Goal: Information Seeking & Learning: Learn about a topic

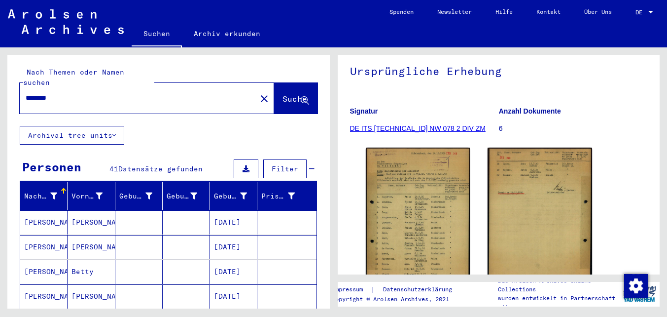
click at [123, 93] on input "********" at bounding box center [138, 98] width 225 height 10
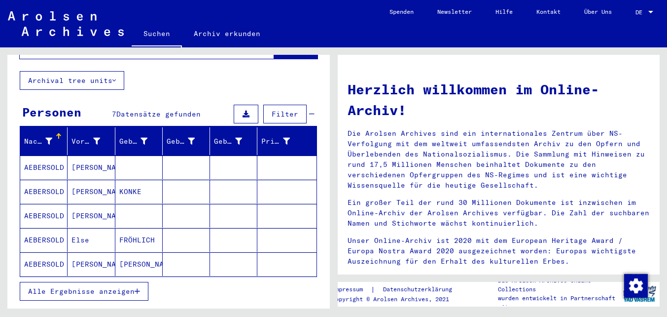
scroll to position [63, 0]
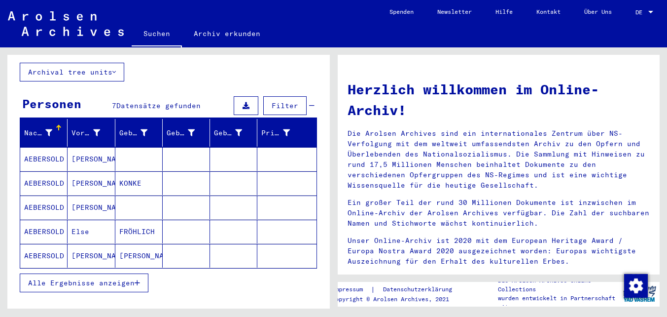
click at [108, 278] on button "Alle Ergebnisse anzeigen" at bounding box center [84, 282] width 129 height 19
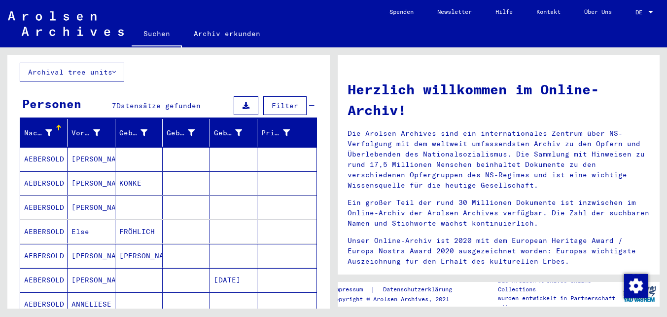
click at [138, 195] on mat-cell at bounding box center [138, 207] width 47 height 24
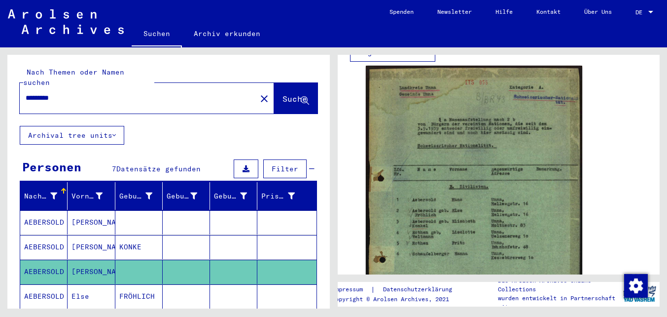
click at [44, 93] on input "*********" at bounding box center [138, 98] width 225 height 10
type input "****"
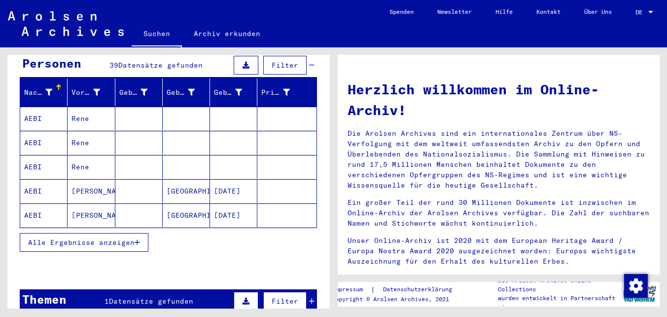
scroll to position [104, 0]
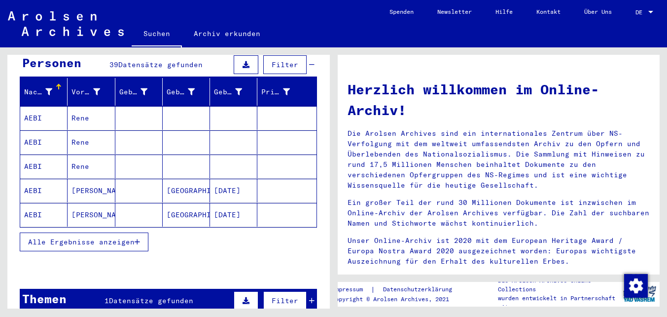
click at [120, 237] on span "Alle Ergebnisse anzeigen" at bounding box center [81, 241] width 107 height 9
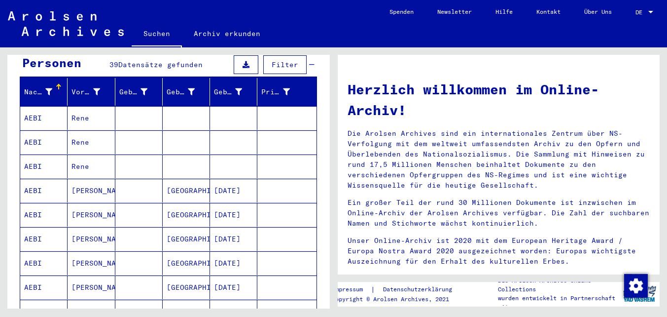
click at [142, 179] on mat-cell at bounding box center [138, 191] width 47 height 24
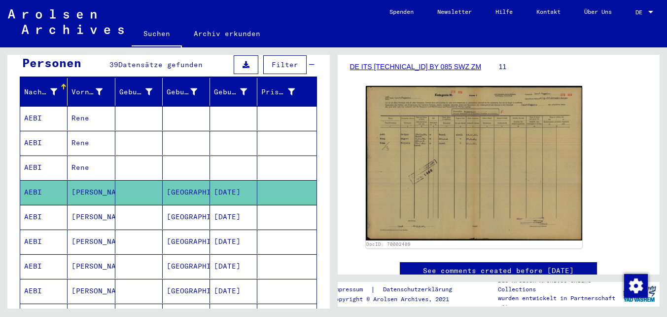
scroll to position [166, 0]
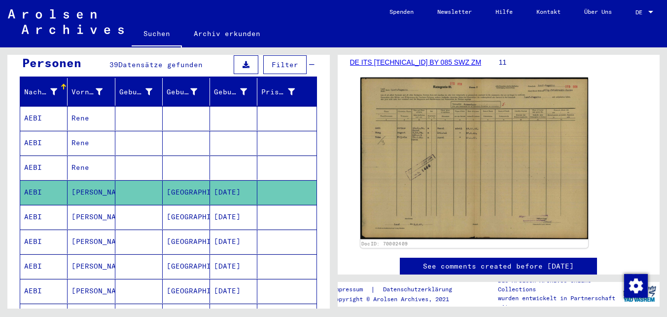
click at [454, 144] on img at bounding box center [473, 158] width 227 height 162
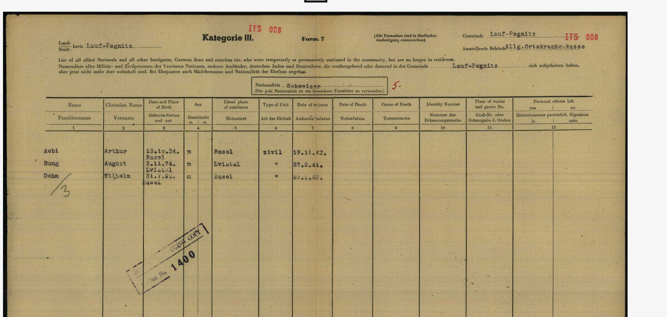
click at [364, 108] on img at bounding box center [334, 134] width 534 height 218
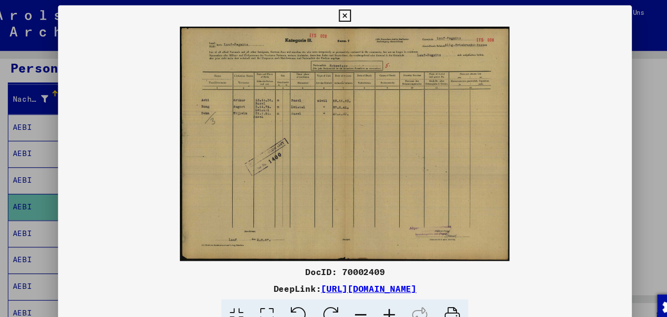
click at [335, 8] on button at bounding box center [333, 15] width 17 height 20
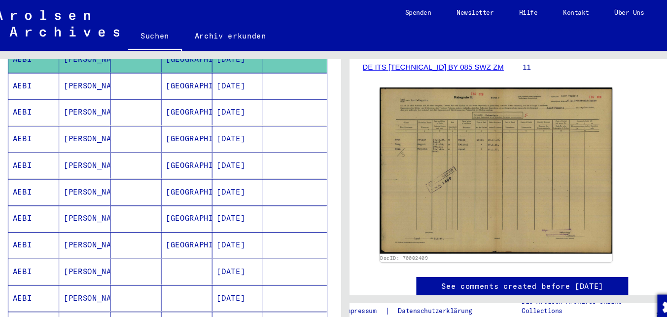
scroll to position [242, 0]
click at [129, 119] on mat-cell at bounding box center [138, 128] width 47 height 24
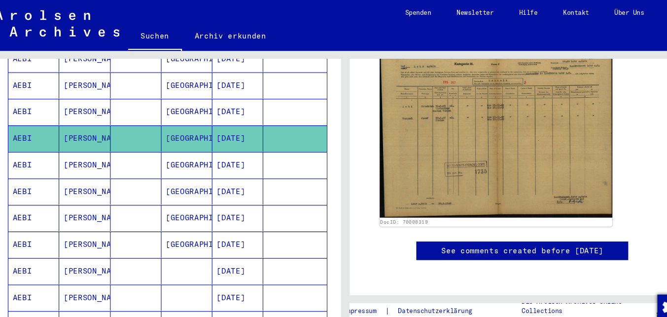
scroll to position [221, 0]
click at [124, 141] on mat-cell at bounding box center [138, 153] width 47 height 24
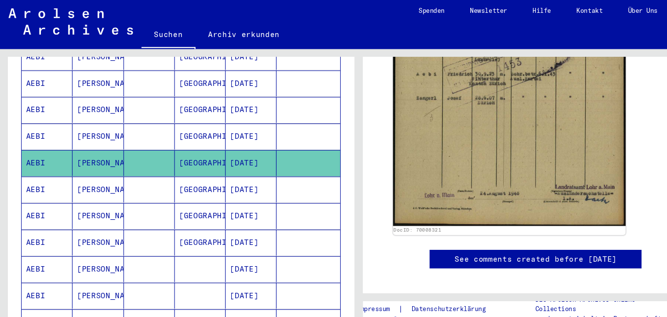
scroll to position [342, 0]
click at [161, 116] on mat-cell at bounding box center [138, 128] width 47 height 24
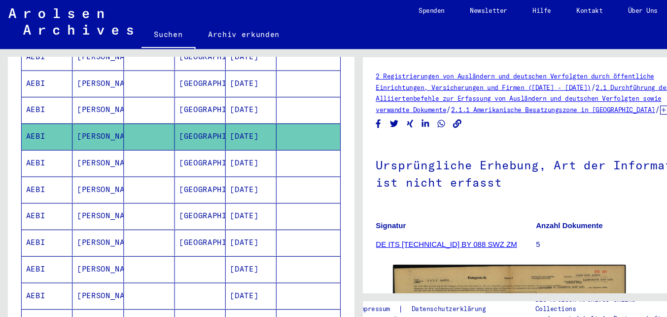
drag, startPoint x: 435, startPoint y: 262, endPoint x: 408, endPoint y: 6, distance: 257.4
click at [0, 1] on mat-sidenav-content "Suchen Archiv erkunden Detailfragen/-infos zu den Dokumenten? Stelle hier einen…" at bounding box center [333, 158] width 667 height 317
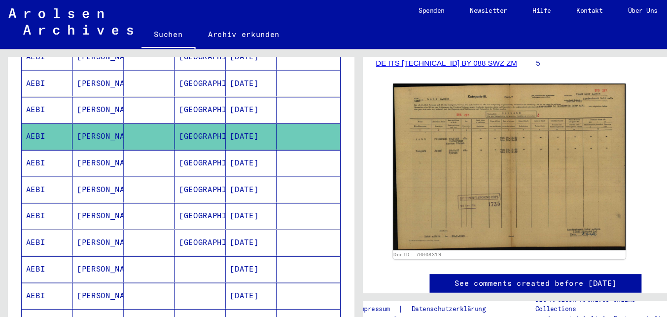
scroll to position [66, 0]
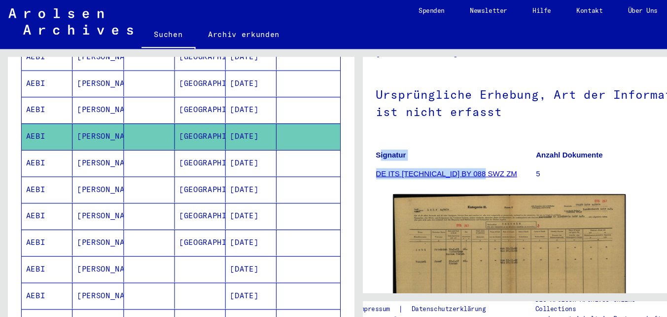
drag, startPoint x: 461, startPoint y: 160, endPoint x: 349, endPoint y: 162, distance: 111.5
click at [349, 162] on yv-its-full-details "2 Registrierungen von Ausländern und deutschen Verfolgten durch öffentliche Ein…" at bounding box center [499, 198] width 323 height 395
copy figure "Signatur DE ITS [TECHNICAL_ID] BY 088 SWZ ZM"
click at [92, 21] on img at bounding box center [66, 21] width 116 height 25
click at [144, 150] on mat-cell at bounding box center [138, 153] width 47 height 24
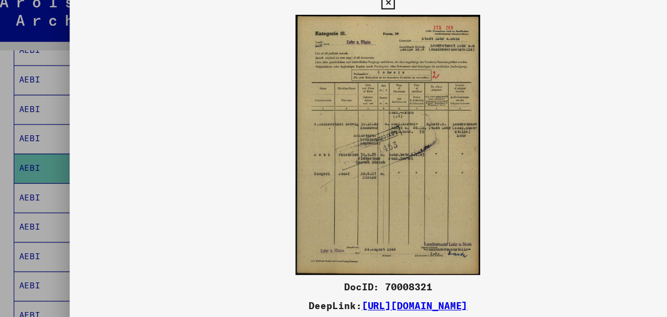
click at [494, 160] on img at bounding box center [334, 134] width 534 height 218
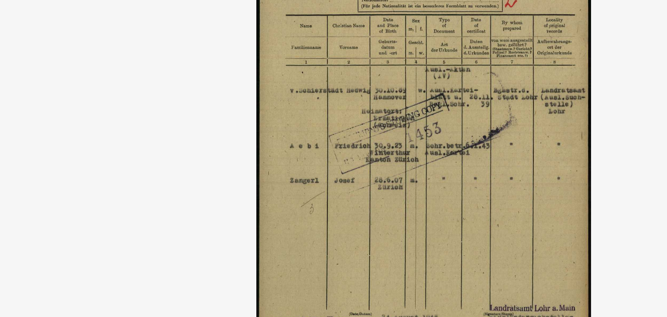
click at [246, 164] on img at bounding box center [334, 134] width 534 height 218
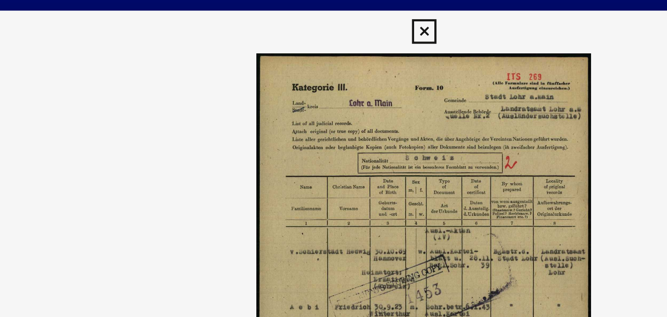
click at [330, 13] on icon at bounding box center [333, 15] width 11 height 12
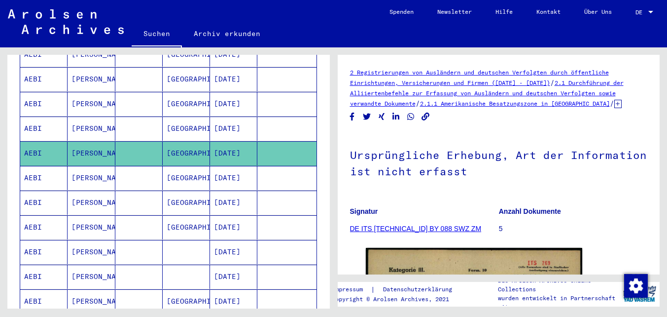
click at [144, 172] on mat-cell at bounding box center [138, 178] width 47 height 24
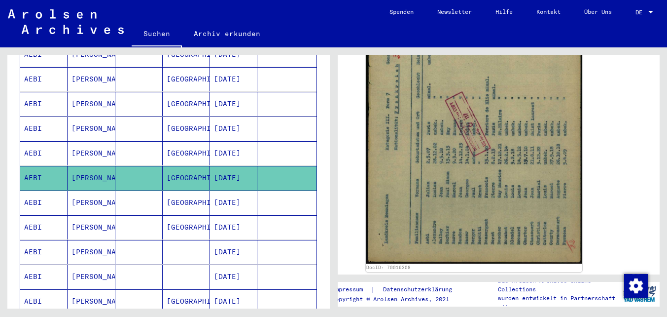
scroll to position [290, 0]
click at [133, 198] on mat-cell at bounding box center [138, 202] width 47 height 24
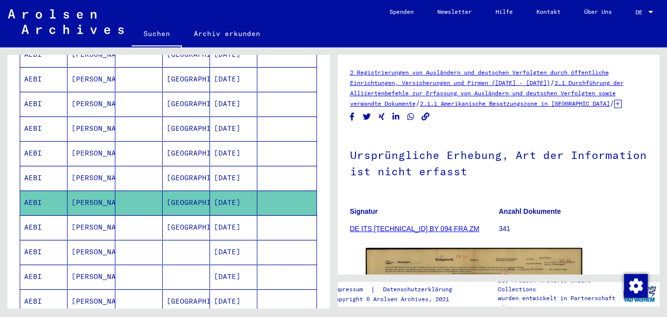
click at [140, 215] on mat-cell at bounding box center [138, 227] width 47 height 24
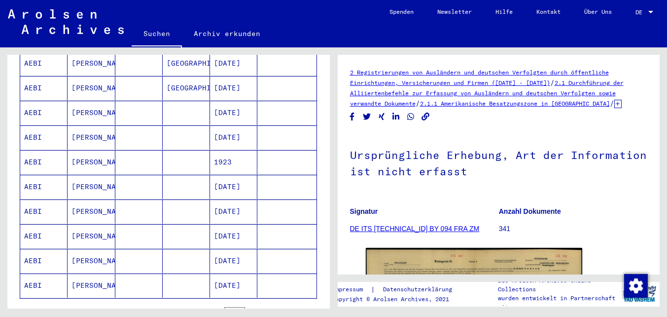
scroll to position [529, 0]
click at [142, 199] on mat-cell at bounding box center [138, 211] width 47 height 24
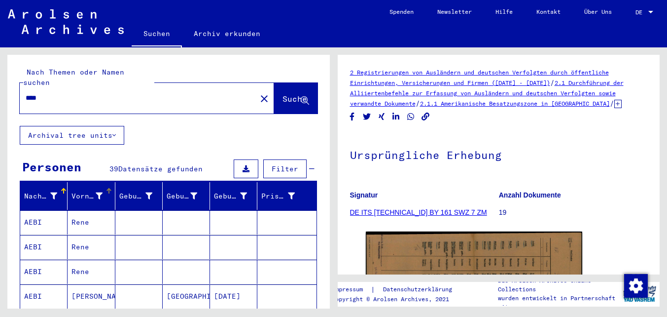
click at [96, 192] on icon at bounding box center [99, 195] width 7 height 7
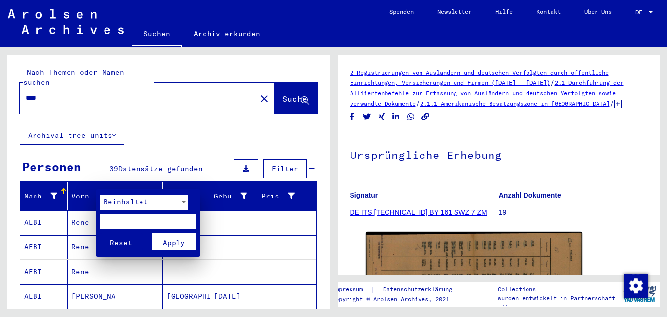
click at [130, 223] on input "text" at bounding box center [148, 221] width 97 height 15
type input "*****"
click at [100, 233] on button "Reset" at bounding box center [121, 241] width 43 height 17
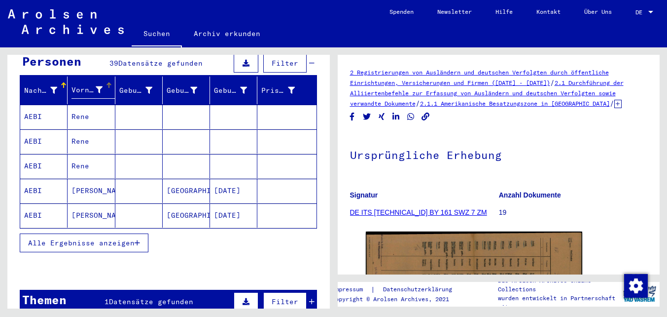
scroll to position [107, 0]
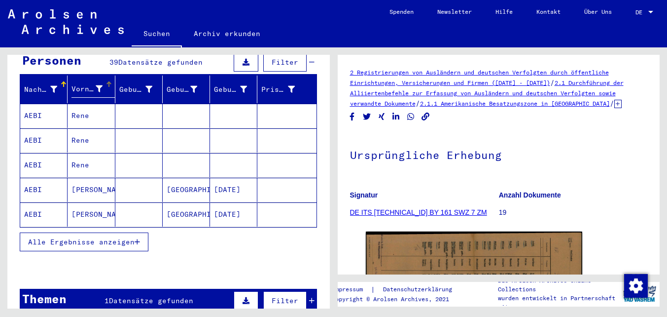
click at [125, 237] on span "Alle Ergebnisse anzeigen" at bounding box center [81, 241] width 107 height 9
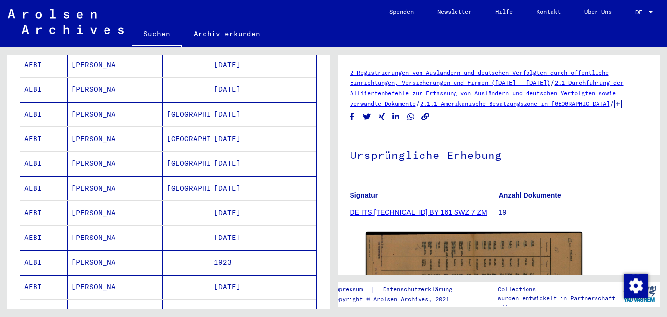
scroll to position [443, 0]
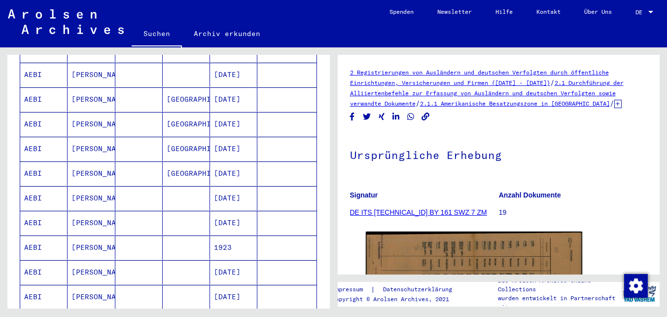
click at [128, 235] on mat-cell at bounding box center [138, 247] width 47 height 24
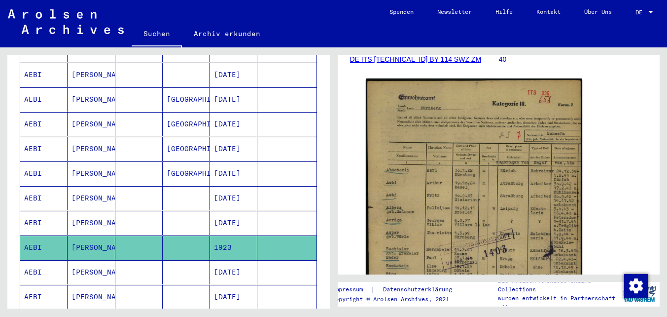
scroll to position [176, 0]
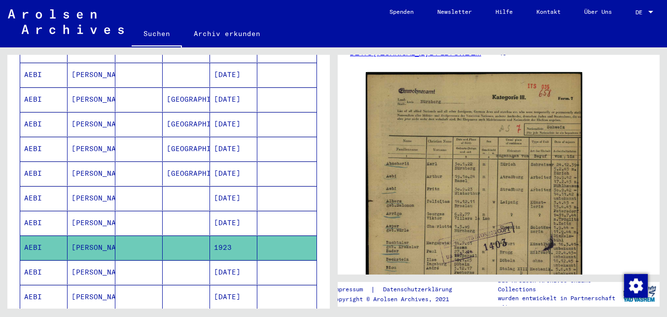
click at [146, 290] on mat-cell at bounding box center [138, 297] width 47 height 24
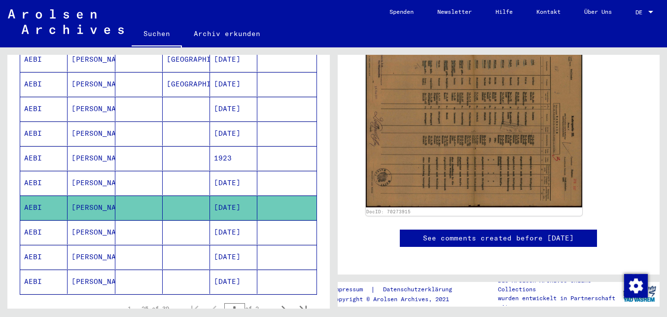
scroll to position [549, 0]
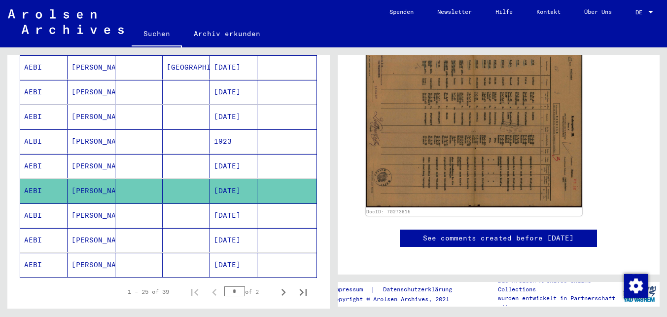
click at [155, 252] on mat-cell at bounding box center [138, 264] width 47 height 24
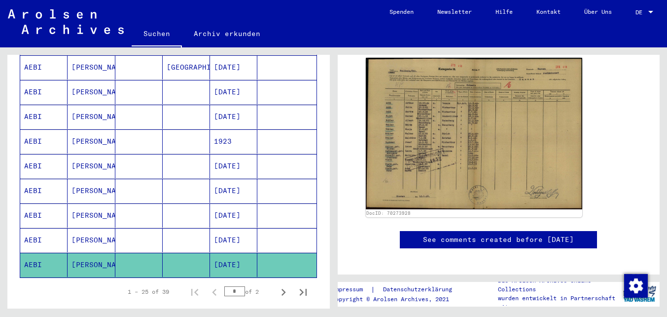
scroll to position [175, 0]
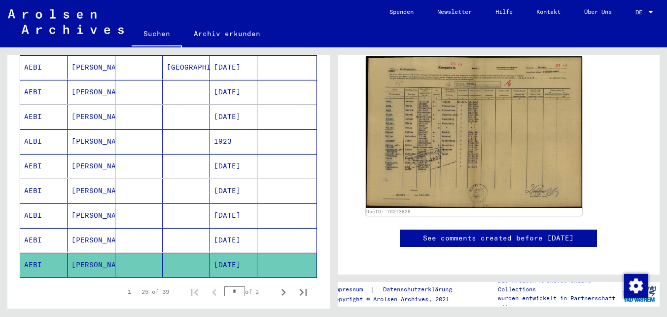
drag, startPoint x: 446, startPoint y: 134, endPoint x: 431, endPoint y: 8, distance: 126.6
click at [0, 0] on mat-sidenav-content "Suchen Archiv erkunden Detailfragen/-infos zu den Dokumenten? Stelle hier einen…" at bounding box center [333, 158] width 667 height 317
click at [285, 285] on icon "Next page" at bounding box center [284, 292] width 14 height 14
type input "*"
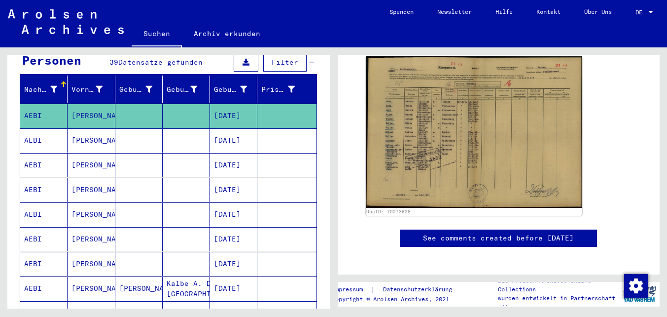
scroll to position [103, 0]
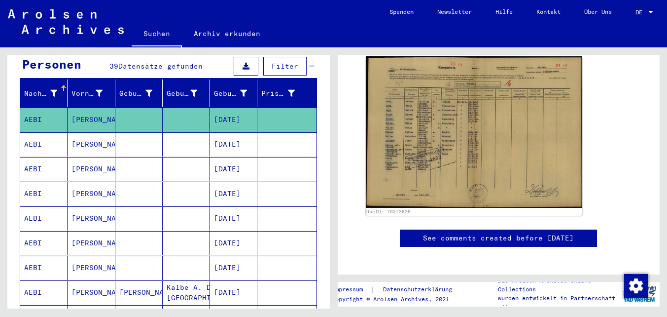
click at [134, 162] on mat-cell at bounding box center [138, 169] width 47 height 24
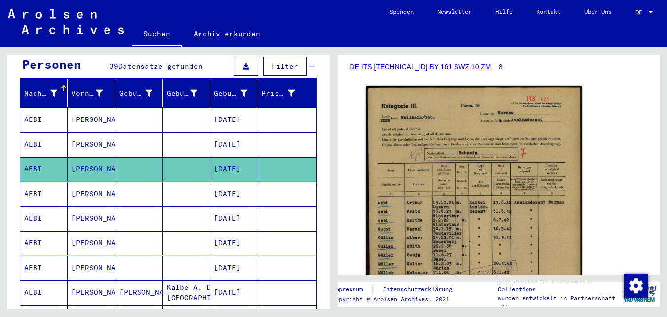
scroll to position [246, 0]
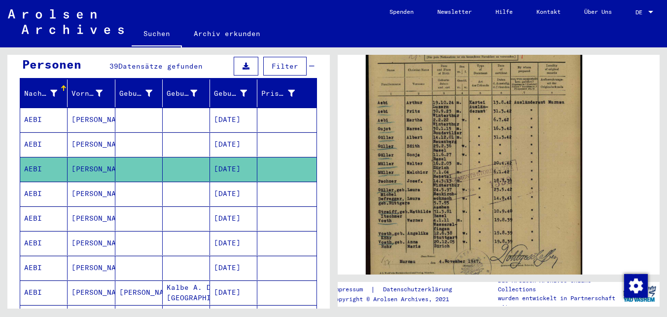
drag, startPoint x: 443, startPoint y: 156, endPoint x: 475, endPoint y: 8, distance: 151.5
click at [0, 0] on mat-sidenav-content "Suchen Archiv erkunden Detailfragen/-infos zu den Dokumenten? Stelle hier einen…" at bounding box center [333, 158] width 667 height 317
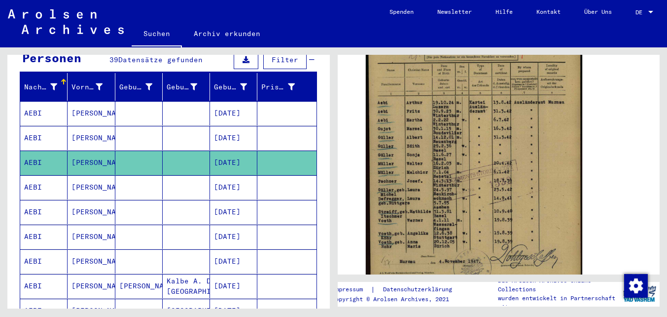
scroll to position [0, 0]
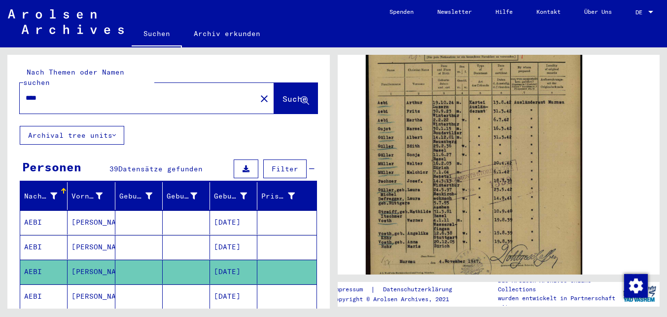
click at [96, 93] on input "****" at bounding box center [138, 98] width 225 height 10
type input "********"
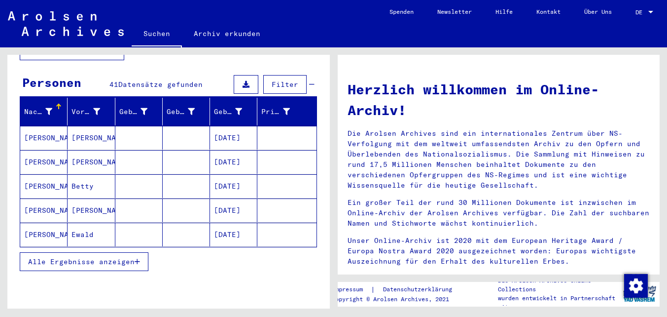
scroll to position [109, 0]
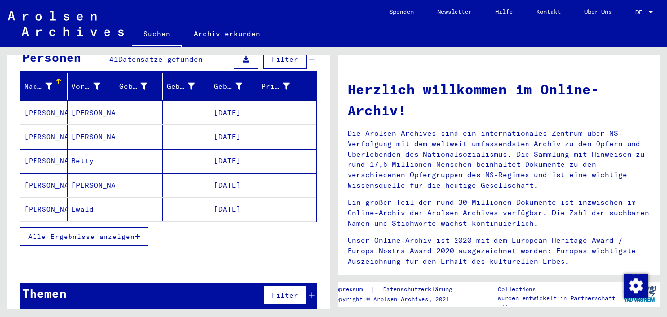
click at [107, 232] on span "Alle Ergebnisse anzeigen" at bounding box center [81, 236] width 107 height 9
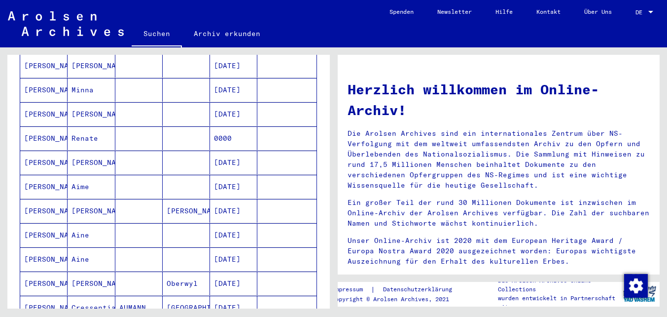
click at [127, 203] on mat-cell at bounding box center [138, 211] width 47 height 24
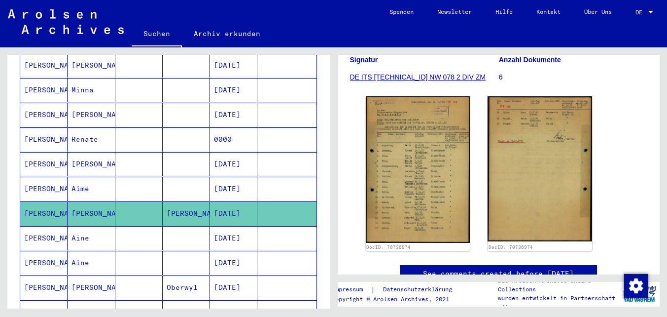
scroll to position [136, 0]
drag, startPoint x: 516, startPoint y: 143, endPoint x: 446, endPoint y: 51, distance: 114.7
click at [0, 0] on mat-sidenav-content "Suchen Archiv erkunden Detailfragen/-infos zu den Dokumenten? Stelle hier einen…" at bounding box center [333, 158] width 667 height 317
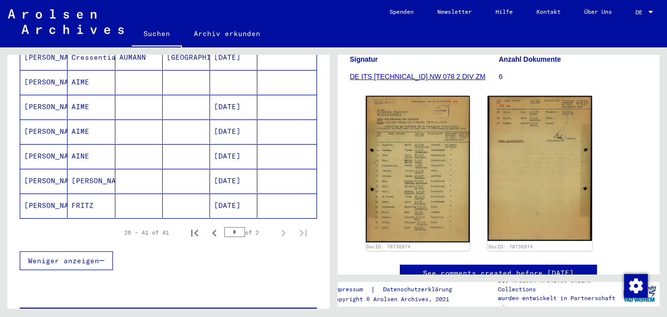
scroll to position [633, 0]
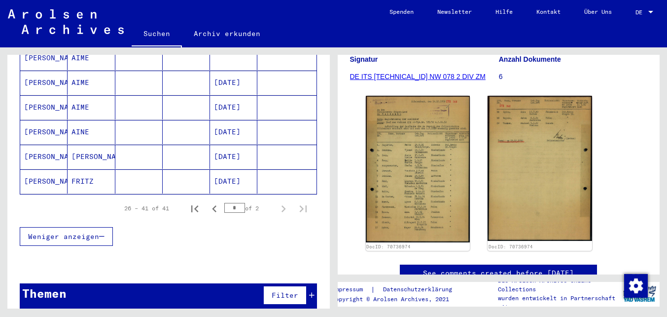
click at [128, 169] on mat-cell at bounding box center [138, 181] width 47 height 24
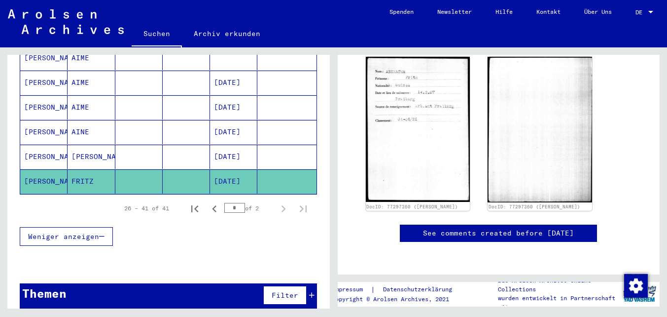
scroll to position [126, 0]
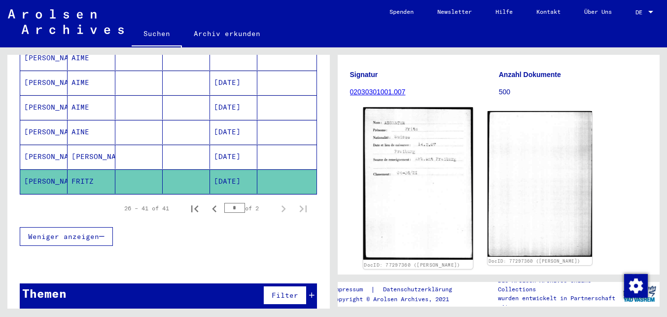
click at [430, 144] on img at bounding box center [417, 183] width 109 height 152
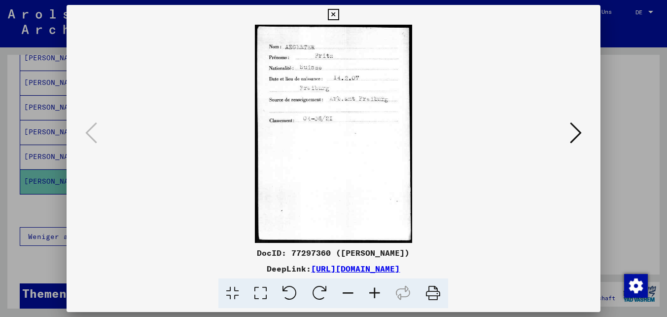
click at [581, 132] on button at bounding box center [576, 133] width 18 height 28
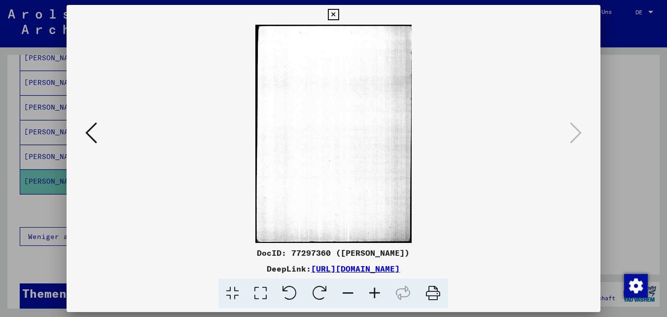
click at [334, 15] on icon at bounding box center [333, 15] width 11 height 12
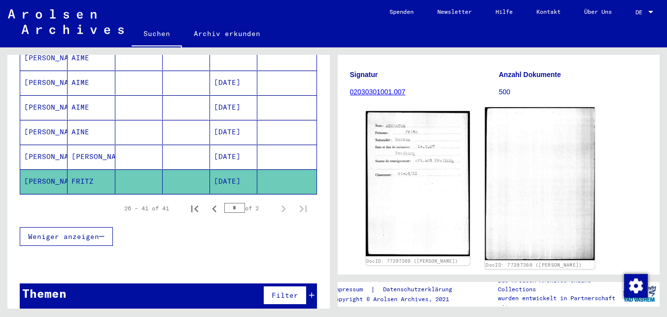
scroll to position [0, 0]
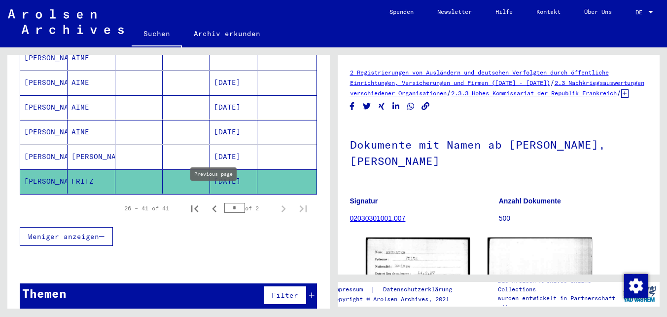
click at [215, 205] on icon "Previous page" at bounding box center [214, 208] width 4 height 7
type input "*"
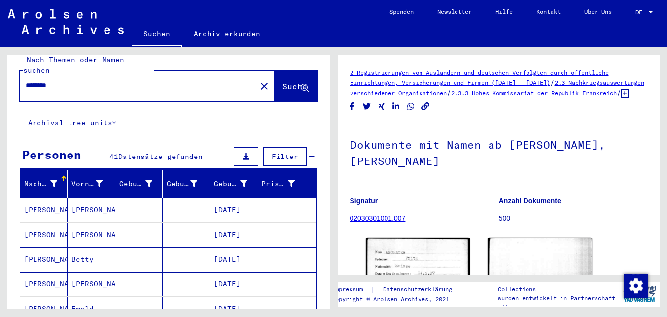
scroll to position [10, 0]
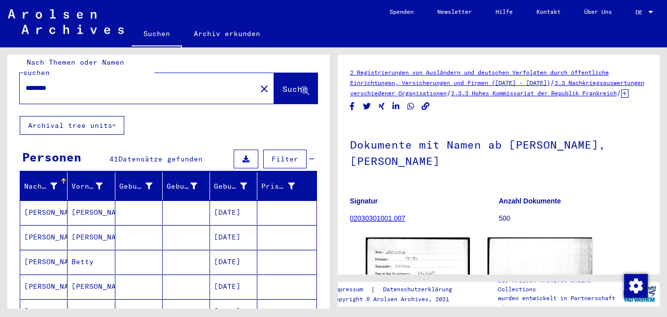
click at [47, 86] on div "********" at bounding box center [135, 88] width 231 height 22
click at [64, 83] on input "********" at bounding box center [138, 88] width 225 height 10
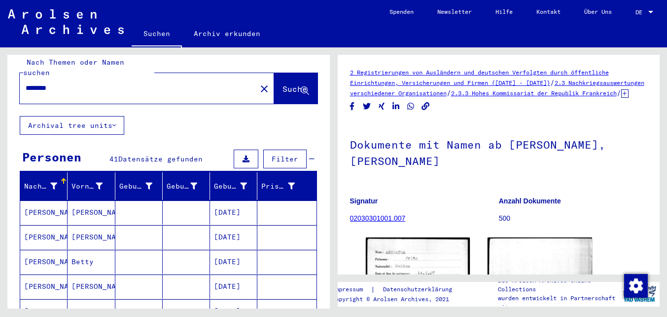
click at [64, 83] on input "********" at bounding box center [138, 88] width 225 height 10
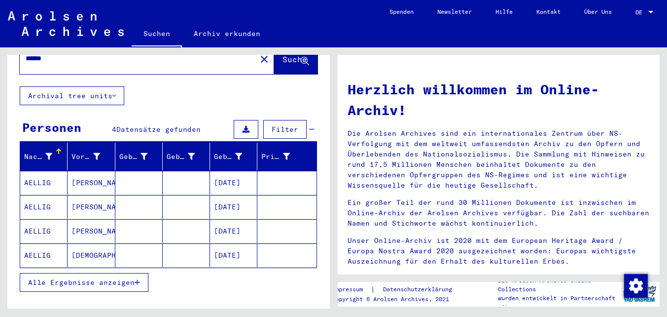
scroll to position [44, 0]
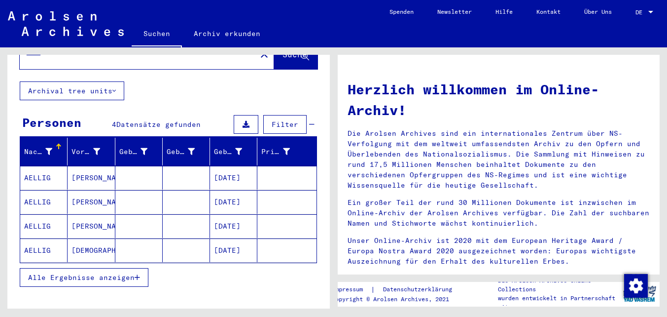
click at [100, 273] on span "Alle Ergebnisse anzeigen" at bounding box center [81, 277] width 107 height 9
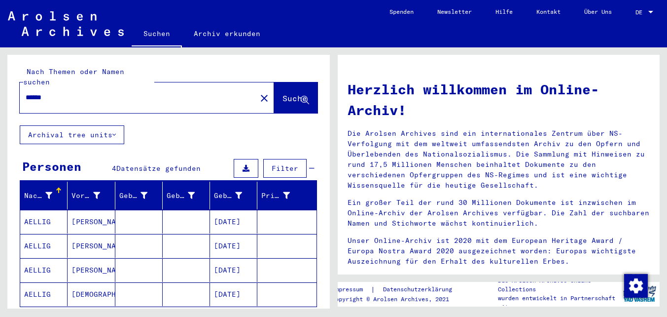
scroll to position [0, 0]
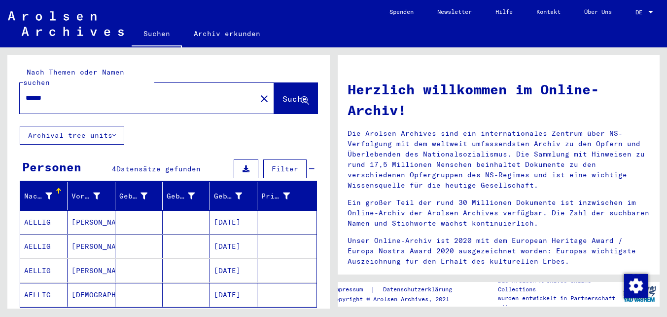
click at [67, 93] on input "******" at bounding box center [135, 98] width 219 height 10
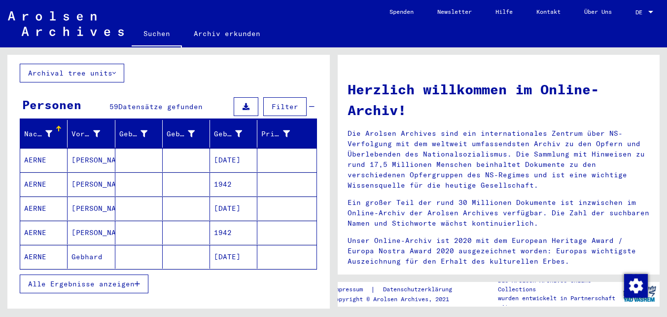
scroll to position [64, 0]
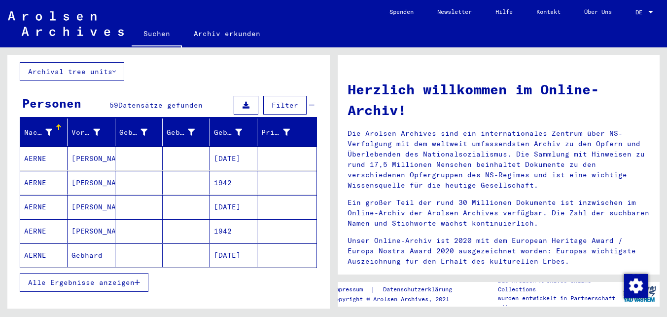
click at [115, 278] on span "Alle Ergebnisse anzeigen" at bounding box center [81, 282] width 107 height 9
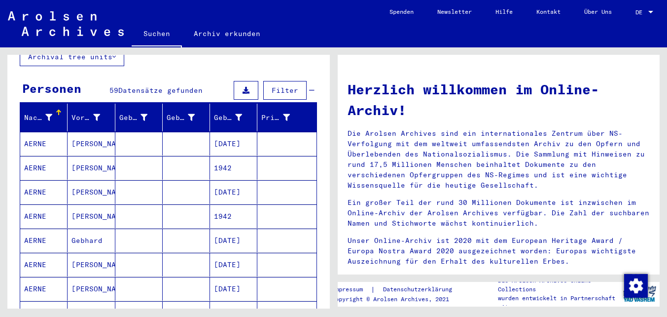
scroll to position [76, 0]
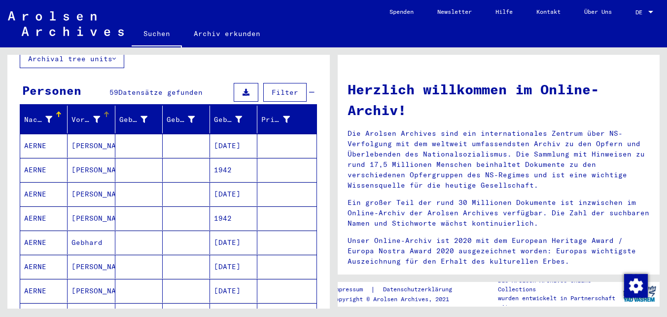
click at [100, 114] on div "Vorname" at bounding box center [87, 119] width 31 height 10
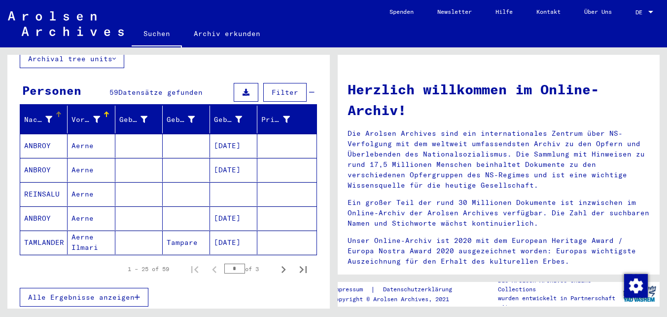
click at [49, 116] on icon at bounding box center [48, 119] width 7 height 7
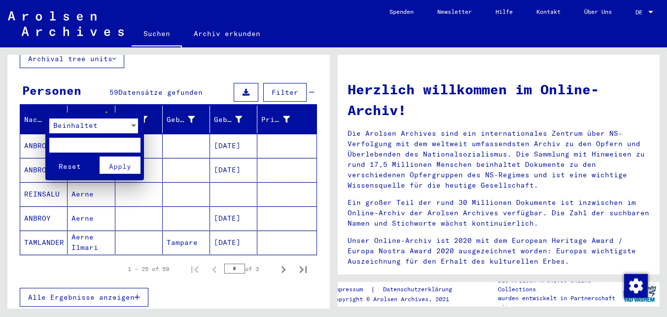
click at [49, 108] on div at bounding box center [333, 158] width 667 height 317
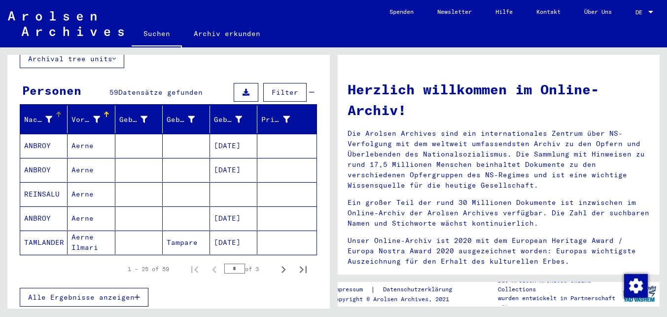
click at [49, 116] on icon at bounding box center [48, 119] width 7 height 7
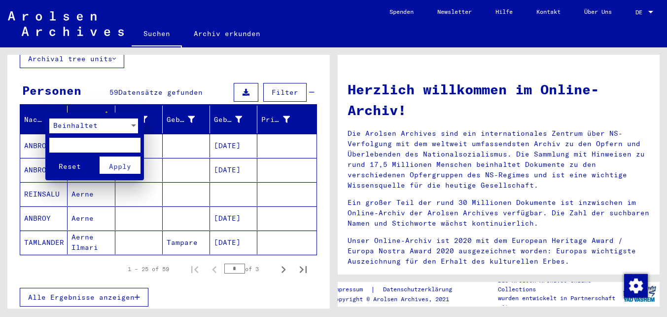
click at [58, 102] on div at bounding box center [333, 158] width 667 height 317
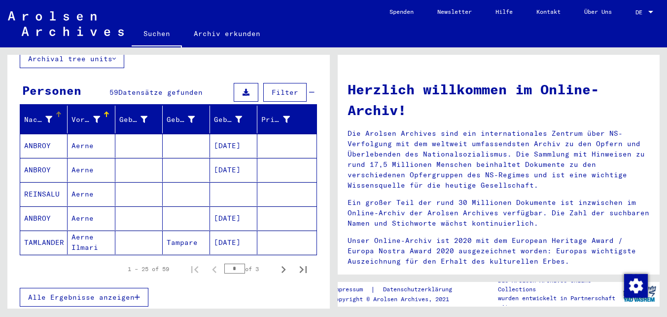
click at [60, 111] on div at bounding box center [60, 112] width 3 height 3
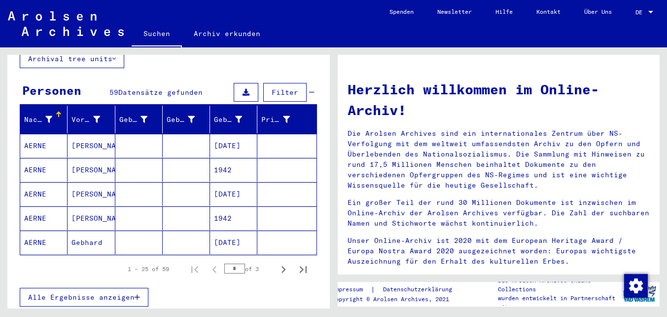
click at [97, 292] on span "Alle Ergebnisse anzeigen" at bounding box center [81, 296] width 107 height 9
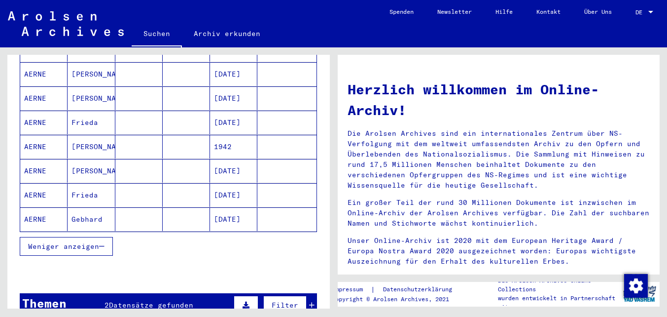
scroll to position [583, 0]
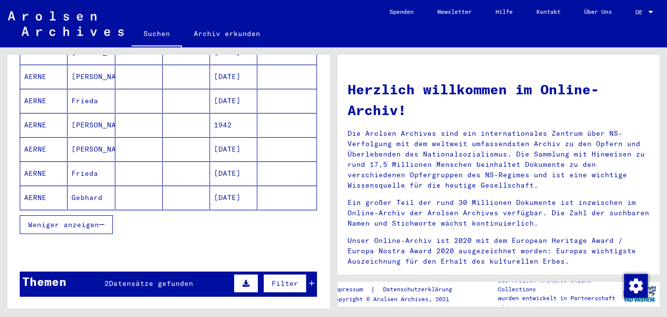
click at [148, 113] on mat-cell at bounding box center [138, 125] width 47 height 24
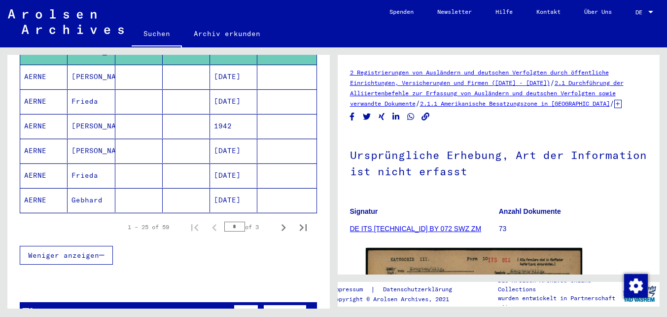
scroll to position [752, 0]
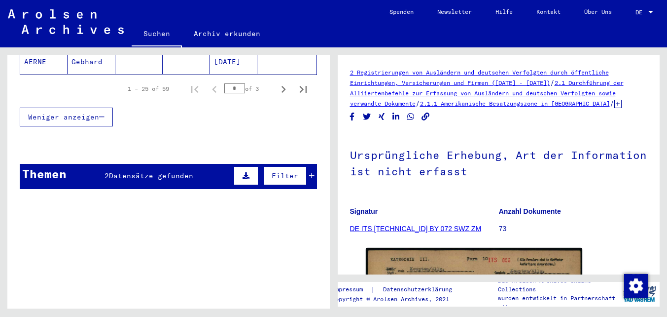
click at [183, 164] on div "Themen 2 Datensätze gefunden Filter" at bounding box center [168, 176] width 297 height 25
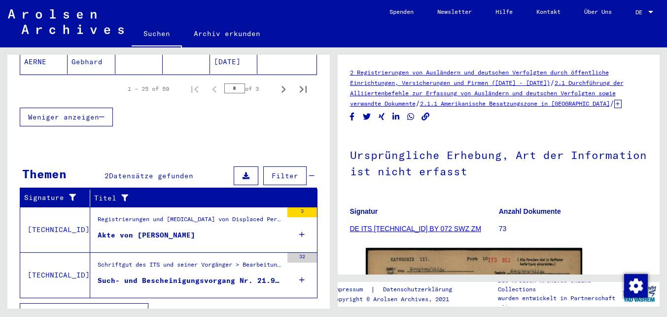
click at [208, 230] on figure "Akte von [PERSON_NAME]" at bounding box center [190, 237] width 185 height 15
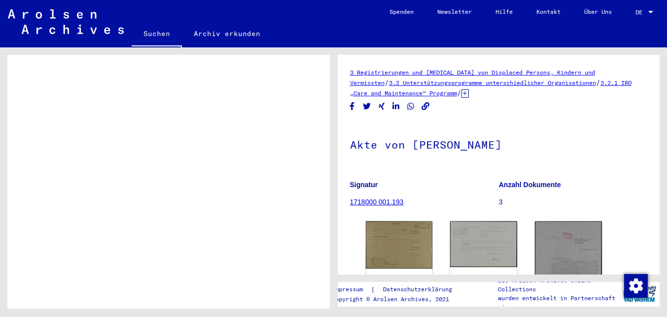
scroll to position [135, 0]
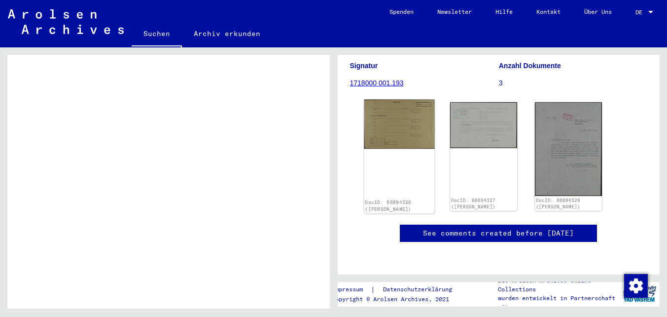
click at [395, 104] on img at bounding box center [399, 124] width 71 height 49
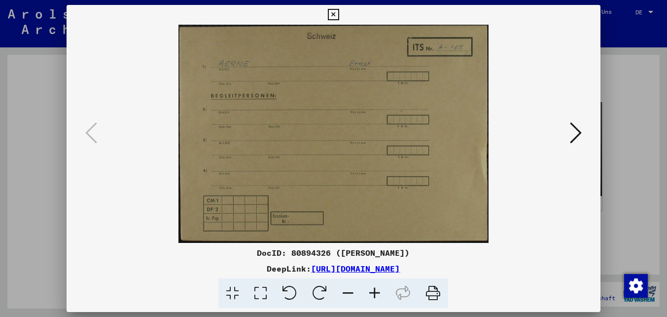
click at [578, 126] on icon at bounding box center [576, 133] width 12 height 24
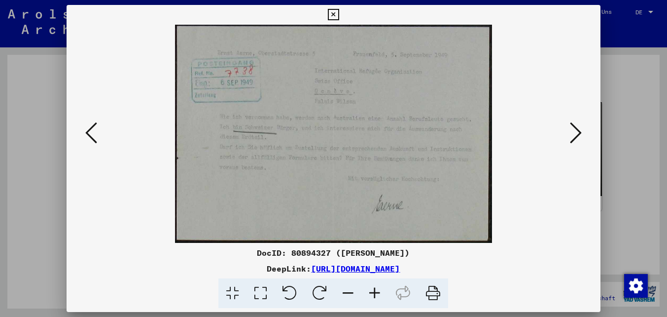
click at [578, 126] on icon at bounding box center [576, 133] width 12 height 24
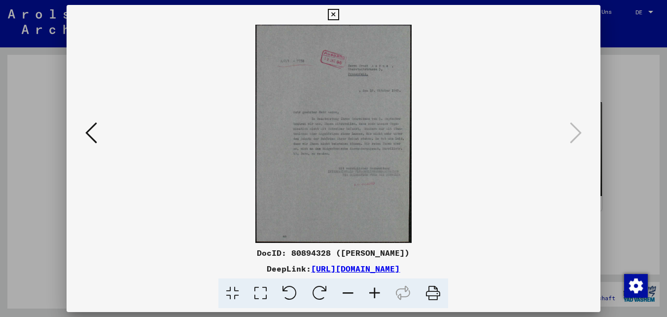
click at [333, 14] on icon at bounding box center [333, 15] width 11 height 12
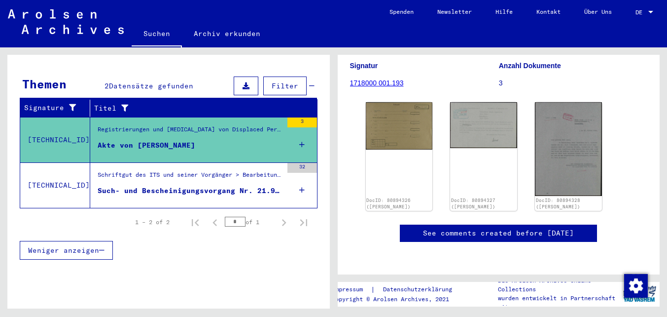
scroll to position [142, 0]
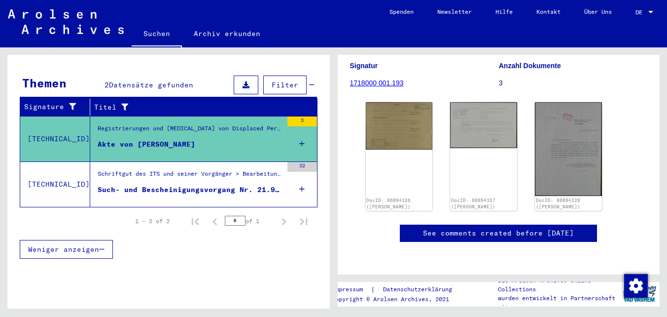
click at [209, 184] on div "Such- und Bescheinigungsvorgang Nr. 21.941 für [PERSON_NAME] geboren [DEMOGRAPH…" at bounding box center [190, 189] width 185 height 10
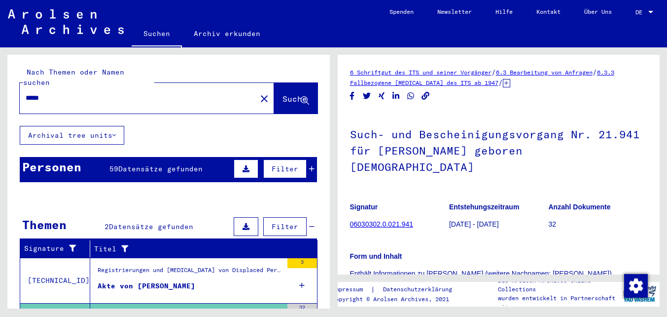
click at [126, 93] on input "*****" at bounding box center [138, 98] width 225 height 10
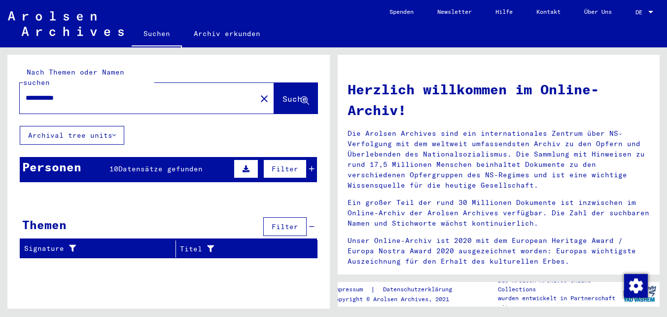
scroll to position [34, 0]
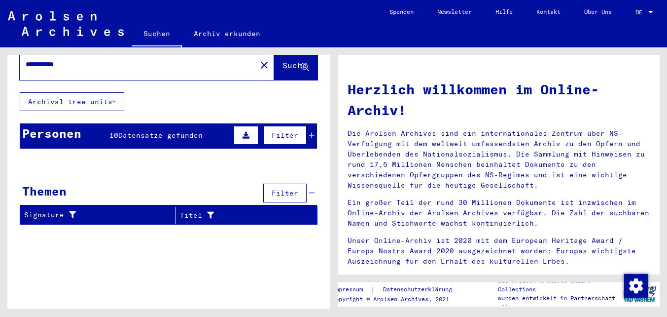
click at [93, 123] on div "Personen 10 Datensätze gefunden Filter" at bounding box center [168, 135] width 297 height 25
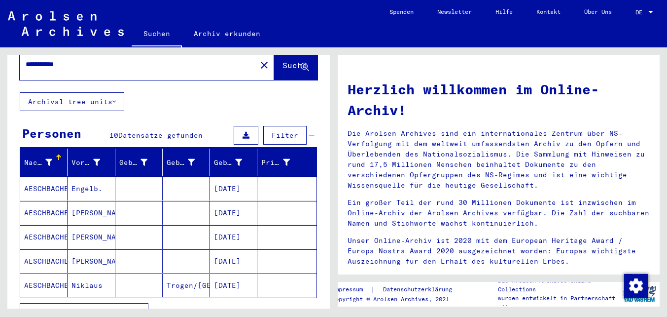
click at [105, 308] on span "Alle Ergebnisse anzeigen" at bounding box center [81, 312] width 107 height 9
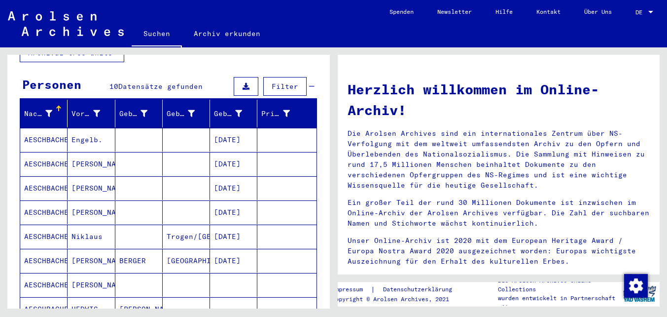
scroll to position [0, 0]
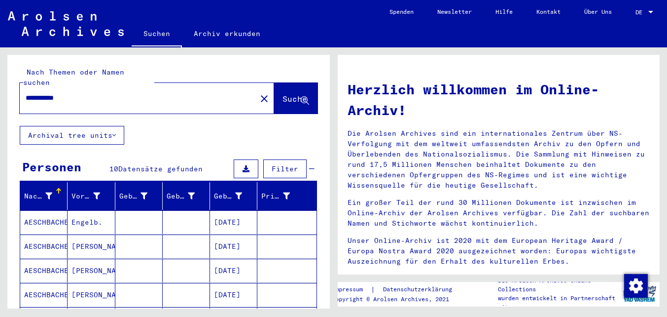
click at [50, 93] on input "**********" at bounding box center [135, 98] width 219 height 10
type input "********"
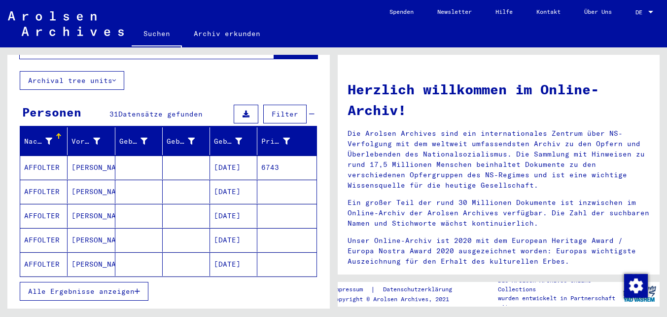
scroll to position [59, 0]
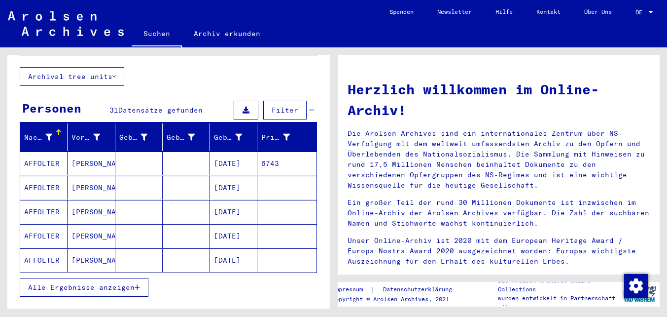
click at [91, 283] on span "Alle Ergebnisse anzeigen" at bounding box center [81, 287] width 107 height 9
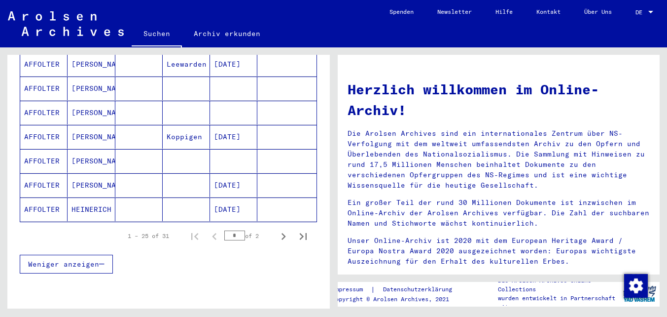
scroll to position [601, 0]
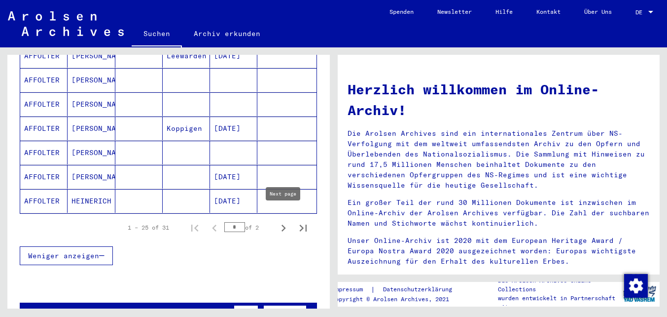
click at [286, 221] on icon "Next page" at bounding box center [284, 228] width 14 height 14
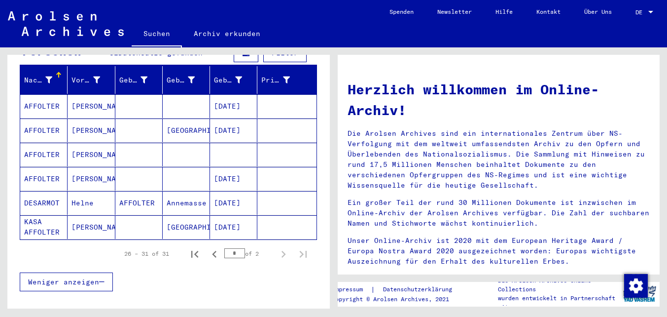
scroll to position [127, 0]
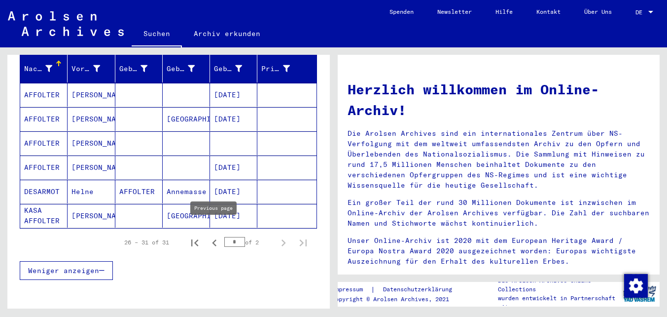
click at [213, 236] on icon "Previous page" at bounding box center [215, 243] width 14 height 14
type input "*"
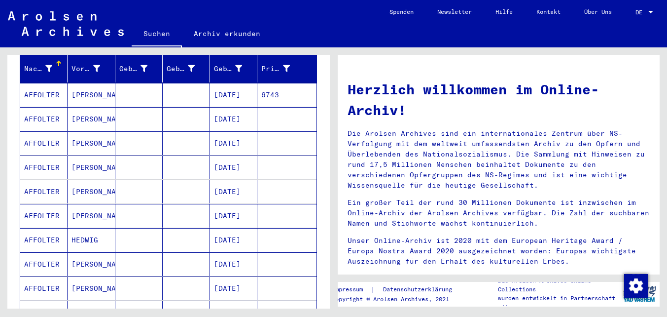
scroll to position [0, 0]
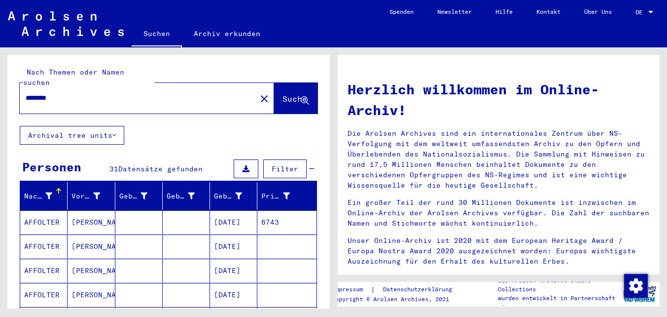
click at [80, 93] on input "********" at bounding box center [135, 98] width 219 height 10
type input "*******"
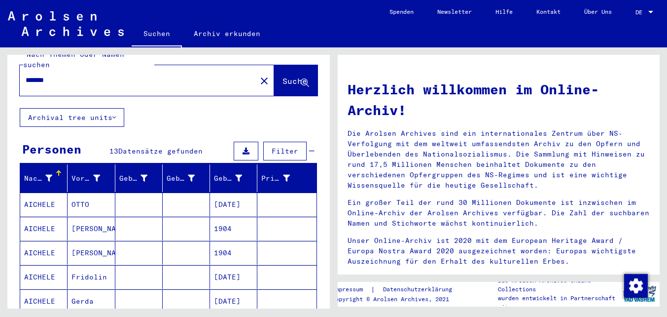
scroll to position [21, 0]
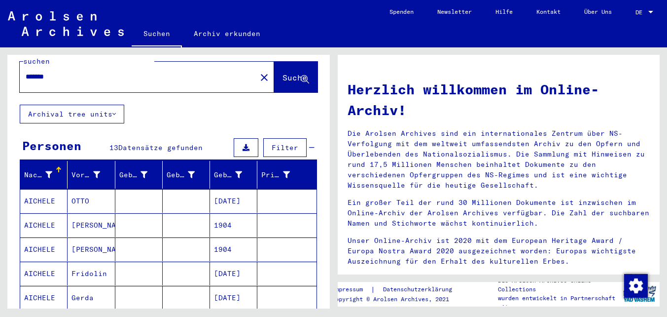
click at [145, 189] on mat-cell at bounding box center [138, 201] width 47 height 24
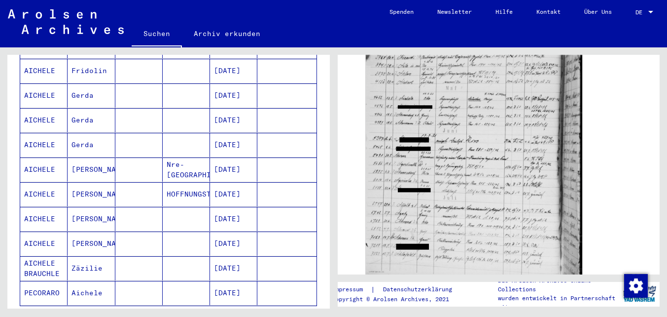
scroll to position [234, 0]
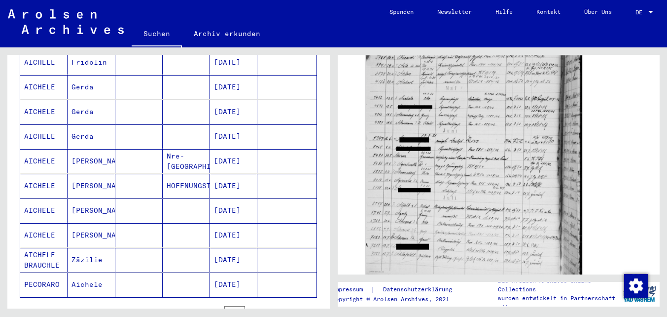
drag, startPoint x: 484, startPoint y: 162, endPoint x: 421, endPoint y: 5, distance: 169.0
click at [0, 0] on mat-sidenav-content "Suchen Archiv erkunden Detailfragen/-infos zu den Dokumenten? Stelle hier einen…" at bounding box center [333, 158] width 667 height 317
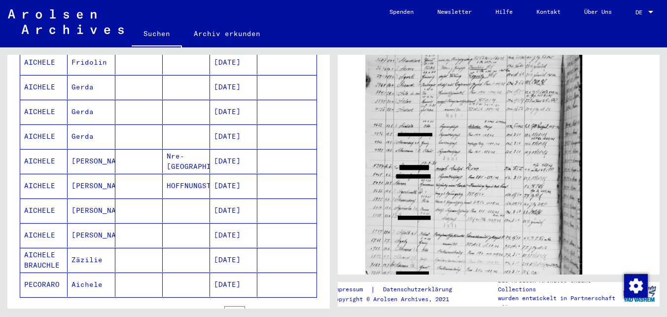
scroll to position [0, 0]
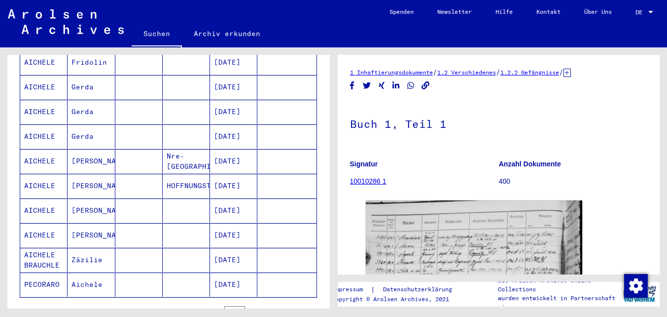
click at [571, 74] on icon at bounding box center [567, 73] width 7 height 8
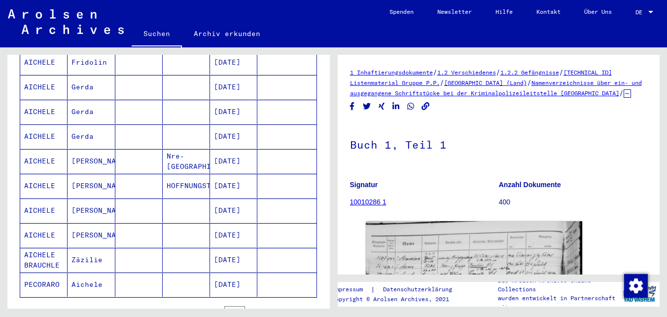
click at [565, 95] on link "Namenverzeichnisse über ein- und ausgegangene Schriftstücke bei der Kriminalpol…" at bounding box center [496, 88] width 292 height 18
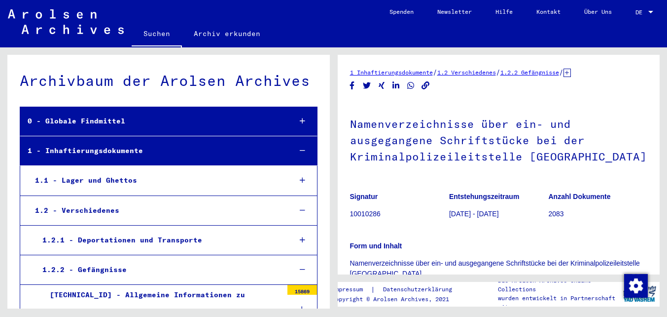
scroll to position [4245, 0]
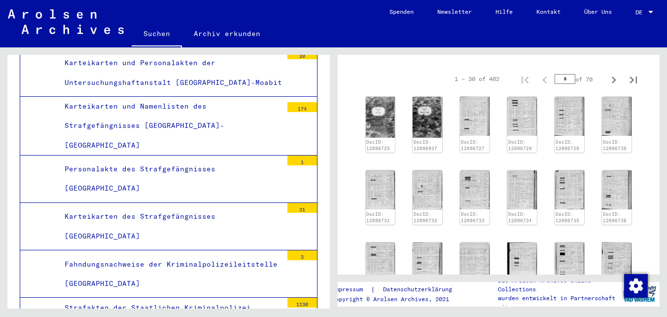
scroll to position [151, 0]
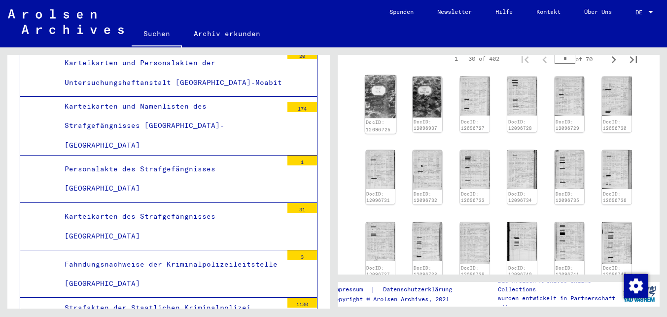
click at [382, 98] on img at bounding box center [380, 96] width 31 height 43
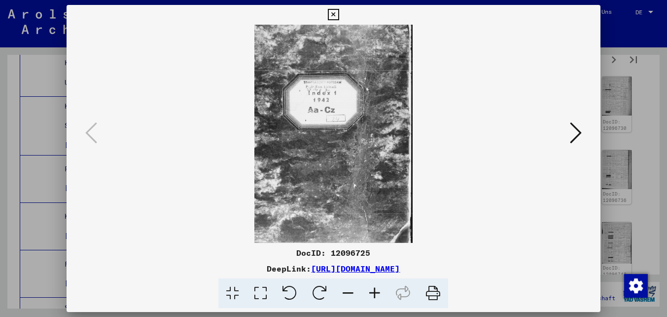
click at [580, 128] on icon at bounding box center [576, 133] width 12 height 24
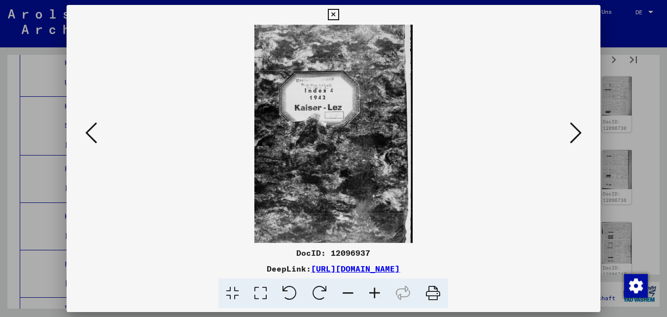
click at [577, 133] on icon at bounding box center [576, 133] width 12 height 24
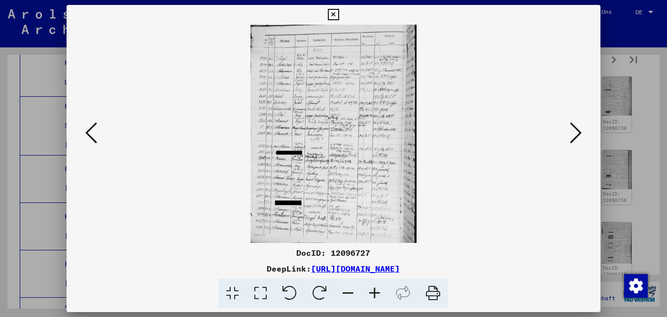
click at [577, 133] on icon at bounding box center [576, 133] width 12 height 24
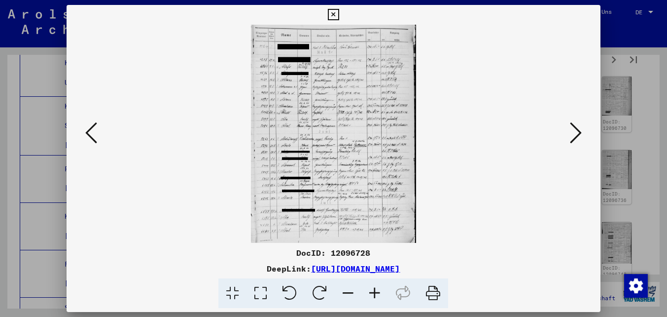
click at [577, 133] on icon at bounding box center [576, 133] width 12 height 24
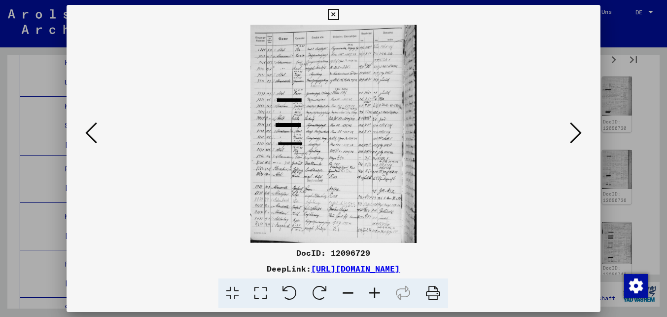
click at [577, 133] on icon at bounding box center [576, 133] width 12 height 24
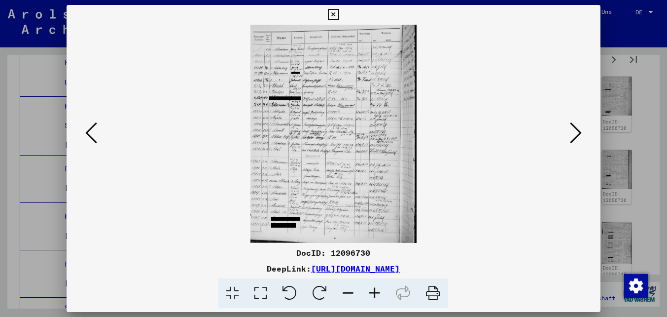
click at [577, 133] on icon at bounding box center [576, 133] width 12 height 24
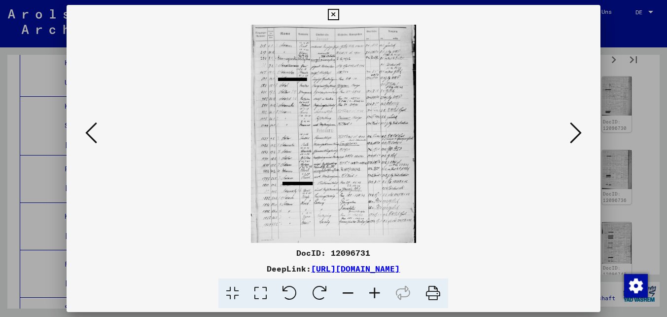
click at [577, 133] on icon at bounding box center [576, 133] width 12 height 24
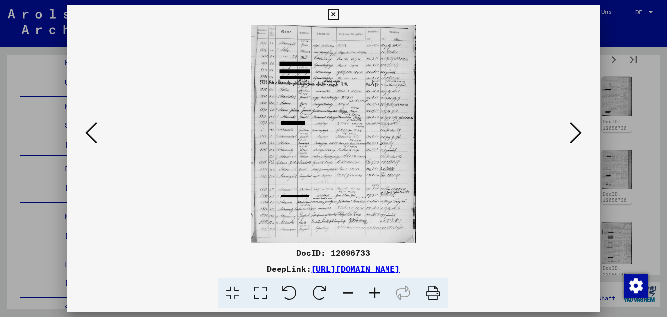
click at [577, 133] on icon at bounding box center [576, 133] width 12 height 24
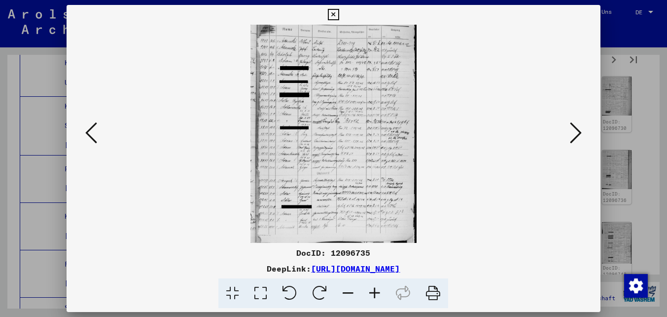
click at [330, 10] on icon at bounding box center [333, 15] width 11 height 12
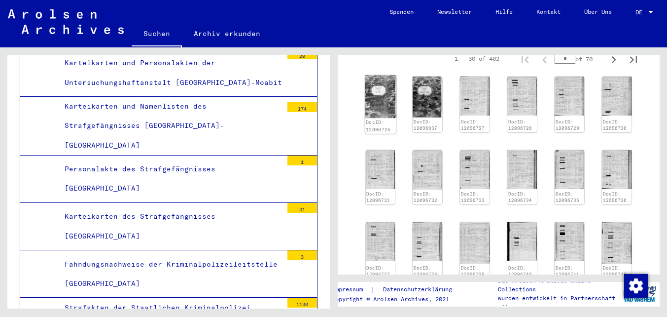
click at [390, 99] on img at bounding box center [380, 96] width 31 height 43
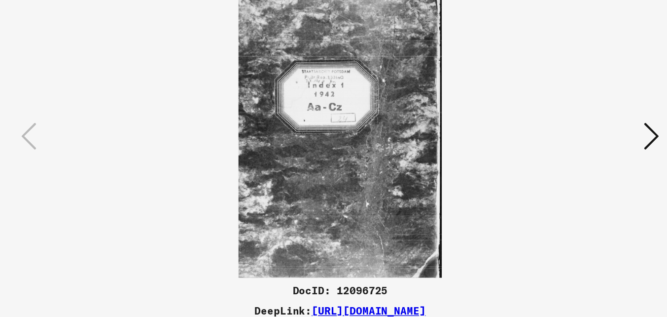
click at [574, 139] on icon at bounding box center [576, 133] width 12 height 24
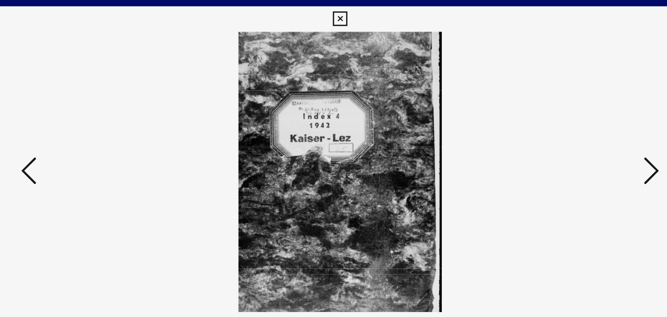
click at [336, 11] on icon at bounding box center [333, 15] width 11 height 12
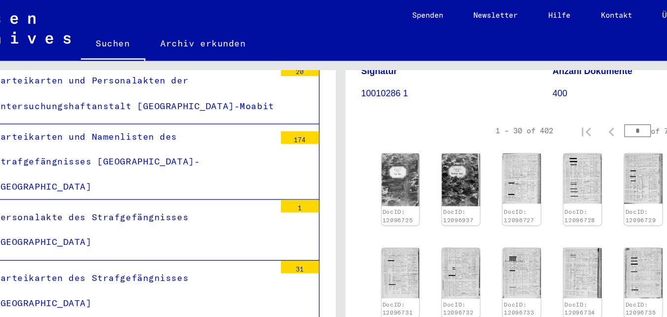
scroll to position [105, 0]
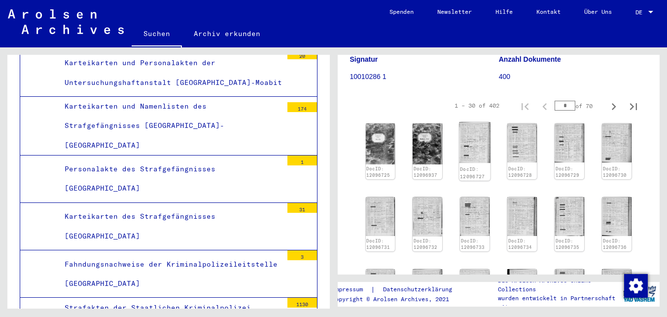
click at [479, 154] on img at bounding box center [475, 142] width 31 height 40
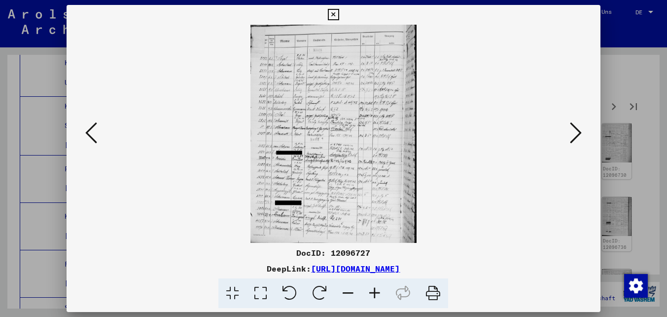
click at [297, 201] on img at bounding box center [333, 134] width 467 height 218
click at [334, 15] on icon at bounding box center [333, 15] width 11 height 12
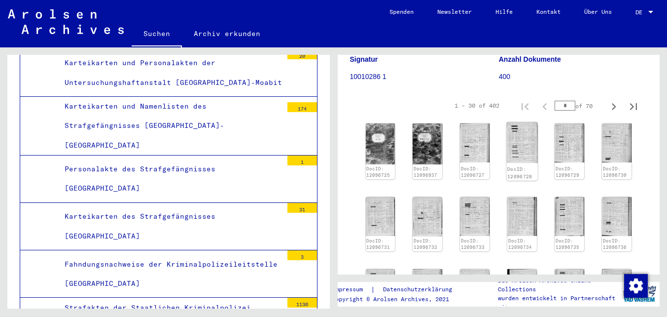
click at [515, 143] on img at bounding box center [522, 142] width 31 height 41
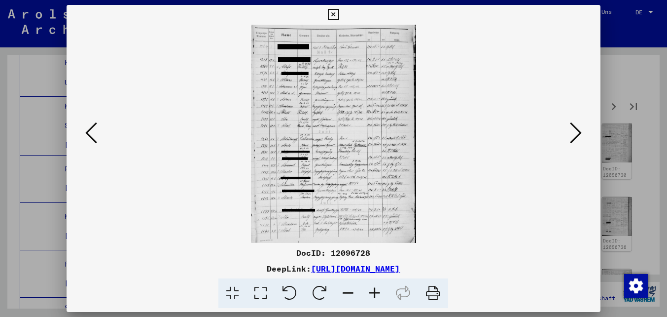
click at [330, 15] on icon at bounding box center [333, 15] width 11 height 12
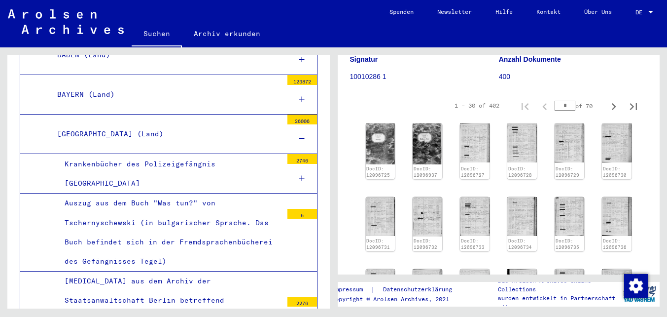
scroll to position [0, 0]
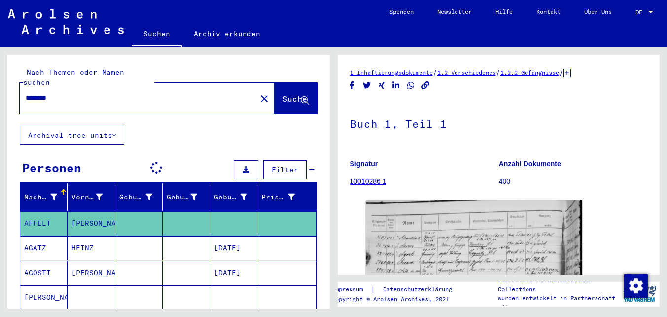
click at [34, 93] on input "********" at bounding box center [138, 98] width 225 height 10
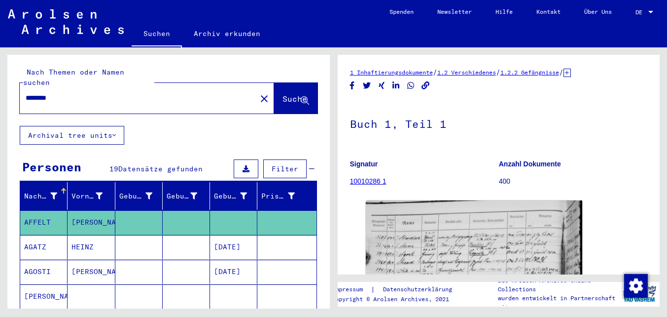
click at [51, 93] on input "********" at bounding box center [138, 98] width 225 height 10
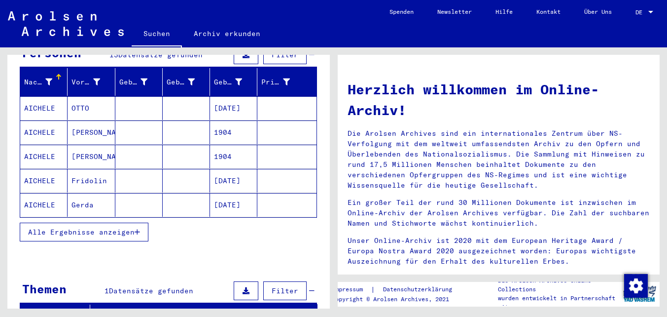
scroll to position [114, 0]
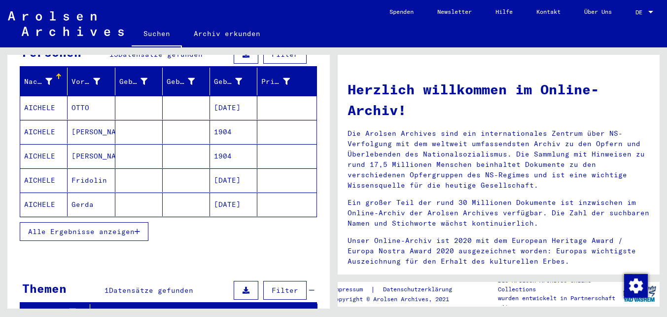
click at [123, 227] on span "Alle Ergebnisse anzeigen" at bounding box center [81, 231] width 107 height 9
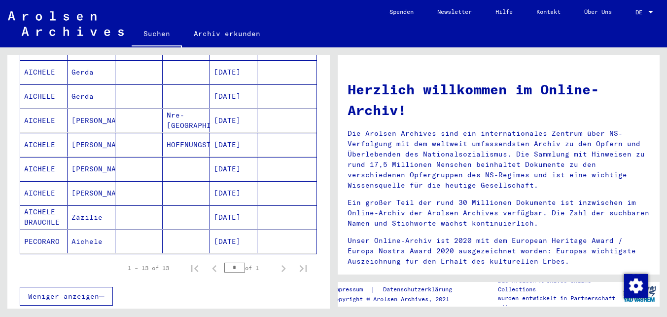
scroll to position [0, 0]
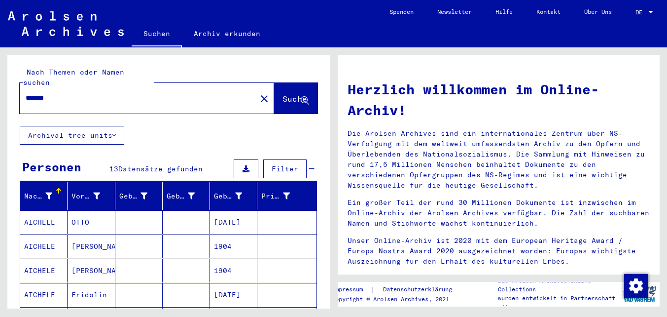
click at [42, 93] on input "*******" at bounding box center [135, 98] width 219 height 10
type input "*******"
click at [49, 192] on icon at bounding box center [48, 195] width 7 height 7
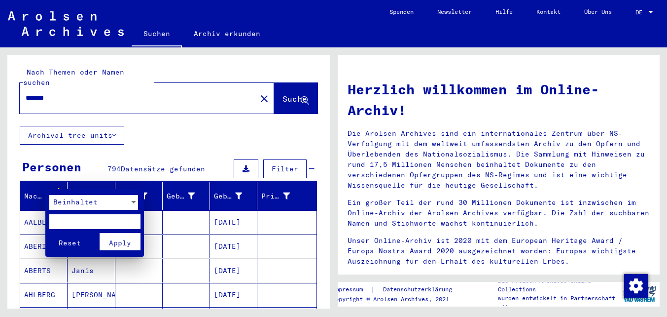
click at [72, 218] on input "text" at bounding box center [94, 221] width 91 height 15
type input "*******"
click at [49, 233] on button "Reset" at bounding box center [69, 241] width 41 height 17
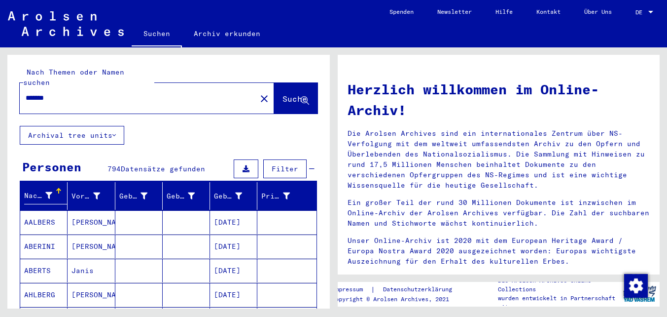
click at [297, 163] on button "Filter" at bounding box center [284, 168] width 43 height 19
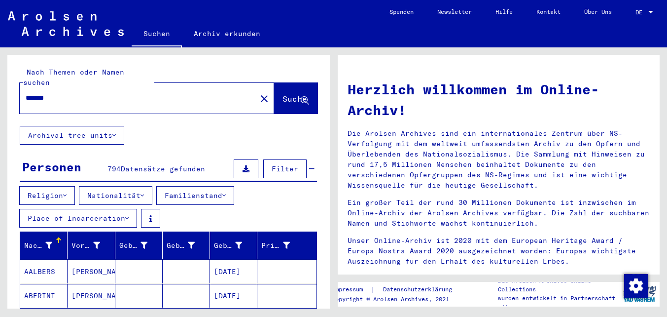
click at [295, 164] on span "Filter" at bounding box center [285, 168] width 27 height 9
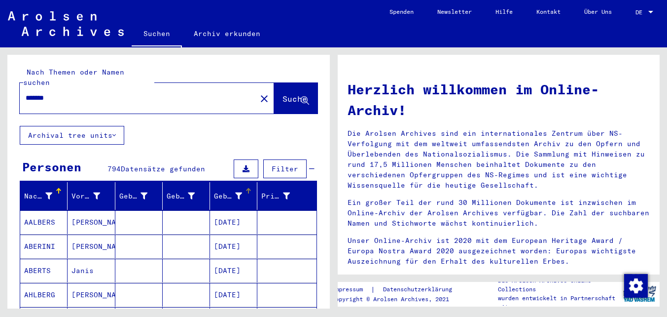
click at [238, 192] on icon at bounding box center [238, 195] width 7 height 7
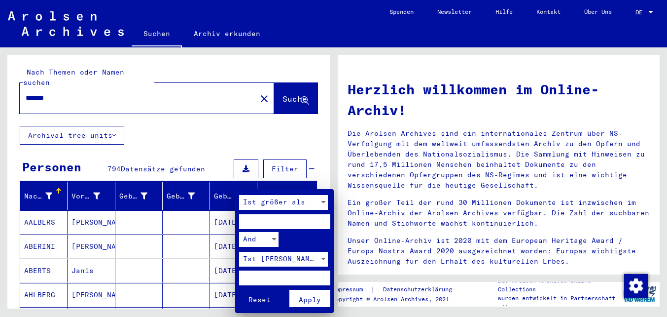
click at [266, 223] on input "number" at bounding box center [284, 221] width 91 height 15
type input "****"
click at [263, 275] on input "number" at bounding box center [284, 277] width 91 height 15
type input "****"
click at [273, 222] on input "****" at bounding box center [284, 221] width 91 height 15
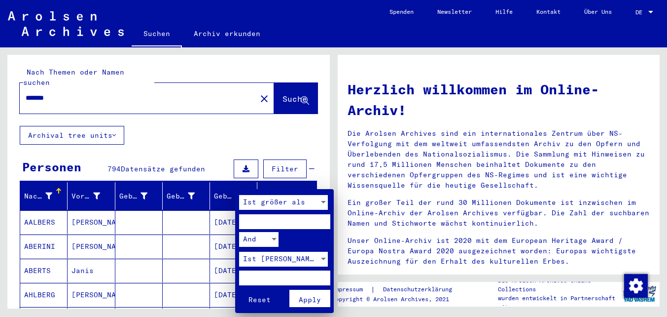
type input "****"
click at [307, 295] on span "Apply" at bounding box center [310, 299] width 22 height 9
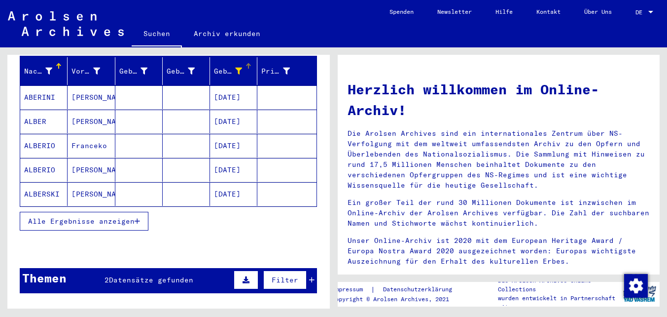
scroll to position [130, 0]
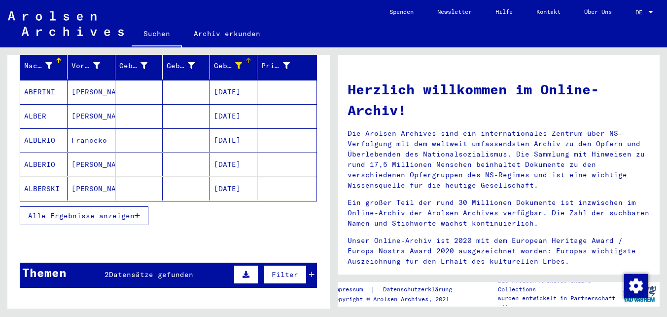
click at [116, 211] on span "Alle Ergebnisse anzeigen" at bounding box center [81, 215] width 107 height 9
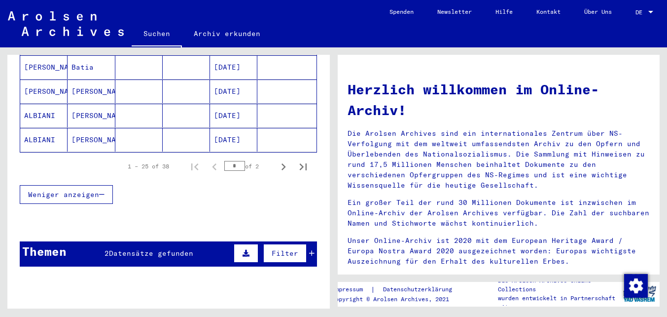
scroll to position [666, 0]
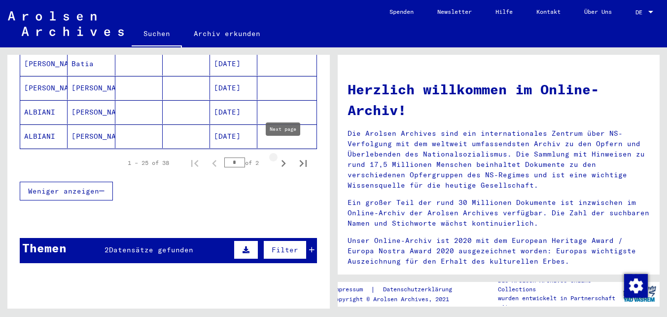
click at [283, 156] on icon "Next page" at bounding box center [284, 163] width 14 height 14
type input "*"
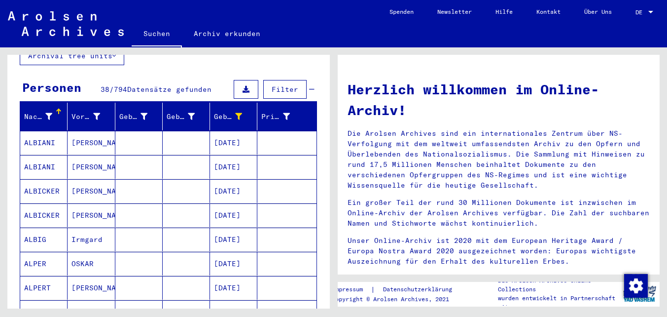
scroll to position [81, 0]
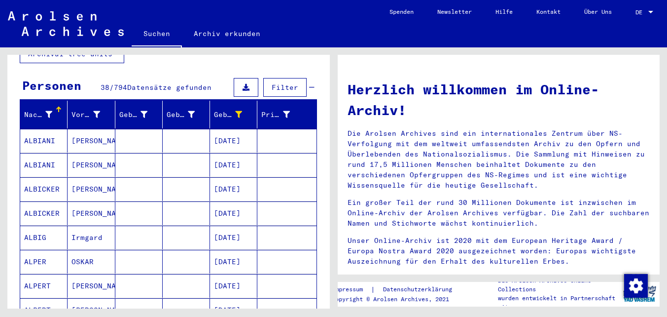
click at [124, 201] on mat-cell at bounding box center [138, 213] width 47 height 24
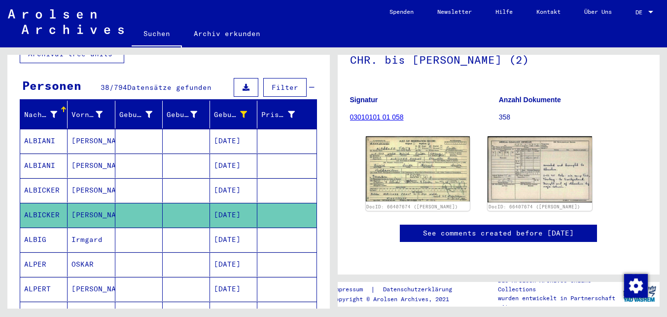
scroll to position [113, 0]
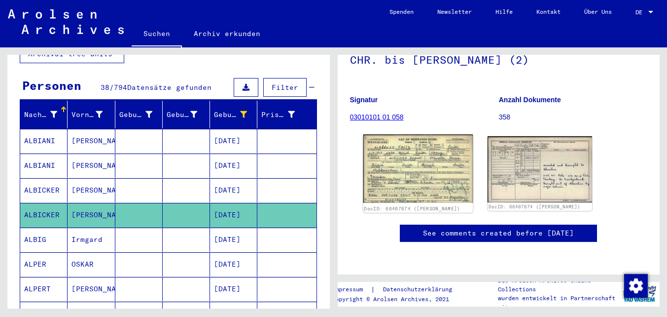
click at [407, 153] on img at bounding box center [417, 168] width 109 height 68
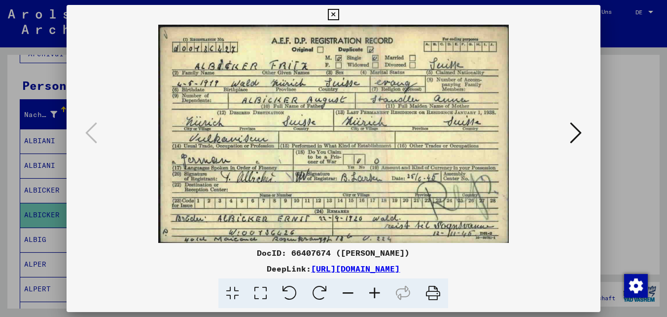
click at [571, 137] on icon at bounding box center [576, 133] width 12 height 24
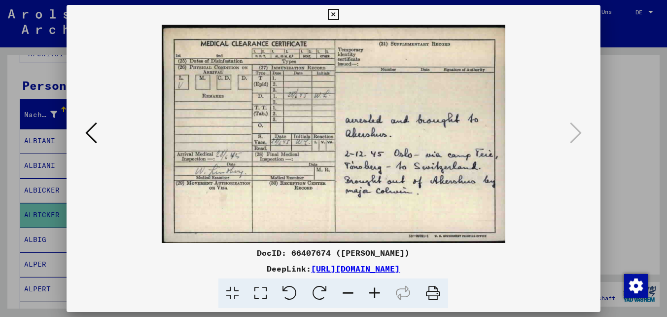
click at [92, 140] on icon at bounding box center [91, 133] width 12 height 24
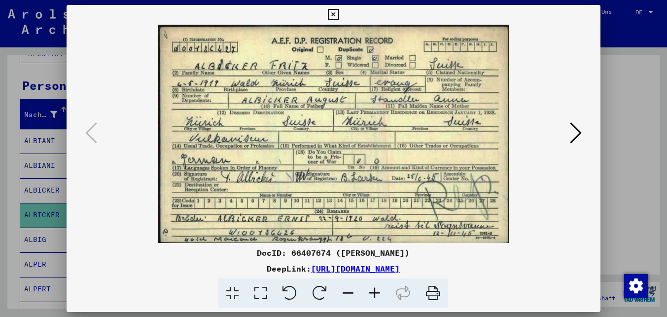
click at [335, 10] on icon at bounding box center [333, 15] width 11 height 12
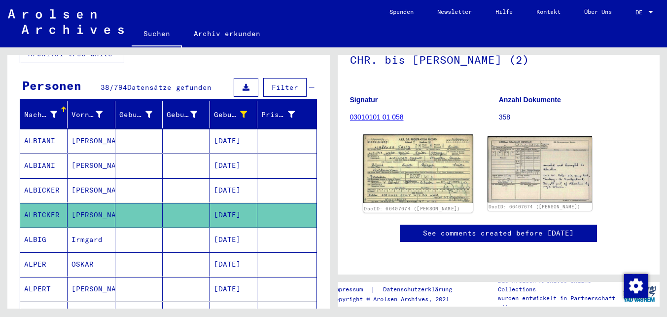
scroll to position [0, 0]
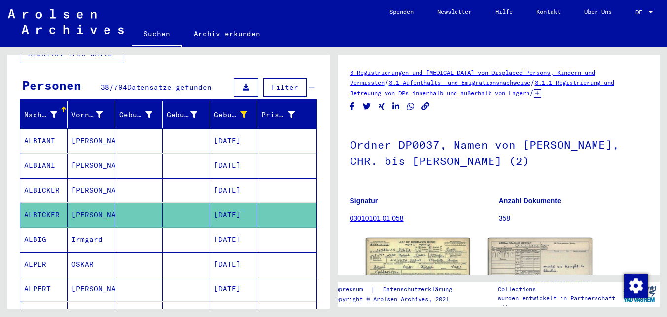
click at [534, 92] on icon at bounding box center [537, 93] width 7 height 8
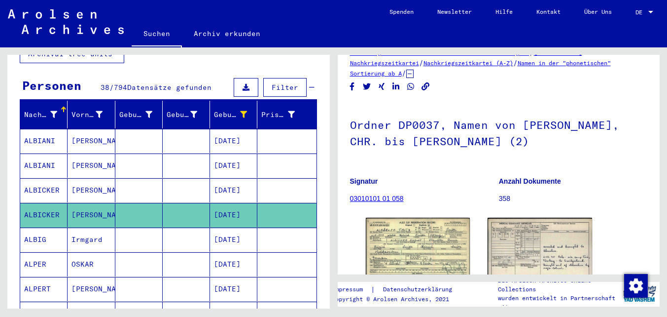
scroll to position [46, 0]
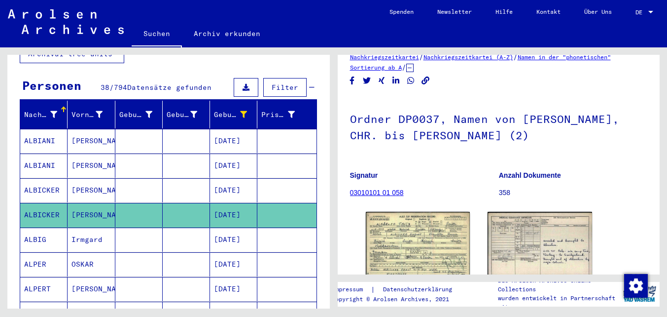
drag, startPoint x: 532, startPoint y: 215, endPoint x: 415, endPoint y: 3, distance: 241.7
click at [0, 0] on mat-sidenav-content "Suchen Archiv erkunden Detailfragen/-infos zu den Dokumenten? Stelle hier einen…" at bounding box center [333, 158] width 667 height 317
click at [407, 245] on img at bounding box center [417, 244] width 109 height 68
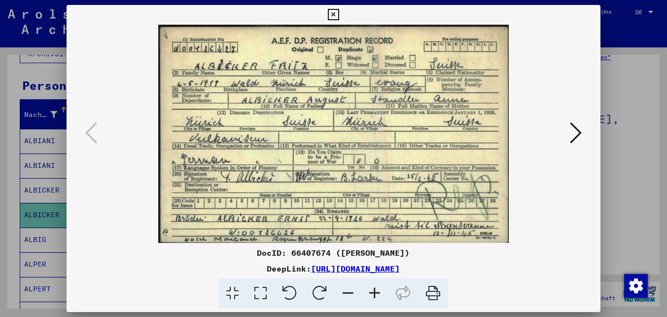
click at [334, 12] on icon at bounding box center [333, 15] width 11 height 12
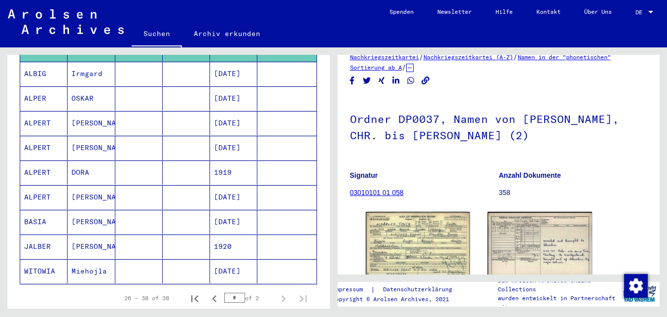
scroll to position [0, 0]
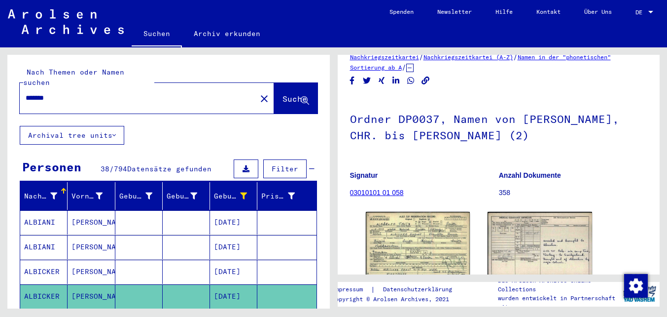
click at [102, 100] on div "******* close" at bounding box center [147, 98] width 254 height 31
click at [47, 93] on input "*******" at bounding box center [138, 98] width 225 height 10
type input "********"
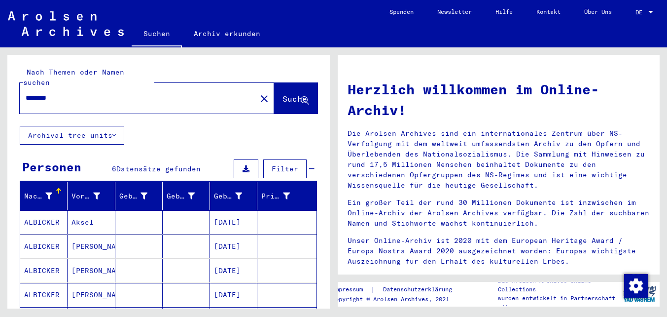
click at [186, 236] on mat-cell at bounding box center [186, 246] width 47 height 24
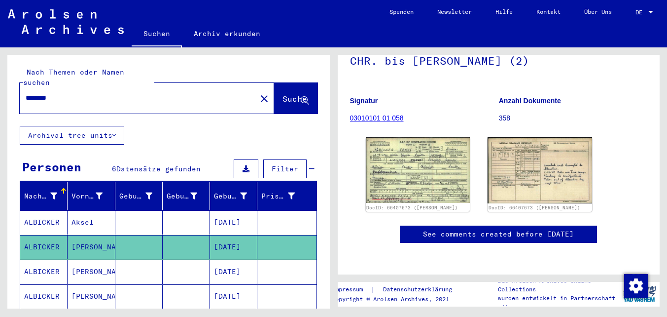
scroll to position [110, 0]
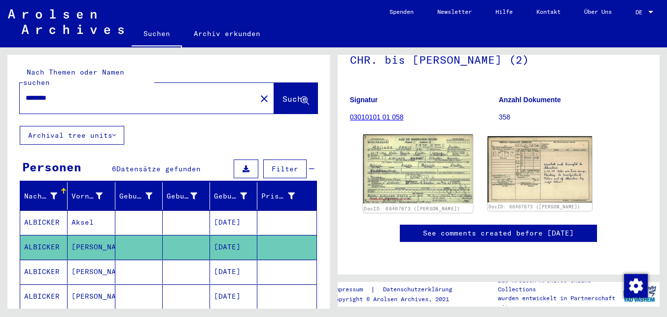
click at [424, 170] on img at bounding box center [417, 168] width 109 height 69
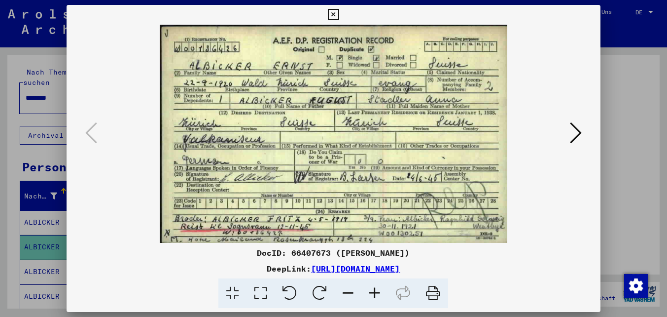
click at [576, 132] on icon at bounding box center [576, 133] width 12 height 24
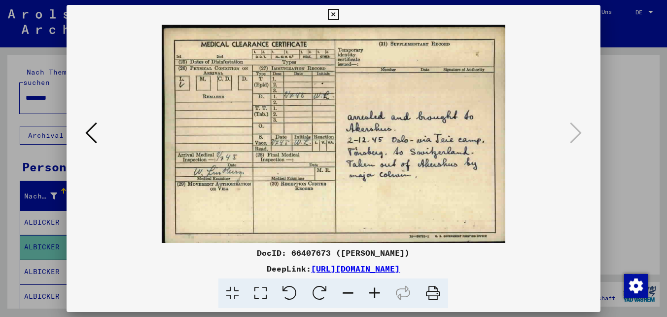
click at [334, 9] on icon at bounding box center [333, 15] width 11 height 12
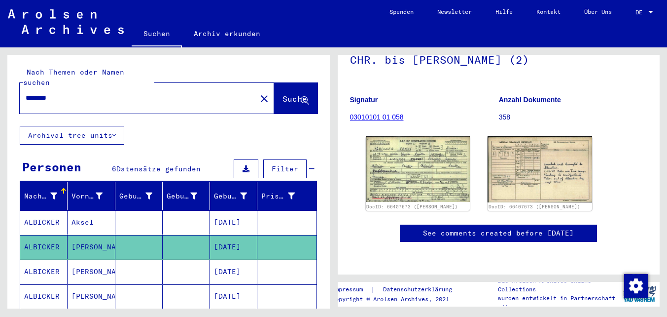
click at [92, 259] on mat-cell "[PERSON_NAME]" at bounding box center [91, 271] width 47 height 24
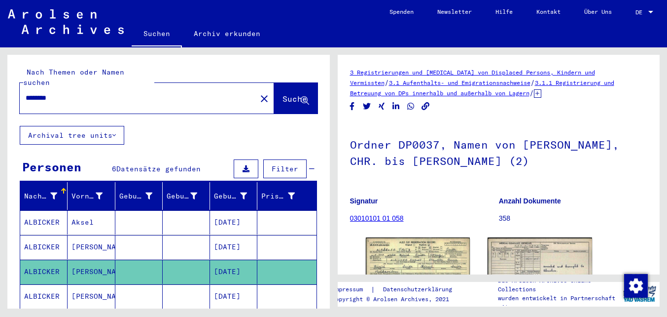
click at [102, 235] on mat-cell "[PERSON_NAME]" at bounding box center [91, 247] width 47 height 24
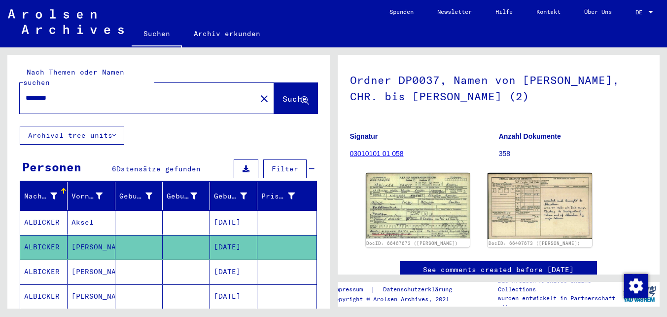
scroll to position [75, 0]
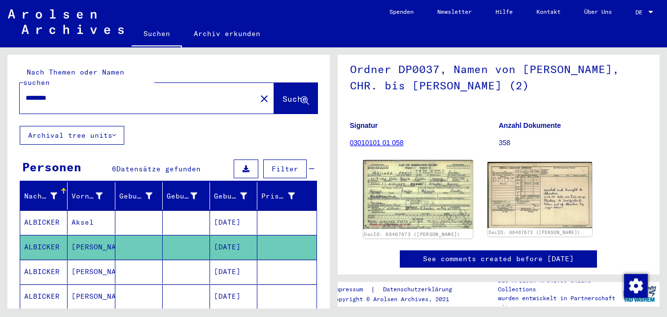
click at [414, 205] on img at bounding box center [417, 194] width 109 height 69
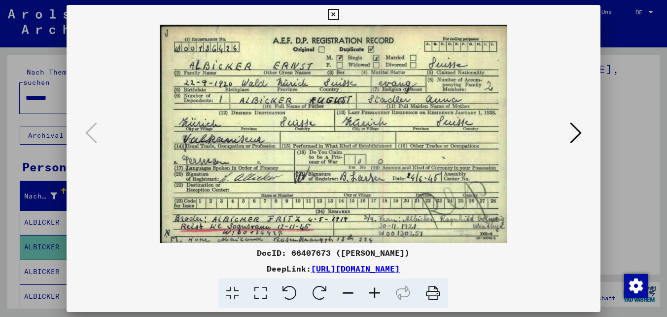
click at [339, 19] on icon at bounding box center [333, 15] width 11 height 12
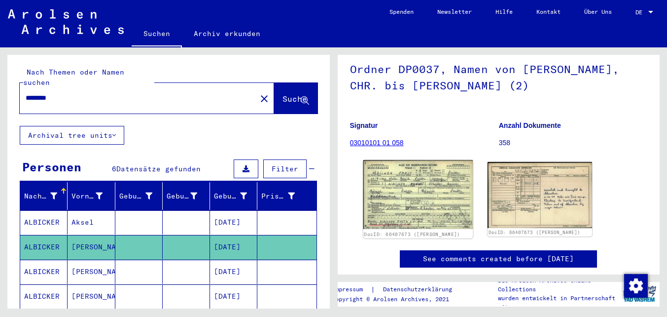
click at [450, 184] on img at bounding box center [417, 194] width 109 height 69
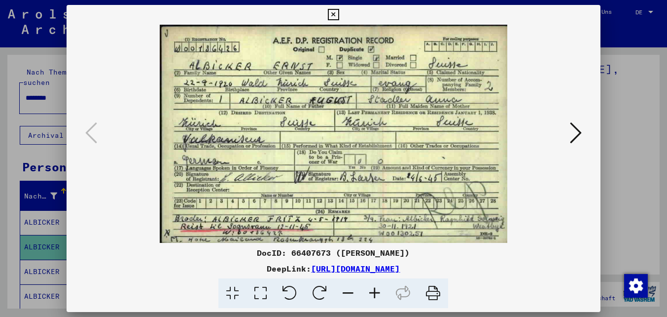
click at [333, 12] on icon at bounding box center [333, 15] width 11 height 12
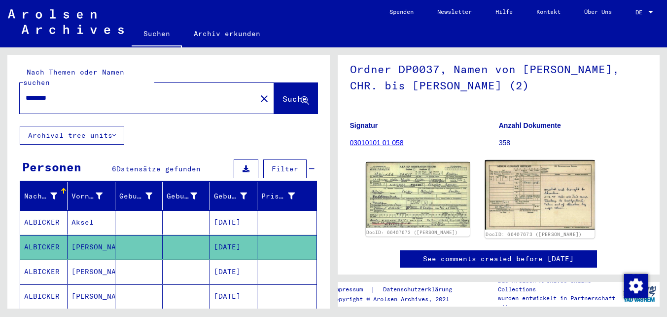
click at [0, 0] on mat-sidenav-content "Suchen Archiv erkunden Detailfragen/-infos zu den Dokumenten? Stelle hier einen…" at bounding box center [333, 158] width 667 height 317
click at [144, 266] on mat-cell at bounding box center [138, 271] width 47 height 24
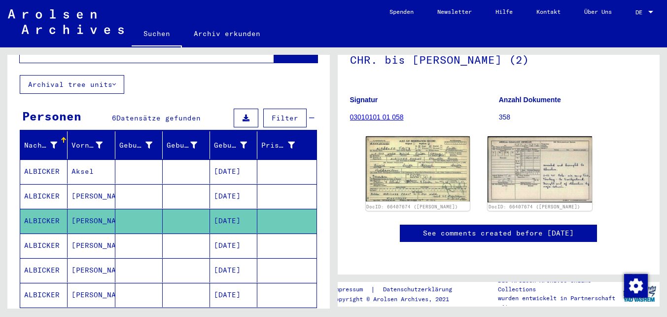
scroll to position [54, 0]
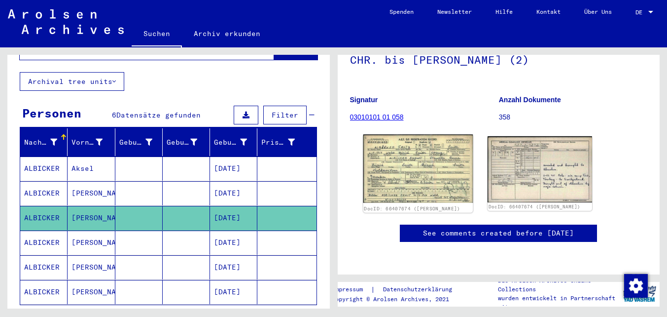
click at [432, 146] on img at bounding box center [417, 168] width 109 height 68
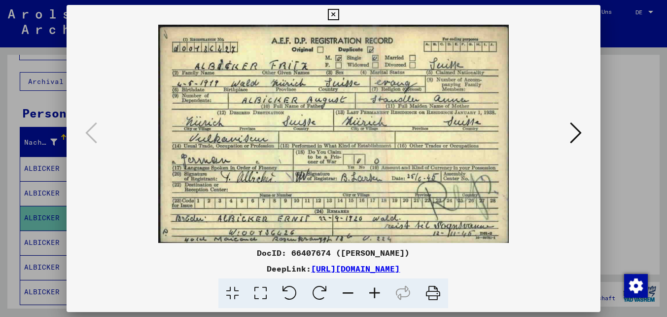
click at [337, 12] on icon at bounding box center [333, 15] width 11 height 12
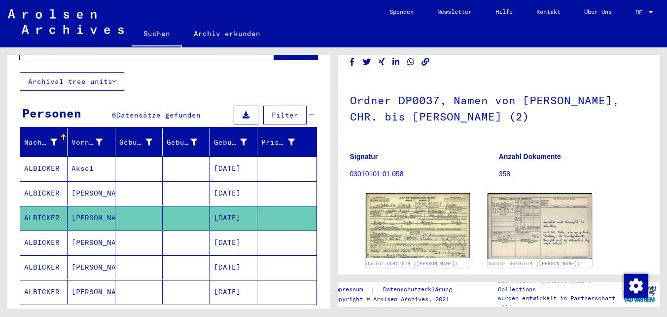
scroll to position [0, 0]
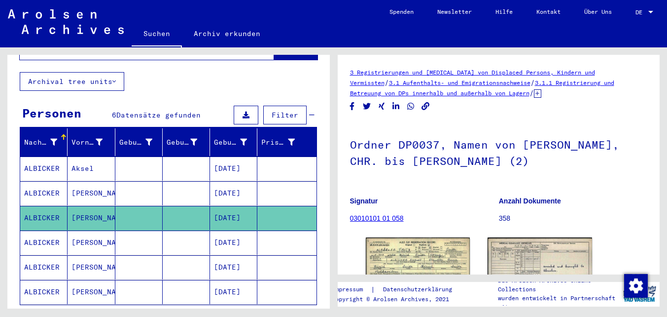
click at [534, 92] on icon at bounding box center [537, 93] width 7 height 8
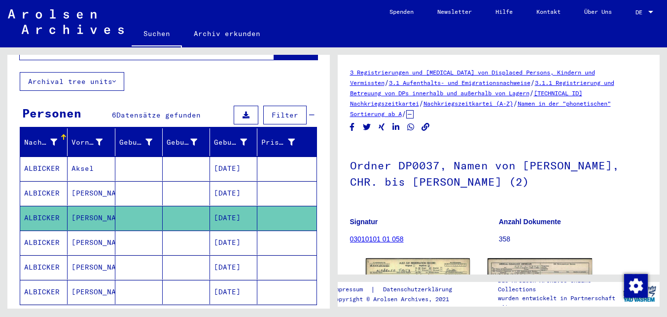
click at [478, 102] on link "Namen in der "phonetischen" Sortierung ab A" at bounding box center [480, 109] width 261 height 18
click at [148, 181] on mat-cell at bounding box center [138, 193] width 47 height 24
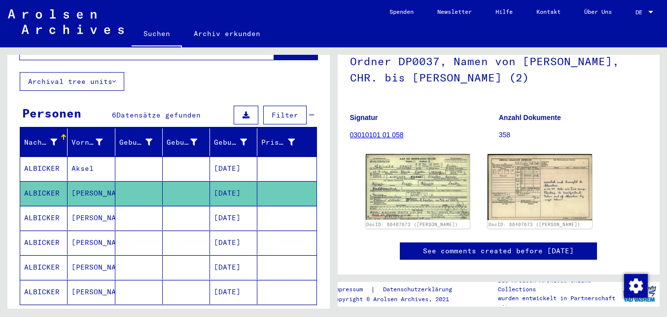
scroll to position [94, 0]
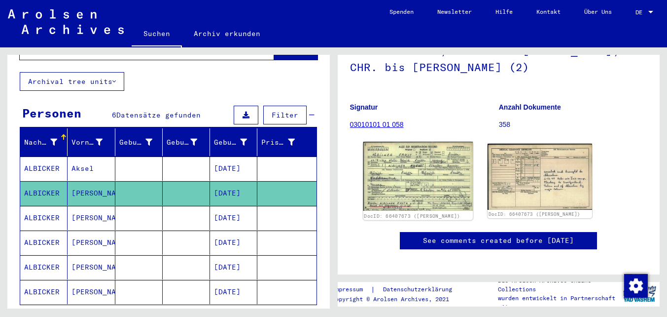
click at [439, 159] on img at bounding box center [417, 176] width 109 height 69
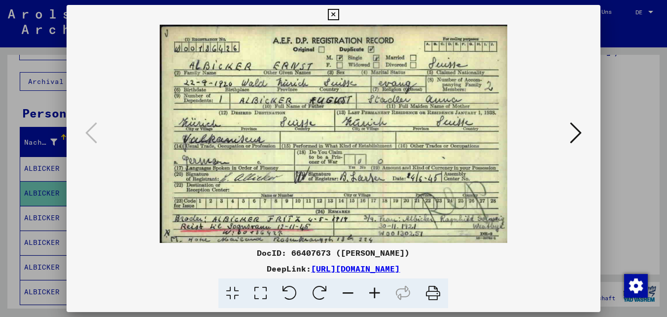
click at [334, 11] on icon at bounding box center [333, 15] width 11 height 12
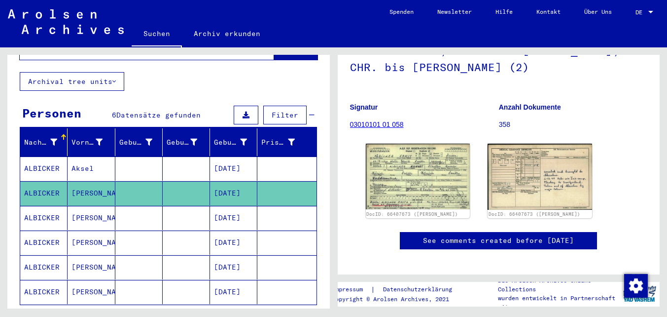
scroll to position [0, 0]
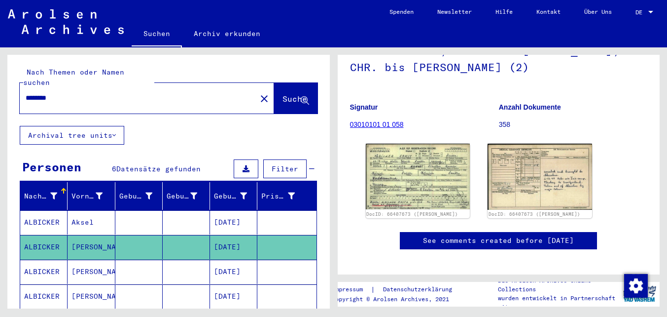
click at [74, 93] on input "********" at bounding box center [138, 98] width 225 height 10
click at [39, 93] on input "********" at bounding box center [138, 98] width 225 height 10
click at [50, 93] on input "********" at bounding box center [138, 98] width 225 height 10
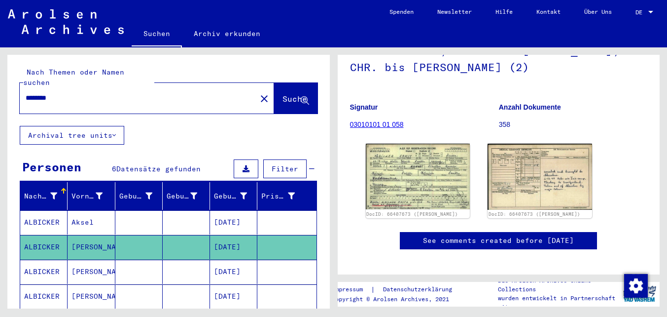
click at [48, 95] on div "********" at bounding box center [135, 98] width 231 height 22
click at [56, 94] on div "********" at bounding box center [135, 98] width 231 height 22
click at [44, 93] on input "********" at bounding box center [138, 98] width 225 height 10
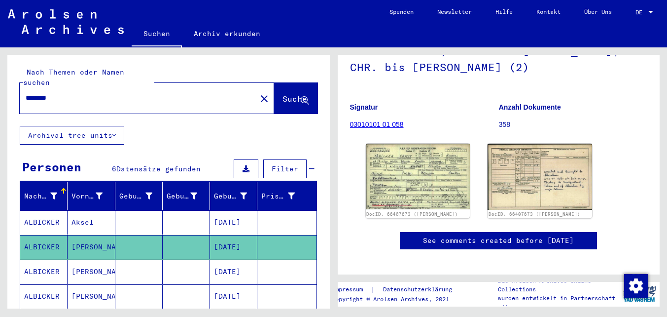
type input "********"
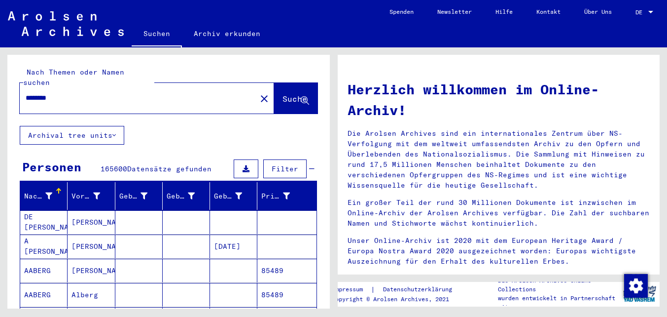
click at [48, 192] on icon at bounding box center [48, 195] width 7 height 7
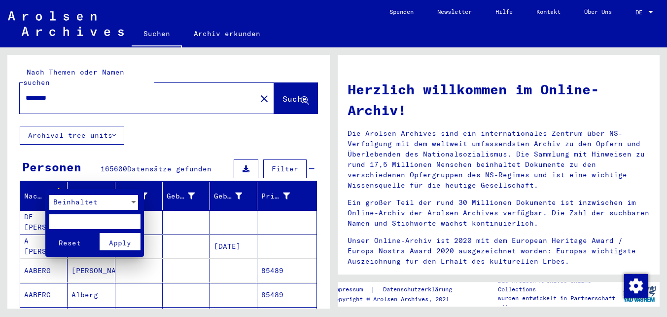
click at [75, 205] on span "Beinhaltet" at bounding box center [75, 201] width 44 height 9
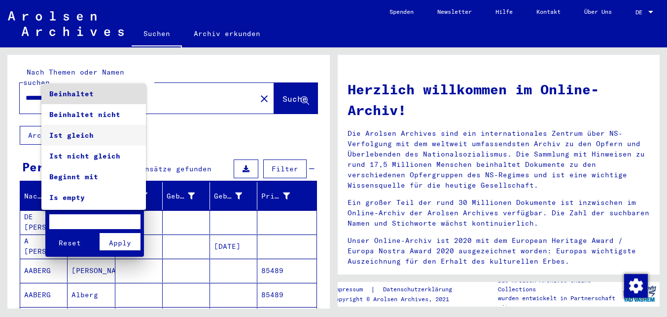
click at [73, 139] on span "Ist gleich" at bounding box center [93, 135] width 89 height 21
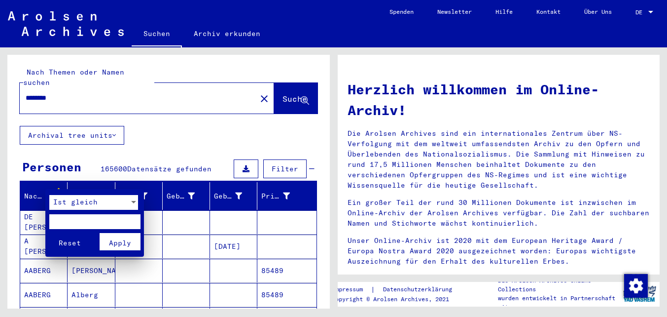
click at [70, 222] on input "text" at bounding box center [94, 221] width 91 height 15
type input "********"
click at [123, 245] on span "Apply" at bounding box center [120, 242] width 22 height 9
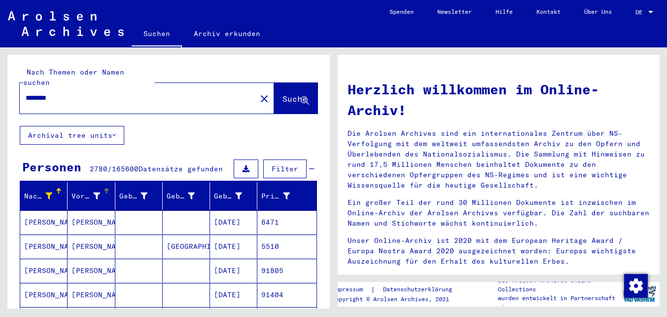
click at [100, 192] on icon at bounding box center [96, 195] width 7 height 7
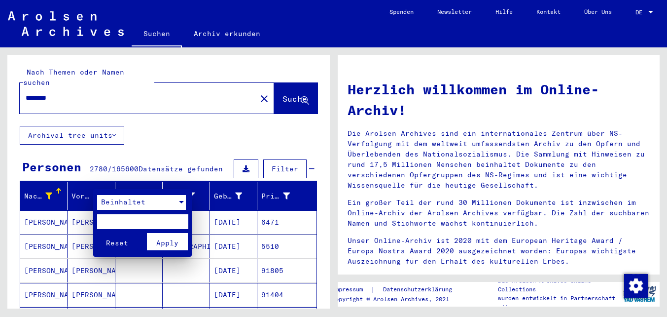
click at [111, 203] on span "Beinhaltet" at bounding box center [123, 201] width 44 height 9
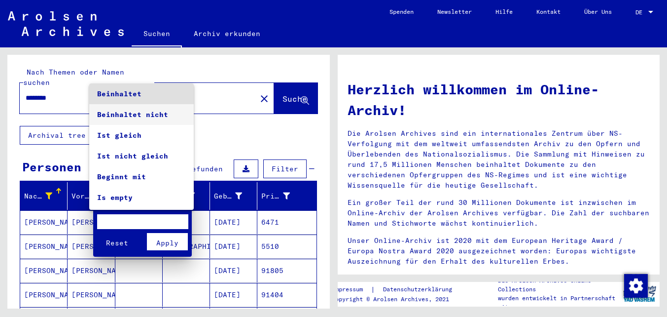
click at [144, 116] on span "Beinhaltet nicht" at bounding box center [141, 114] width 89 height 21
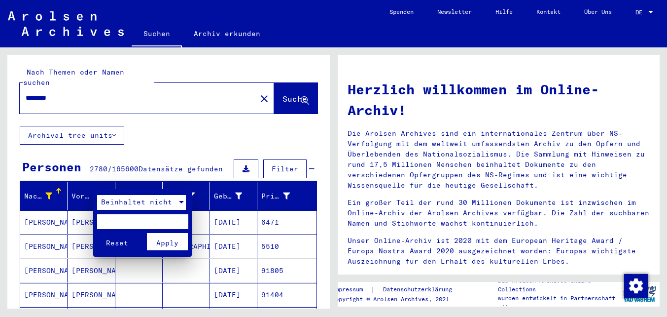
click at [112, 200] on span "Beinhaltet nicht" at bounding box center [136, 201] width 71 height 9
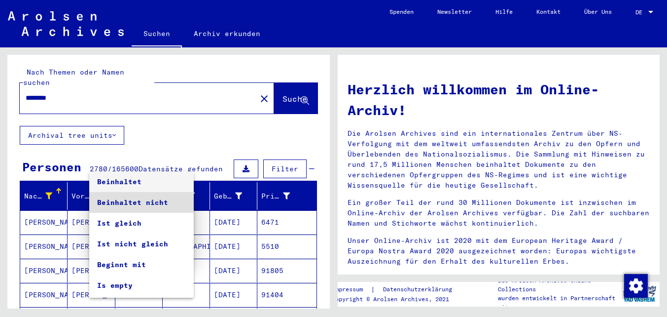
click at [116, 179] on span "Beinhaltet" at bounding box center [141, 181] width 89 height 21
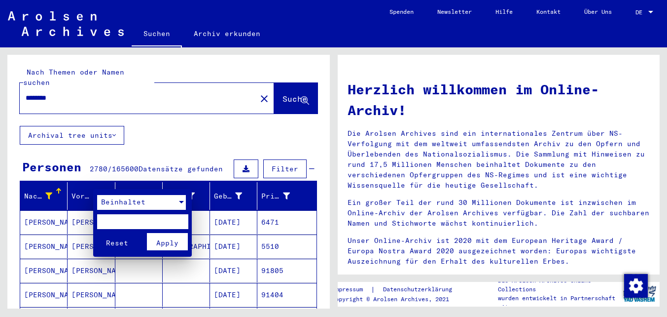
click at [110, 220] on input "text" at bounding box center [142, 221] width 91 height 15
type input "*********"
click at [97, 233] on button "Reset" at bounding box center [117, 241] width 41 height 17
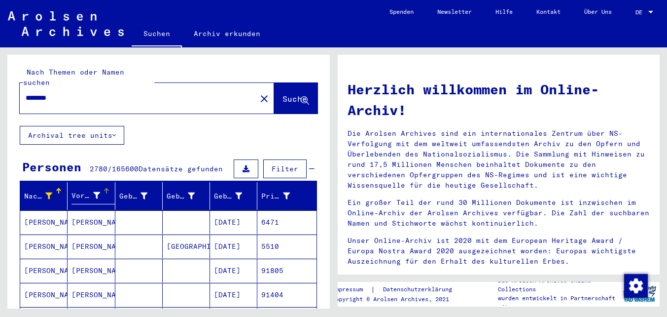
click at [95, 192] on icon at bounding box center [96, 195] width 7 height 7
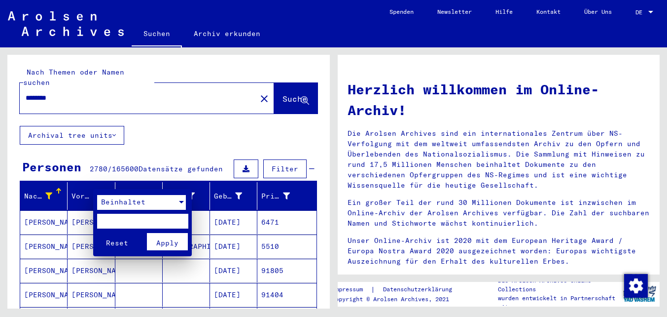
click at [109, 199] on span "Beinhaltet" at bounding box center [123, 201] width 44 height 9
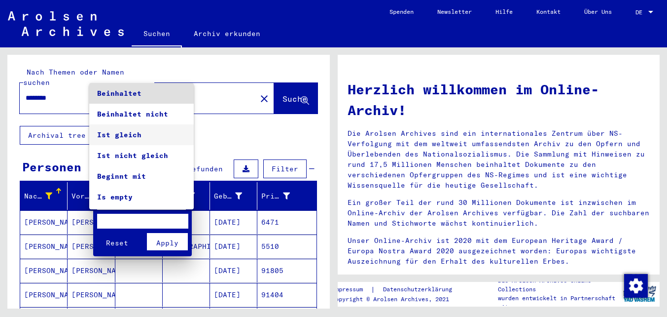
click at [130, 127] on span "Ist gleich" at bounding box center [141, 134] width 89 height 21
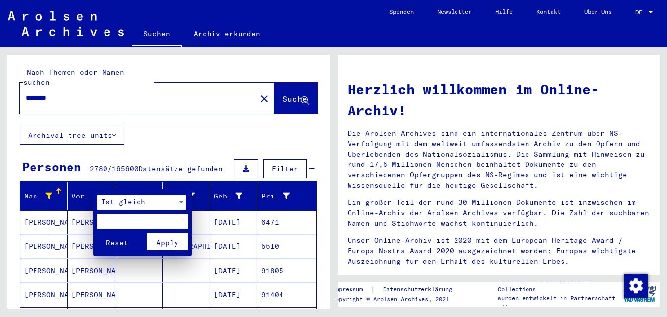
click at [125, 217] on input "text" at bounding box center [142, 221] width 91 height 15
type input "*********"
click at [167, 243] on span "Apply" at bounding box center [167, 242] width 22 height 9
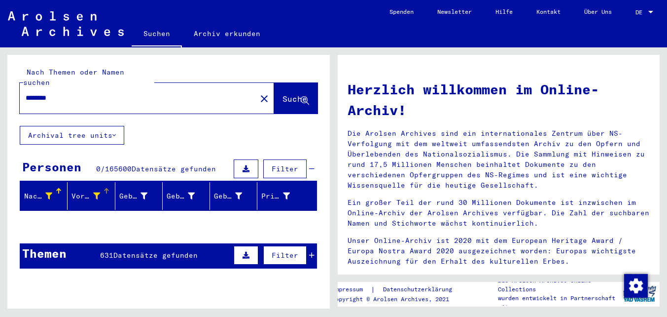
click at [97, 192] on icon at bounding box center [96, 195] width 7 height 7
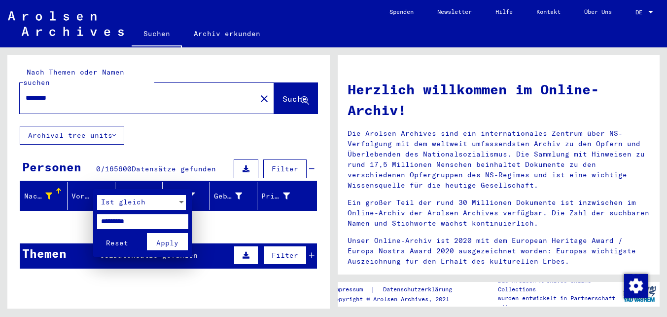
click at [119, 222] on input "*********" at bounding box center [142, 221] width 91 height 15
type input "****"
click at [97, 233] on button "Reset" at bounding box center [117, 241] width 41 height 17
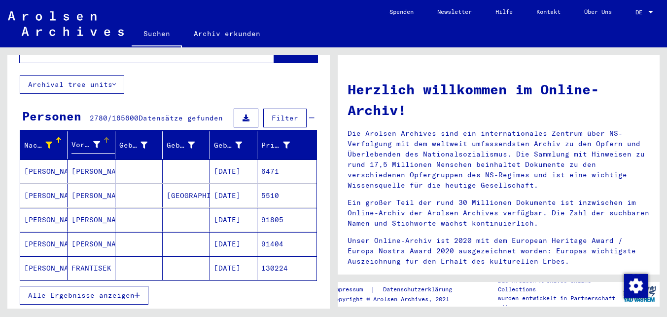
scroll to position [54, 0]
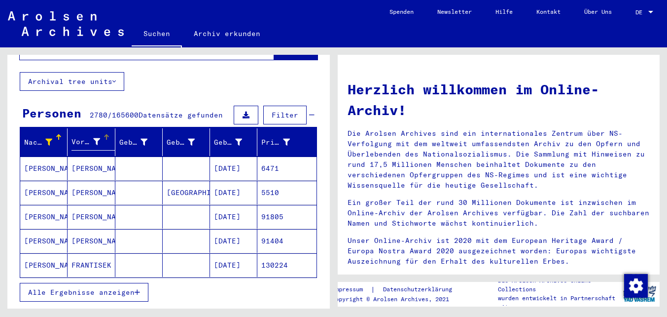
click at [106, 288] on span "Alle Ergebnisse anzeigen" at bounding box center [81, 292] width 107 height 9
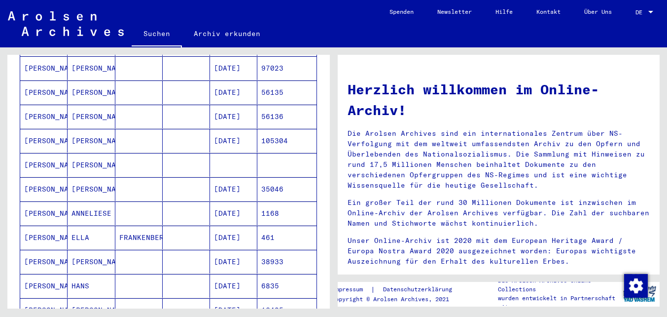
scroll to position [0, 0]
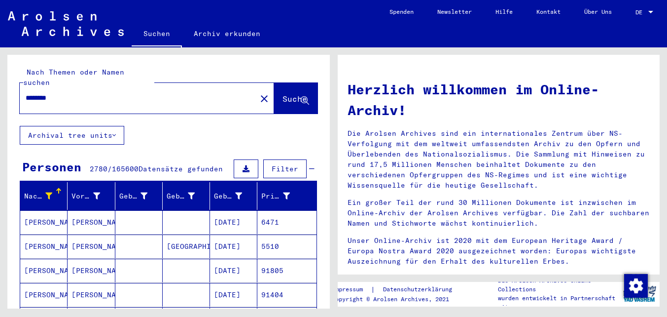
click at [43, 93] on input "********" at bounding box center [135, 98] width 219 height 10
type input "**********"
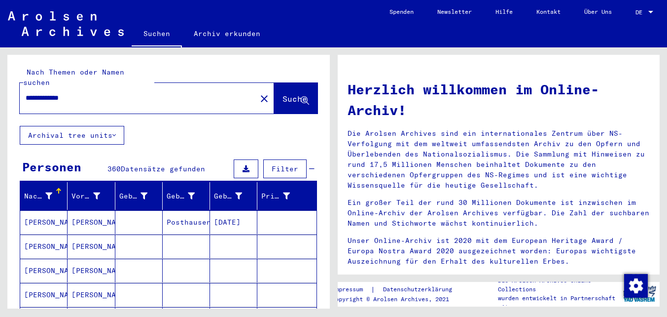
click at [51, 192] on icon at bounding box center [48, 195] width 7 height 7
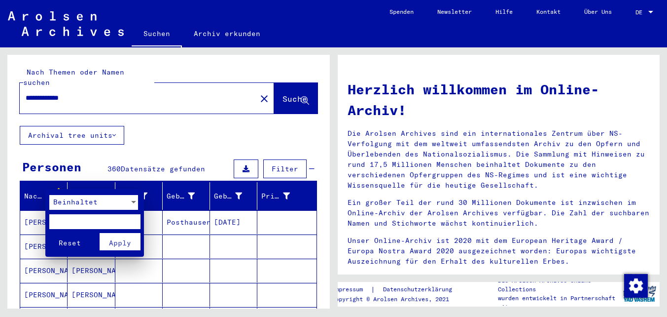
click at [64, 196] on div "Beinhaltet" at bounding box center [89, 202] width 80 height 15
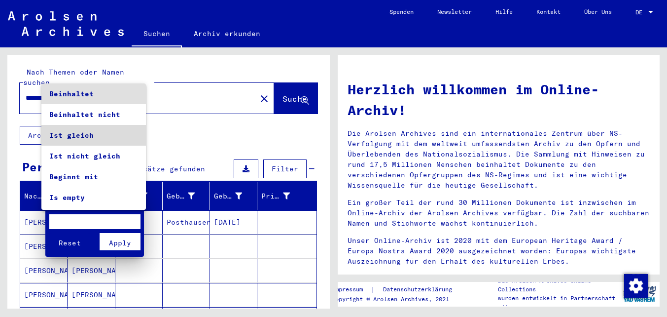
click at [84, 135] on span "Ist gleich" at bounding box center [93, 135] width 89 height 21
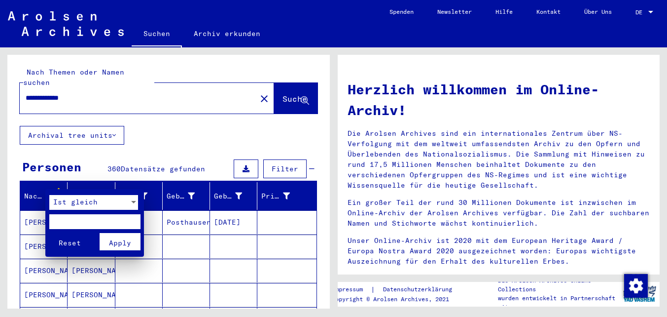
click at [76, 223] on input "text" at bounding box center [94, 221] width 91 height 15
type input "********"
click at [49, 233] on button "Reset" at bounding box center [69, 241] width 41 height 17
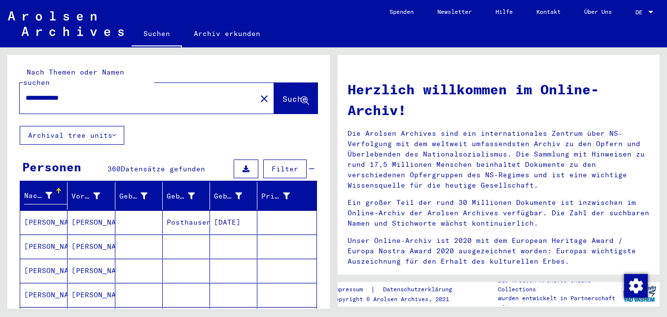
click at [48, 192] on icon at bounding box center [48, 195] width 7 height 7
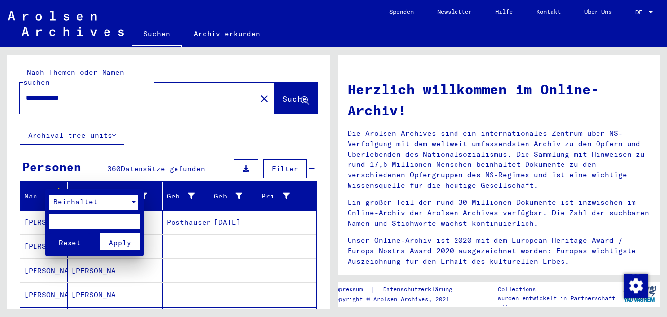
click at [64, 202] on span "Beinhaltet" at bounding box center [75, 201] width 44 height 9
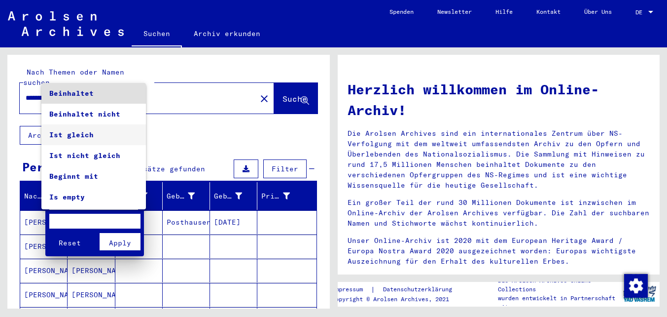
click at [72, 131] on span "Ist gleich" at bounding box center [93, 134] width 89 height 21
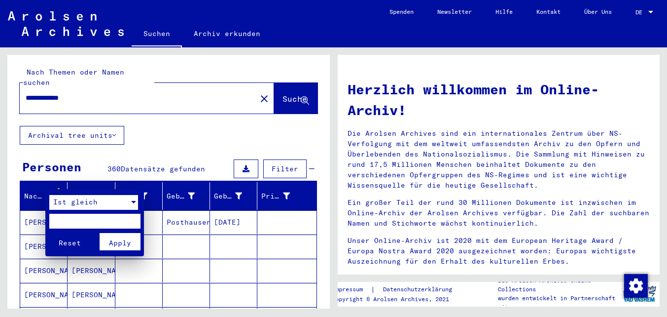
click at [70, 221] on input "text" at bounding box center [94, 221] width 91 height 15
type input "********"
click at [49, 233] on button "Reset" at bounding box center [69, 241] width 41 height 17
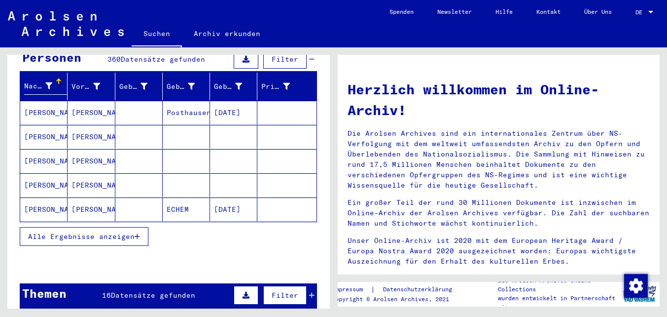
scroll to position [117, 0]
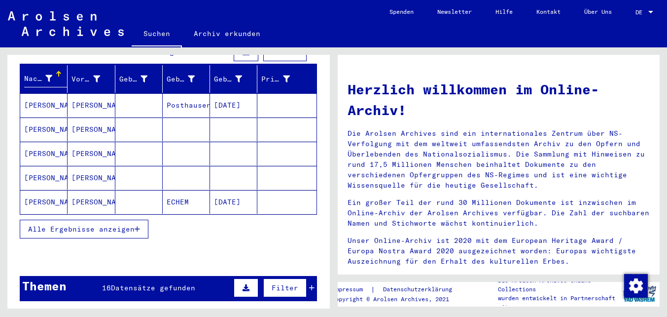
click at [133, 224] on span "Alle Ergebnisse anzeigen" at bounding box center [81, 228] width 107 height 9
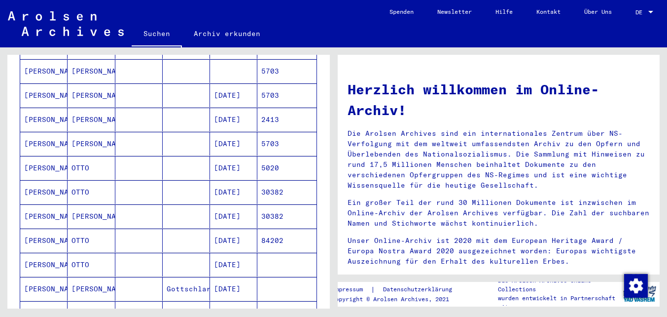
scroll to position [502, 0]
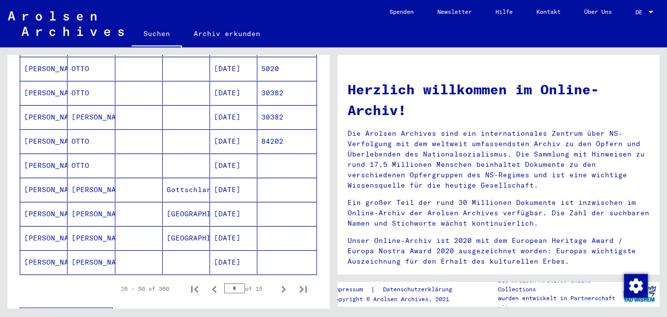
click at [134, 228] on mat-cell at bounding box center [138, 238] width 47 height 24
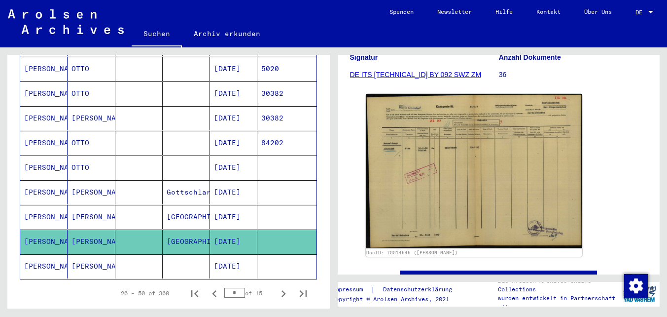
scroll to position [159, 0]
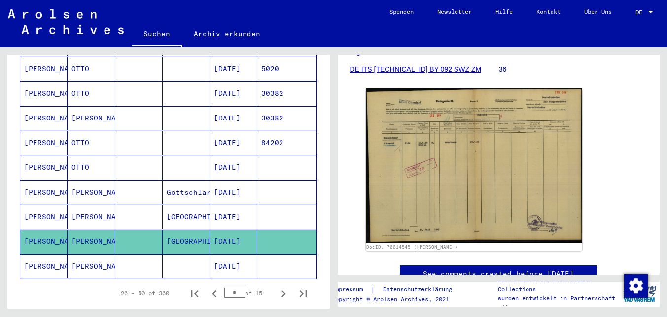
click at [131, 205] on mat-cell at bounding box center [138, 217] width 47 height 24
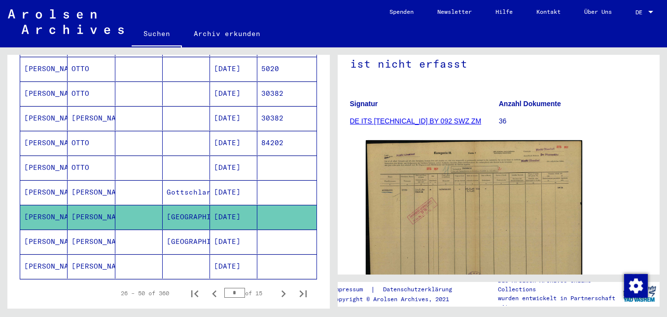
scroll to position [102, 0]
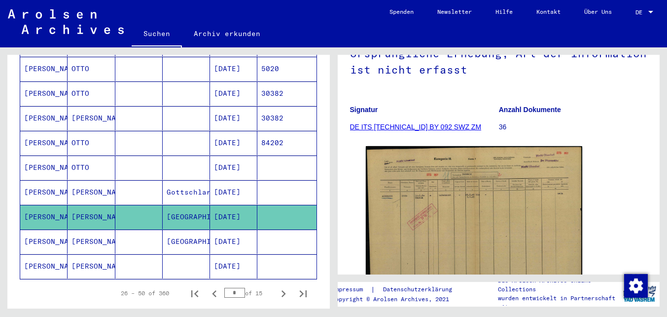
click at [130, 229] on mat-cell at bounding box center [138, 241] width 47 height 24
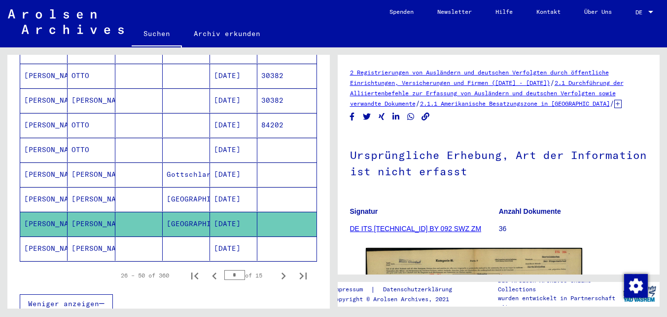
scroll to position [567, 0]
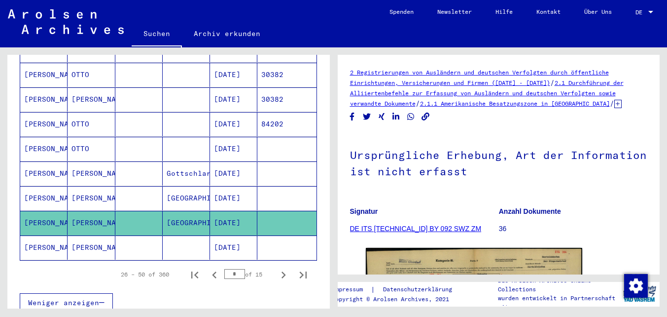
click at [126, 235] on mat-cell at bounding box center [138, 247] width 47 height 24
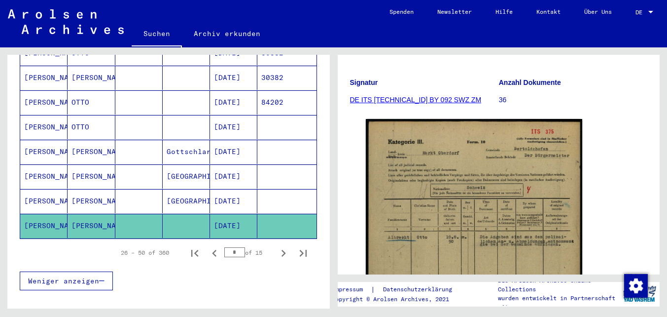
scroll to position [596, 0]
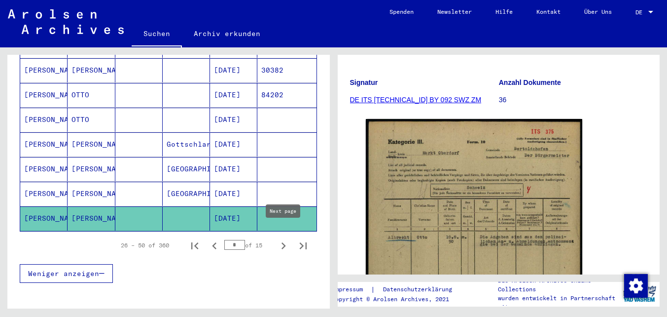
click at [284, 242] on icon "Next page" at bounding box center [284, 245] width 4 height 7
type input "*"
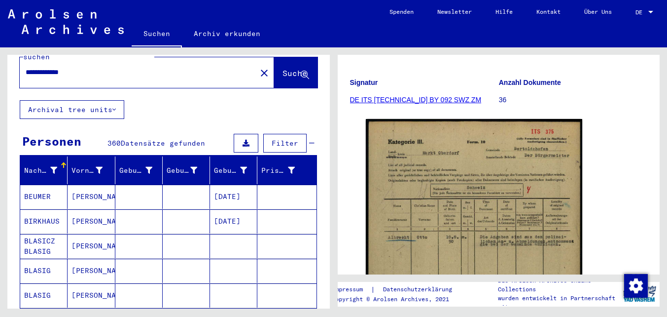
scroll to position [0, 0]
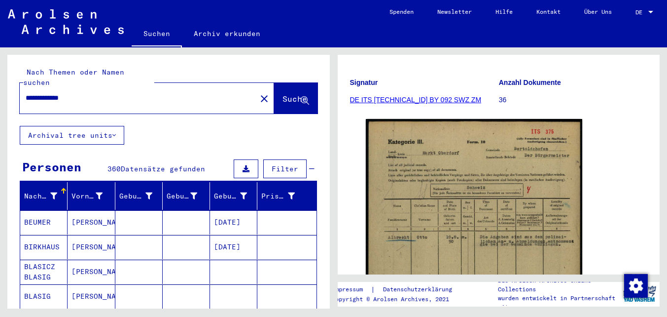
click at [57, 93] on input "**********" at bounding box center [138, 98] width 225 height 10
type input "*****"
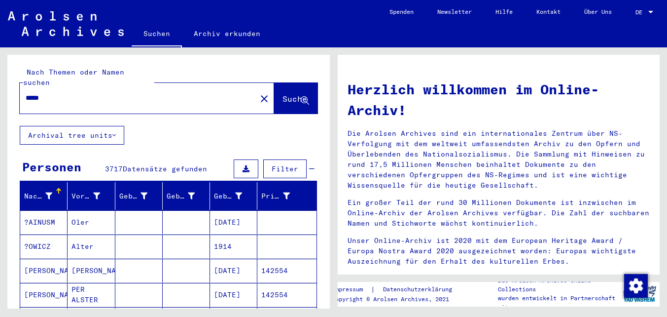
click at [49, 192] on icon at bounding box center [48, 195] width 7 height 7
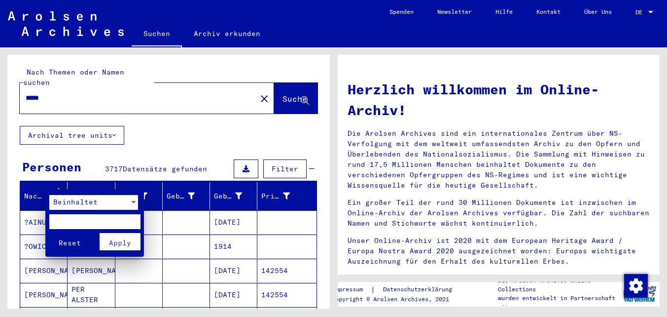
click at [68, 203] on span "Beinhaltet" at bounding box center [75, 201] width 44 height 9
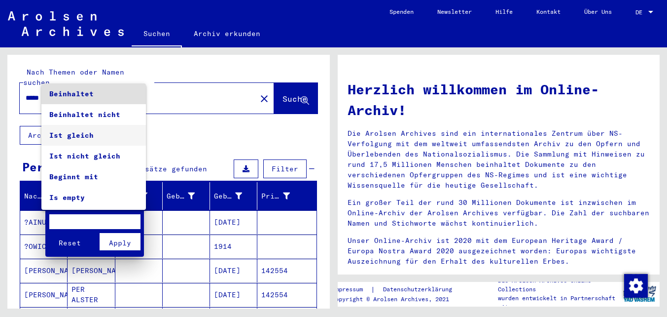
click at [78, 130] on span "Ist gleich" at bounding box center [93, 135] width 89 height 21
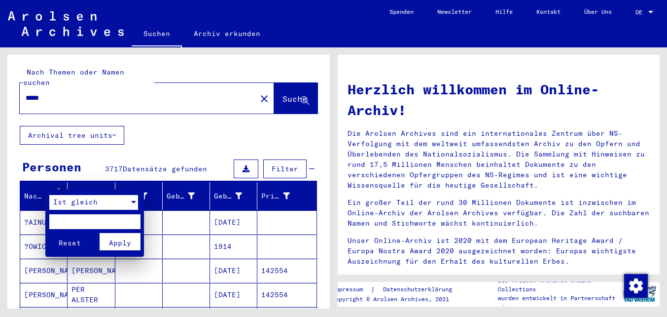
click at [75, 223] on input "text" at bounding box center [94, 221] width 91 height 15
type input "*****"
click at [49, 233] on button "Reset" at bounding box center [69, 241] width 41 height 17
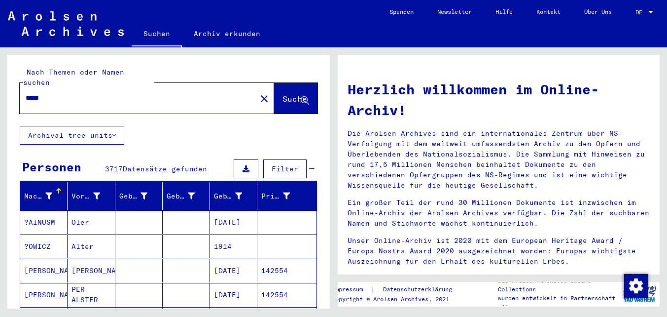
click at [52, 93] on input "*****" at bounding box center [135, 98] width 219 height 10
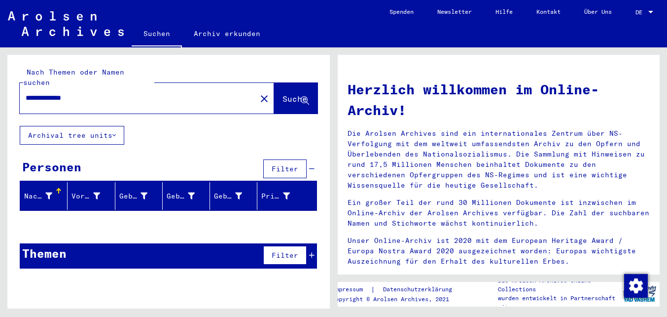
click at [46, 192] on icon at bounding box center [48, 195] width 7 height 7
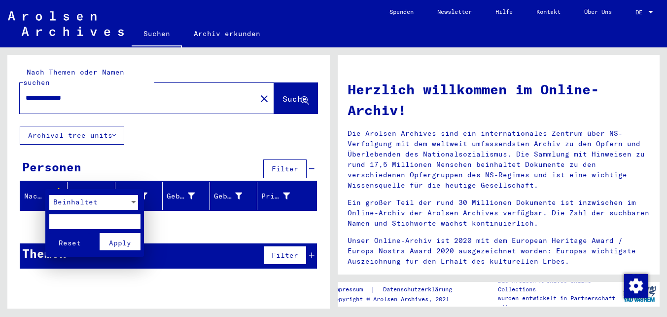
click at [66, 238] on span "Reset" at bounding box center [70, 242] width 22 height 9
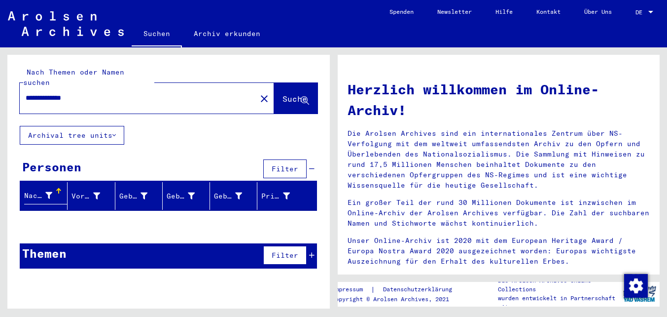
click at [274, 89] on button "Suche" at bounding box center [295, 98] width 43 height 31
click at [117, 129] on button "Archival tree units" at bounding box center [72, 135] width 105 height 19
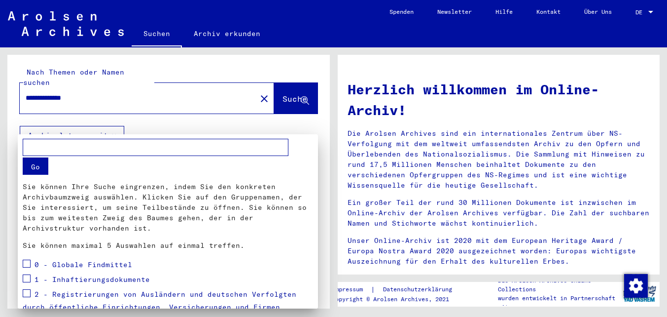
click at [110, 124] on div at bounding box center [333, 158] width 667 height 317
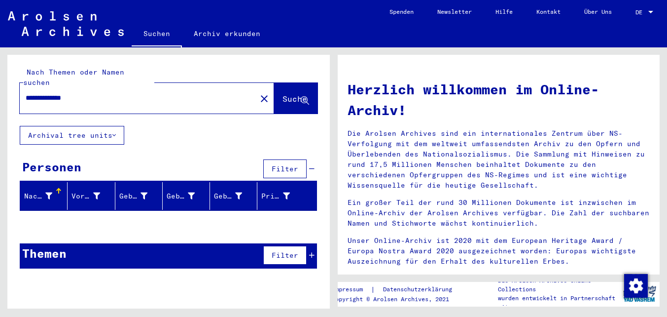
click at [57, 188] on div at bounding box center [59, 191] width 6 height 6
click at [59, 188] on div at bounding box center [58, 190] width 1 height 5
click at [55, 93] on input "**********" at bounding box center [135, 98] width 219 height 10
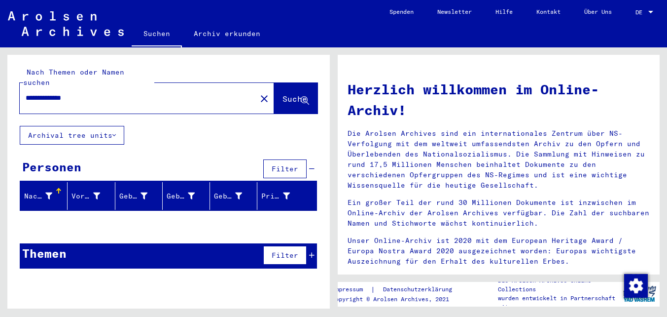
click at [55, 93] on input "**********" at bounding box center [135, 98] width 219 height 10
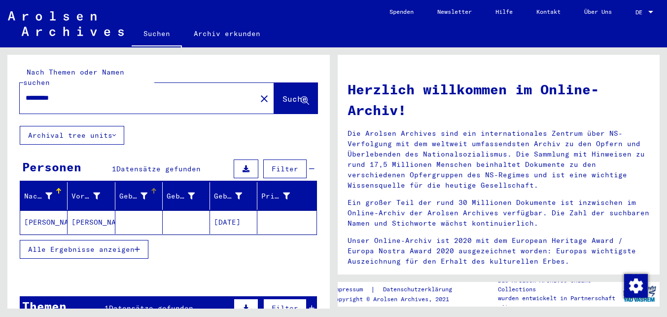
click at [129, 210] on mat-cell at bounding box center [138, 222] width 47 height 24
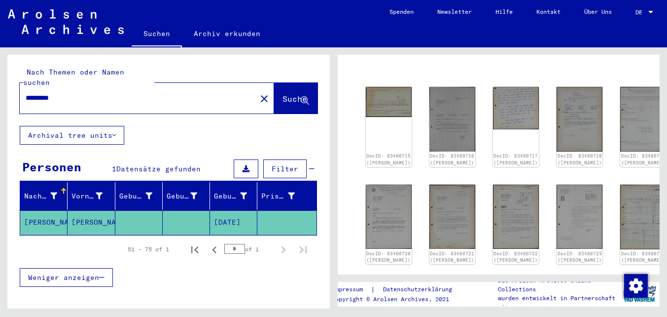
scroll to position [77, 0]
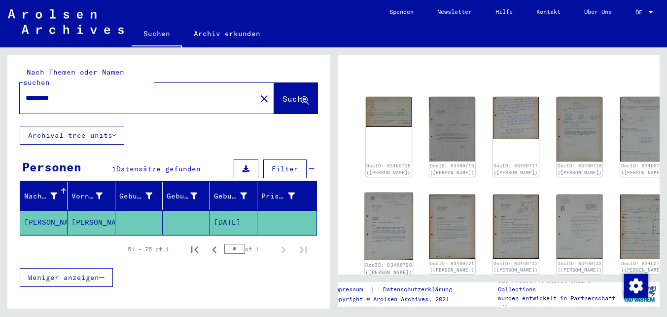
click at [382, 198] on img at bounding box center [388, 226] width 48 height 68
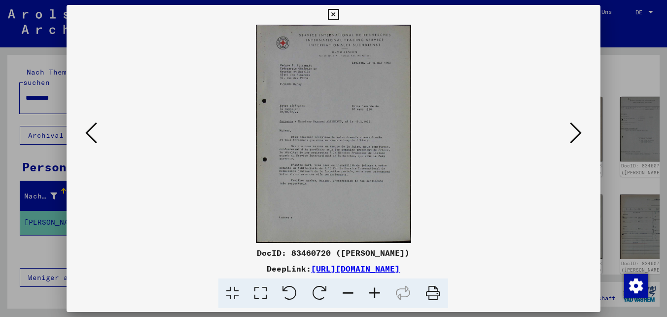
click at [91, 132] on icon at bounding box center [91, 133] width 12 height 24
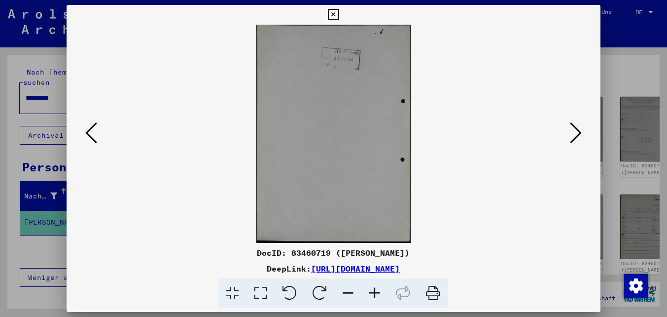
click at [91, 132] on icon at bounding box center [91, 133] width 12 height 24
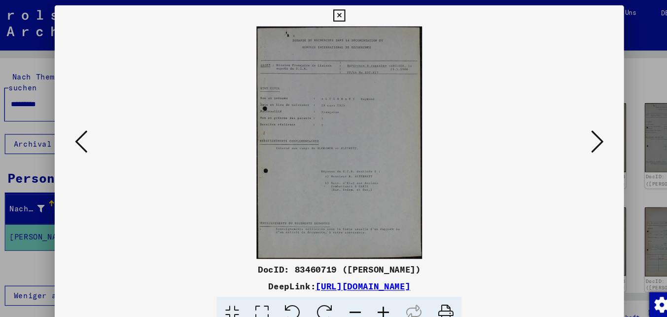
click at [96, 141] on icon at bounding box center [91, 133] width 12 height 24
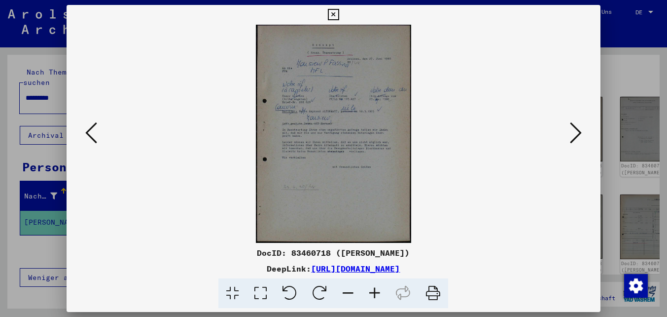
click at [92, 134] on icon at bounding box center [91, 133] width 12 height 24
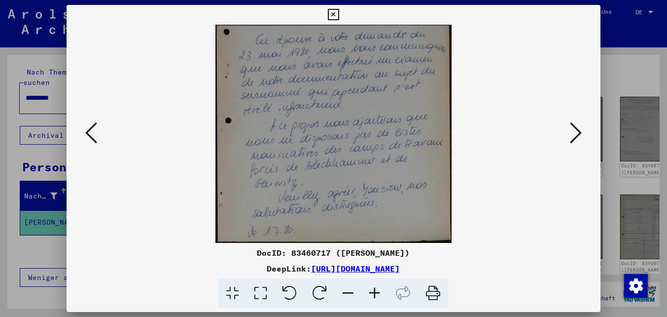
click at [92, 134] on icon at bounding box center [91, 133] width 12 height 24
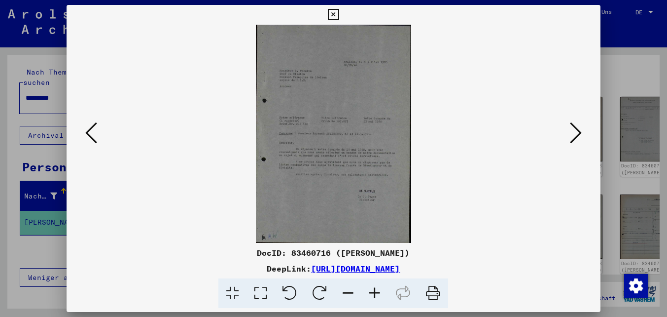
click at [85, 136] on button at bounding box center [91, 133] width 18 height 28
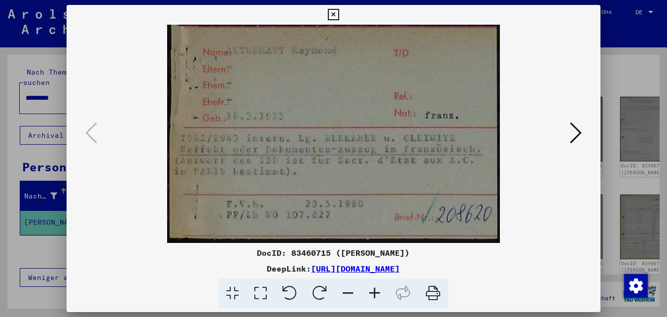
click at [335, 14] on icon at bounding box center [333, 15] width 11 height 12
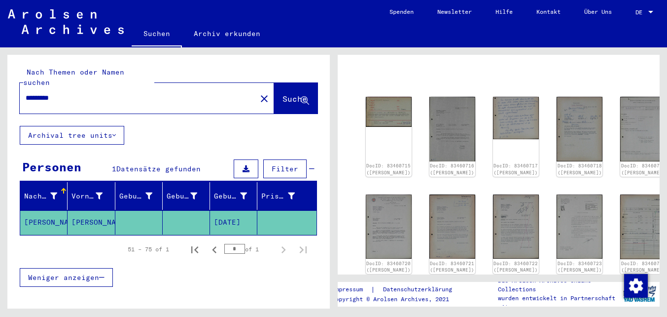
click at [47, 93] on input "*********" at bounding box center [138, 98] width 225 height 10
type input "*******"
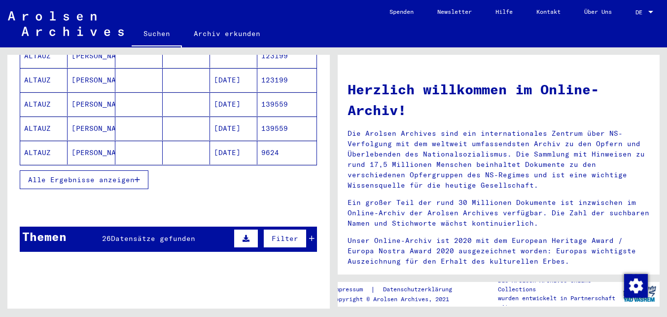
scroll to position [170, 0]
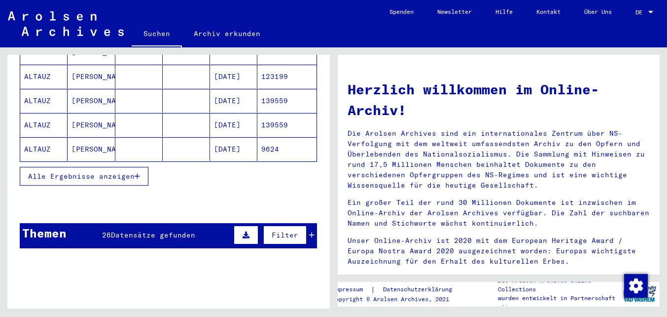
click at [55, 172] on span "Alle Ergebnisse anzeigen" at bounding box center [81, 176] width 107 height 9
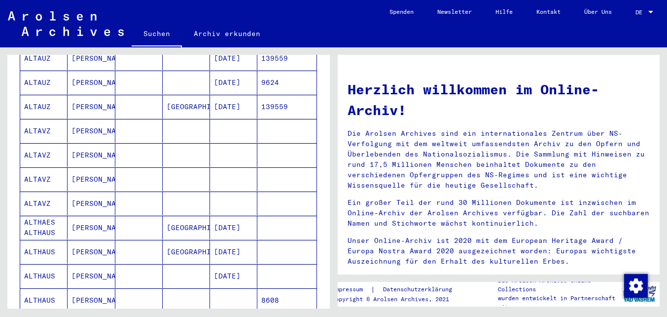
scroll to position [0, 0]
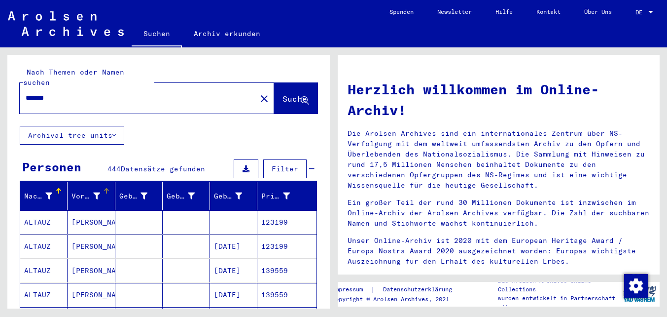
click at [96, 192] on icon at bounding box center [96, 195] width 7 height 7
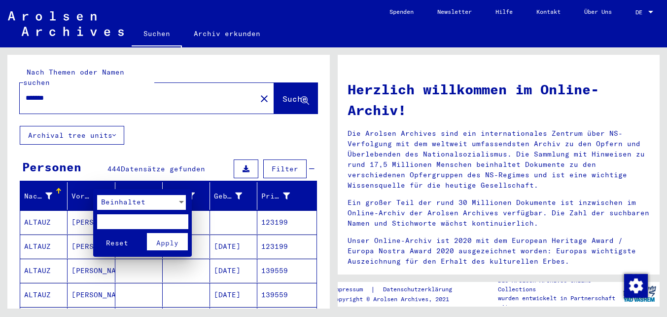
click at [112, 220] on input "text" at bounding box center [142, 221] width 91 height 15
type input "******"
click at [97, 233] on button "Reset" at bounding box center [117, 241] width 41 height 17
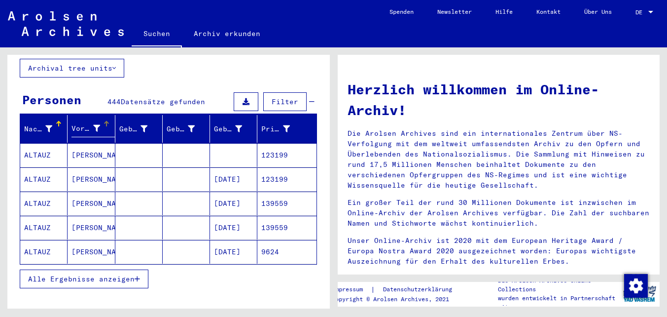
scroll to position [68, 0]
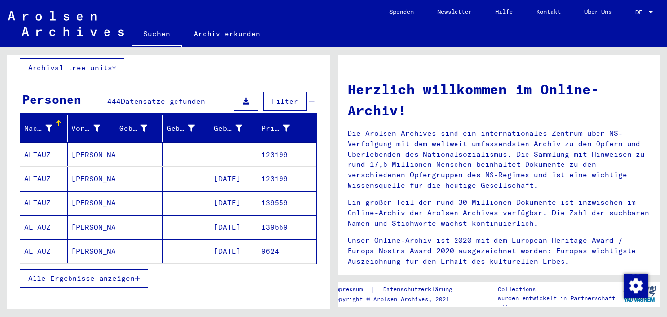
click at [96, 269] on button "Alle Ergebnisse anzeigen" at bounding box center [84, 278] width 129 height 19
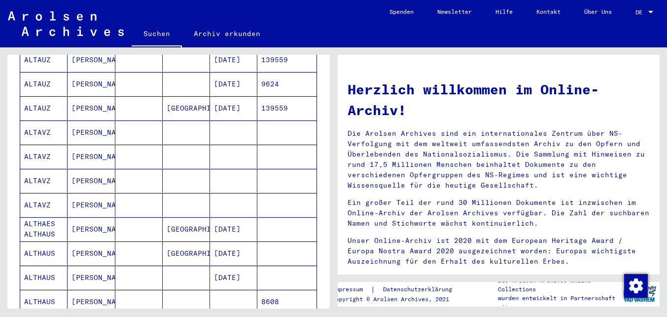
scroll to position [0, 0]
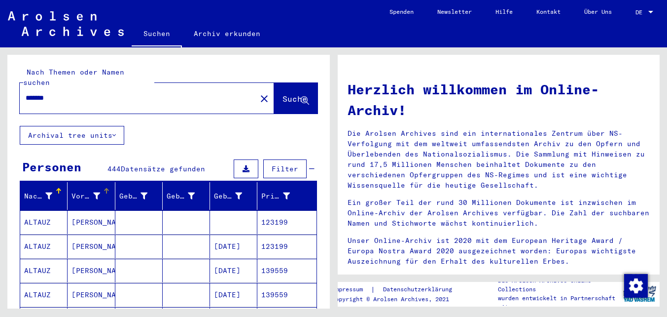
click at [97, 192] on icon at bounding box center [96, 195] width 7 height 7
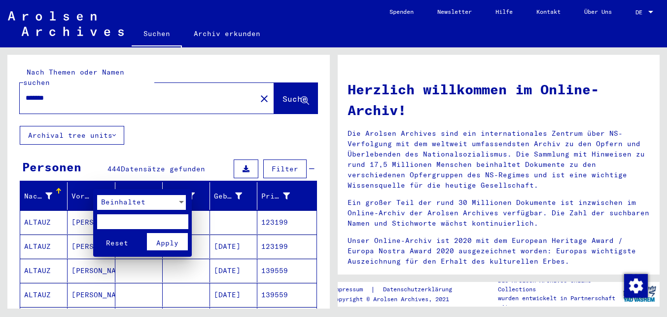
click at [112, 210] on div "Beinhaltet" at bounding box center [141, 205] width 89 height 20
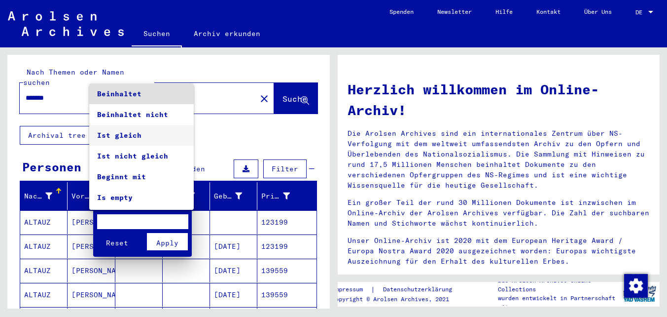
click at [122, 129] on span "Ist gleich" at bounding box center [141, 135] width 89 height 21
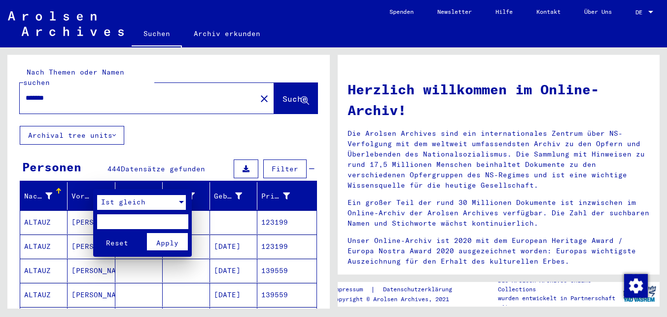
click at [120, 219] on input "text" at bounding box center [142, 221] width 91 height 15
type input "*****"
click at [97, 233] on button "Reset" at bounding box center [117, 241] width 41 height 17
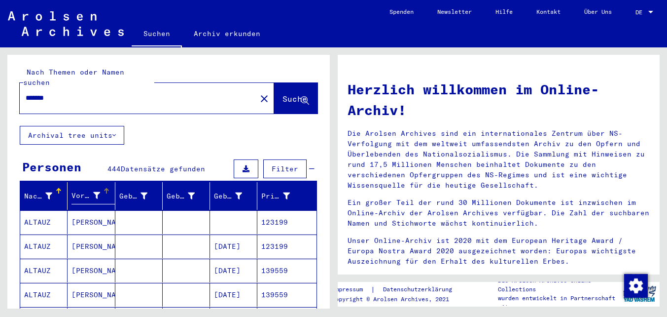
click at [97, 192] on icon at bounding box center [96, 195] width 7 height 7
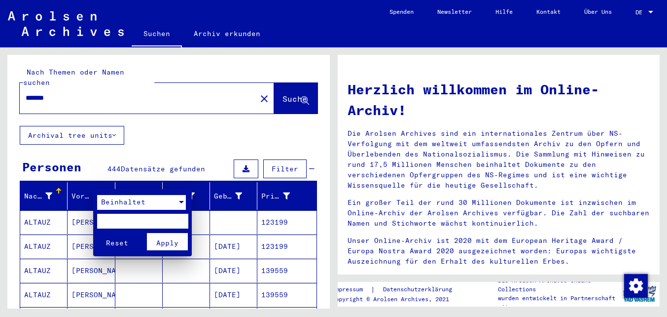
click at [120, 199] on span "Beinhaltet" at bounding box center [123, 201] width 44 height 9
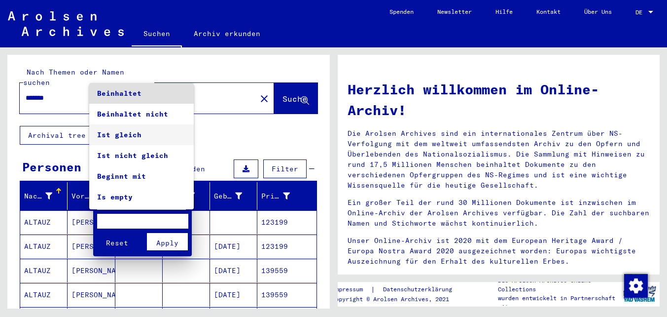
click at [119, 132] on span "Ist gleich" at bounding box center [141, 134] width 89 height 21
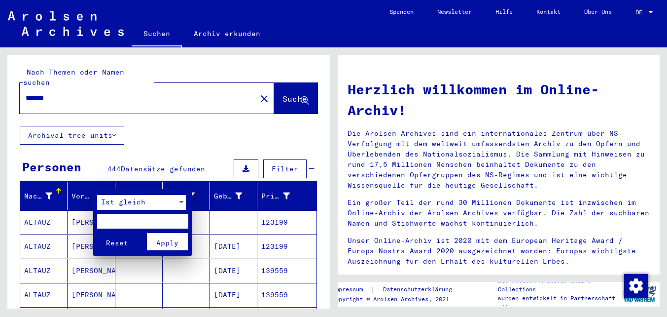
click at [121, 228] on div "Reset Apply" at bounding box center [143, 241] width 93 height 26
click at [120, 219] on input "text" at bounding box center [142, 221] width 91 height 15
type input "******"
click at [167, 244] on span "Apply" at bounding box center [167, 242] width 22 height 9
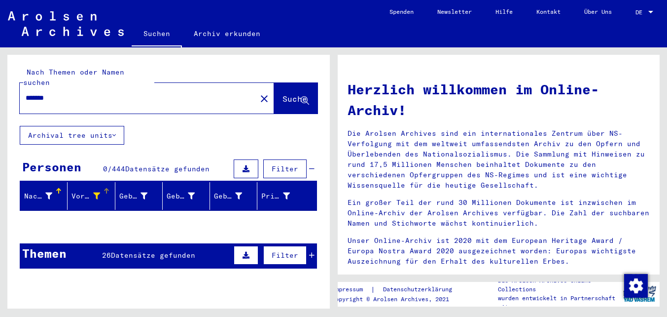
click at [95, 192] on icon at bounding box center [96, 195] width 7 height 7
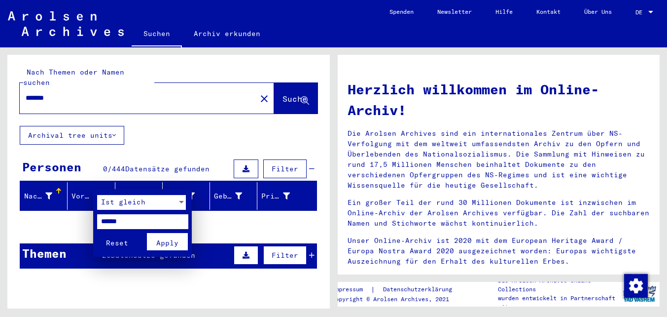
click at [119, 222] on input "******" at bounding box center [142, 221] width 91 height 15
click at [105, 219] on input "******" at bounding box center [142, 221] width 91 height 15
type input "******"
click at [174, 246] on span "Apply" at bounding box center [167, 242] width 22 height 9
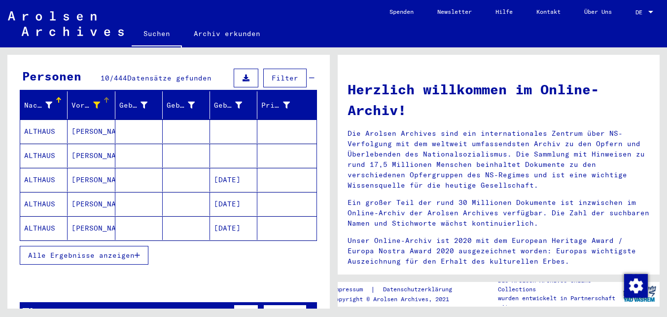
scroll to position [94, 0]
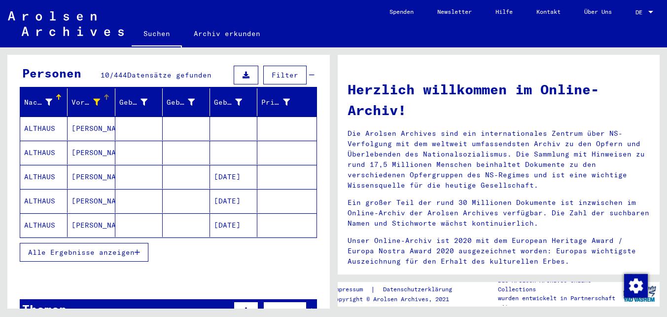
click at [133, 148] on mat-cell at bounding box center [138, 153] width 47 height 24
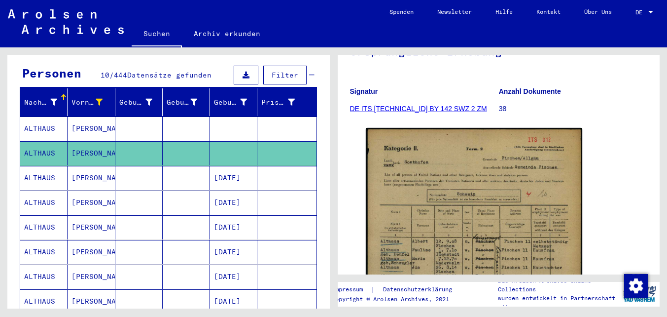
scroll to position [133, 0]
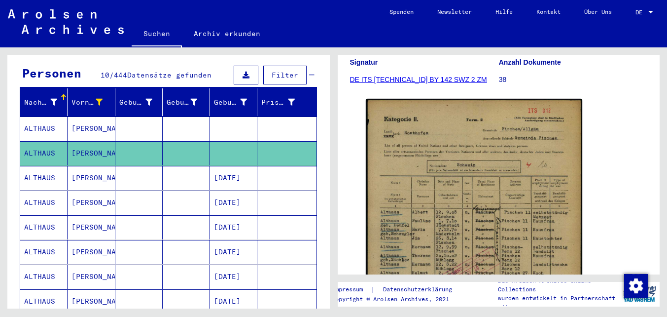
click at [165, 116] on mat-cell at bounding box center [186, 128] width 47 height 24
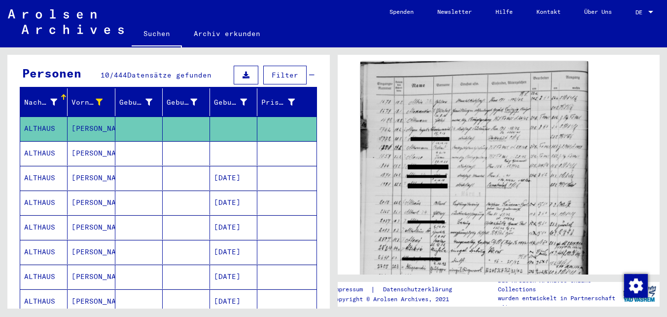
scroll to position [132, 0]
click at [419, 144] on img at bounding box center [473, 221] width 227 height 320
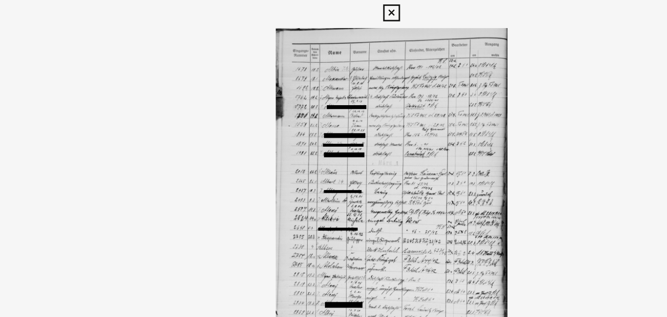
click at [333, 15] on icon at bounding box center [333, 15] width 11 height 12
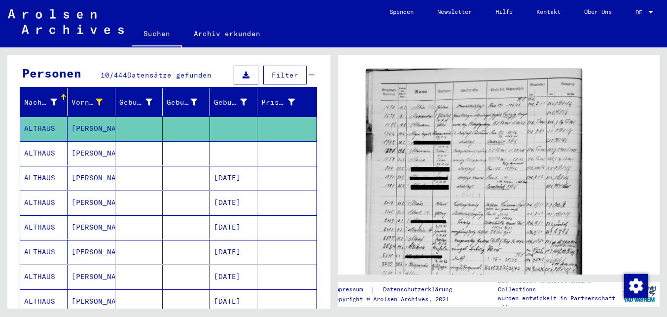
click at [152, 166] on mat-cell at bounding box center [138, 178] width 47 height 24
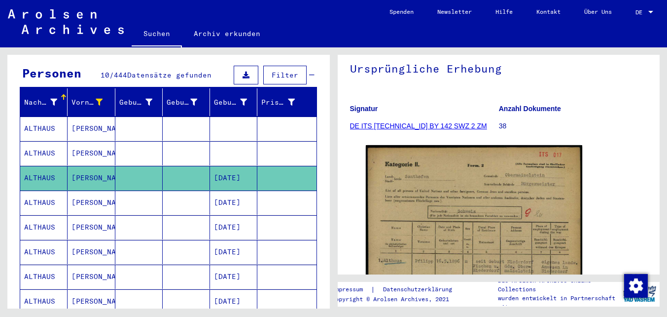
click at [136, 191] on mat-cell at bounding box center [138, 202] width 47 height 24
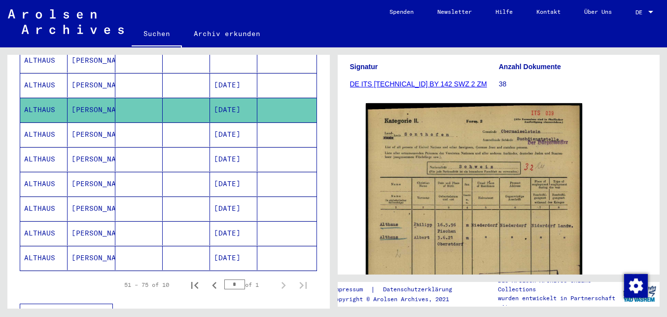
scroll to position [194, 0]
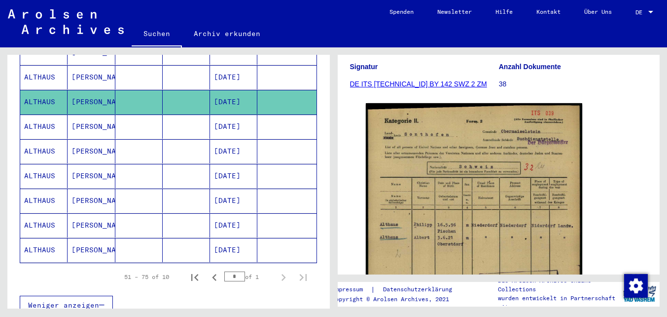
click at [185, 217] on mat-cell at bounding box center [186, 225] width 47 height 24
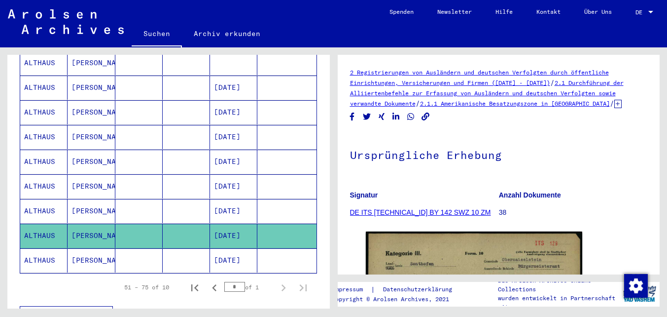
scroll to position [186, 0]
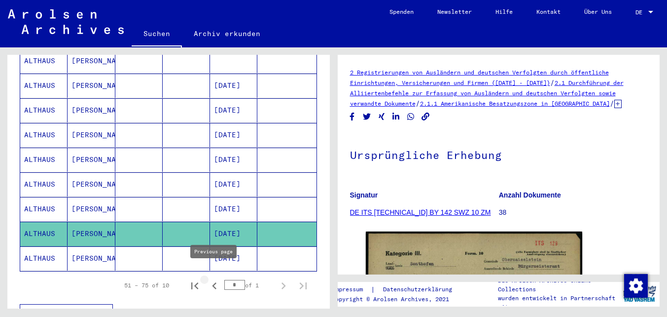
click at [216, 279] on icon "Previous page" at bounding box center [215, 286] width 14 height 14
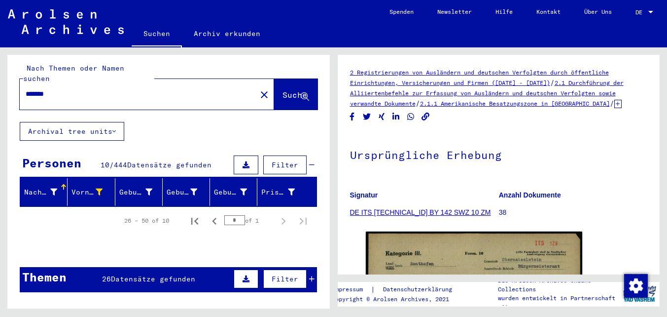
scroll to position [2, 0]
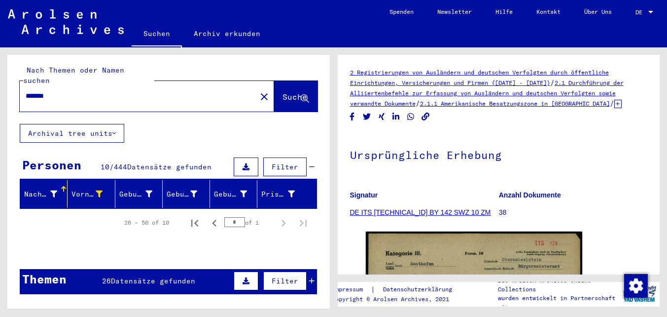
click at [184, 276] on div "26 Datensätze gefunden" at bounding box center [148, 281] width 93 height 10
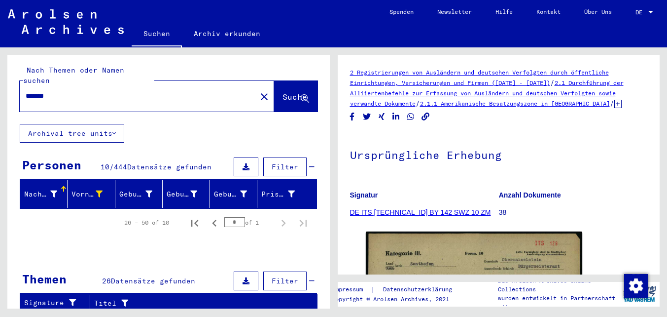
scroll to position [170, 0]
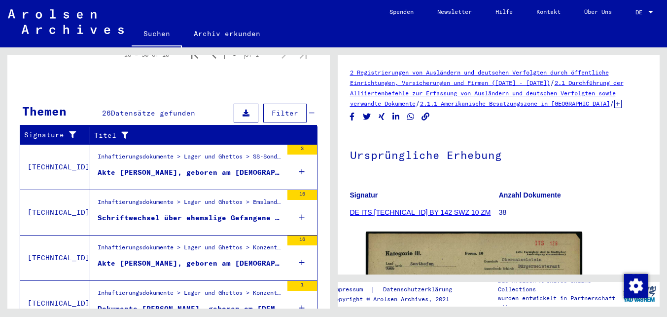
click at [178, 167] on div "Akte [PERSON_NAME], geboren am [DEMOGRAPHIC_DATA], geboren in [GEOGRAPHIC_DATA]" at bounding box center [190, 172] width 185 height 10
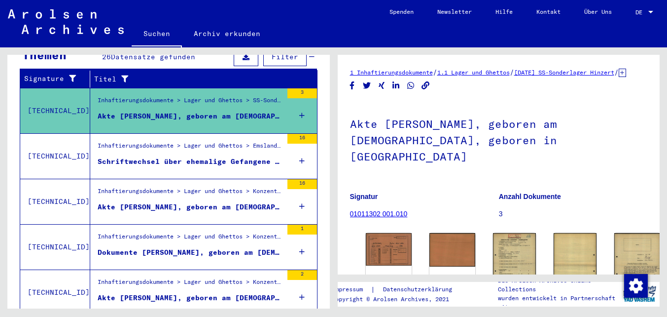
click at [221, 156] on div "Schriftwechsel über ehemalige Gefangene des Strafgefangenenlagers Lendringsen" at bounding box center [190, 161] width 185 height 10
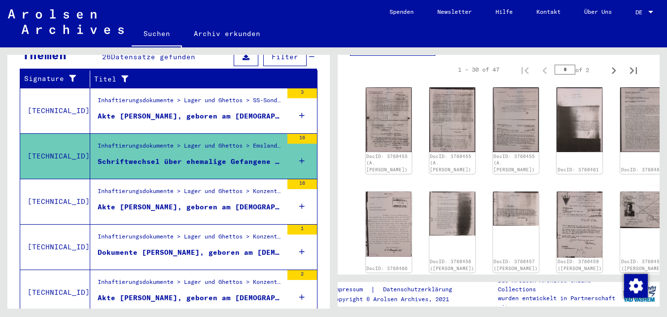
scroll to position [378, 0]
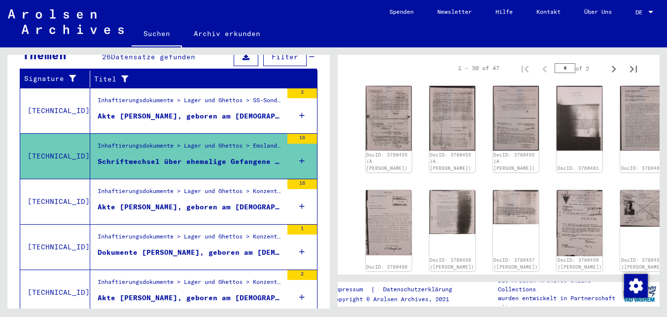
click at [193, 190] on figure "Inhaftierungsdokumente > Lager und Ghettos > Konzentrationslager [GEOGRAPHIC_DA…" at bounding box center [190, 193] width 185 height 15
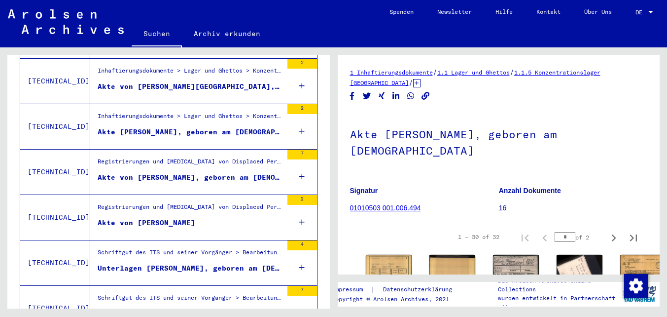
scroll to position [521, 0]
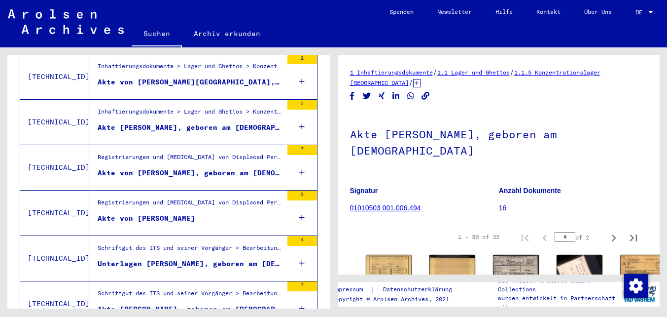
click at [210, 201] on div "Registrierungen und [MEDICAL_DATA] von Displaced Persons, Kindern und Vermisste…" at bounding box center [190, 214] width 185 height 32
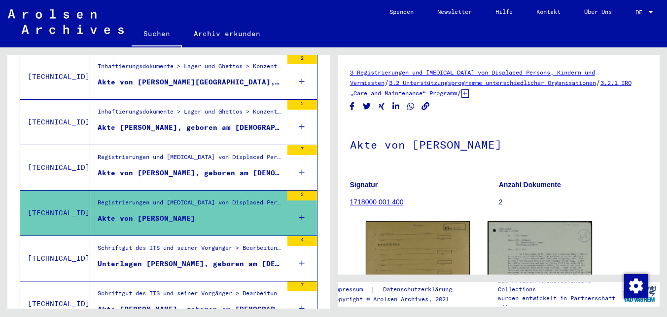
scroll to position [149, 0]
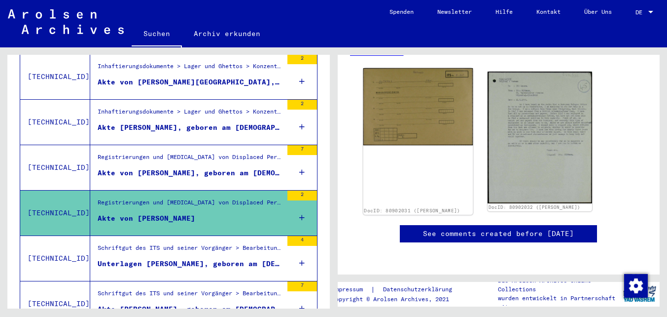
click at [412, 122] on img at bounding box center [417, 106] width 109 height 77
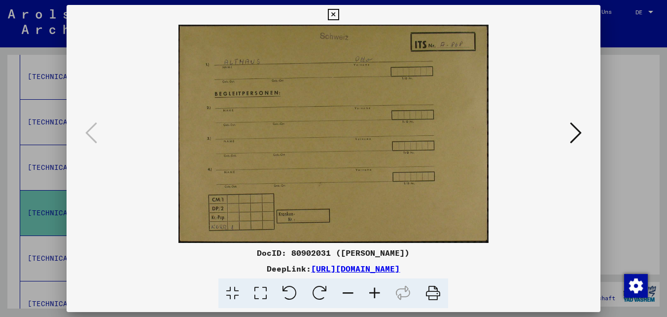
click at [564, 124] on img at bounding box center [333, 134] width 467 height 218
click at [570, 127] on icon at bounding box center [576, 133] width 12 height 24
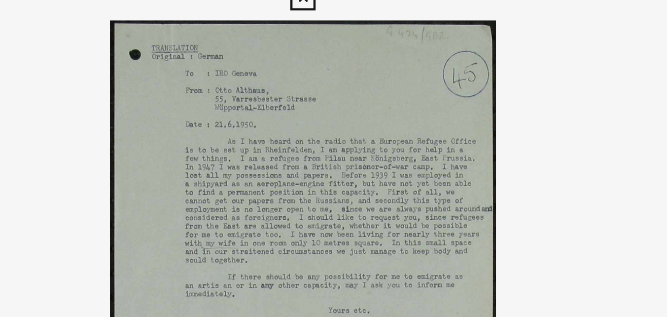
click at [333, 18] on icon at bounding box center [333, 15] width 11 height 12
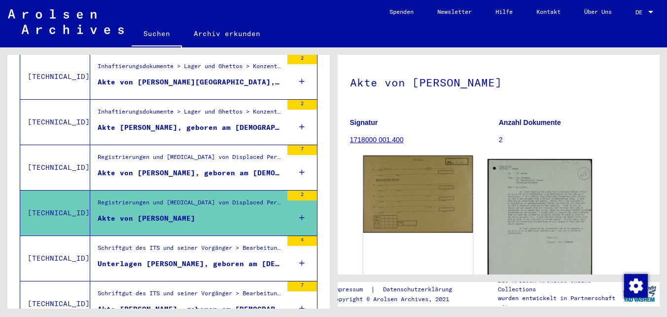
scroll to position [58, 0]
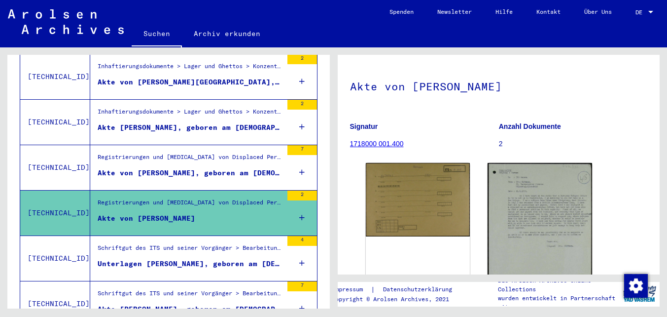
click at [387, 144] on link "1718000 001.400" at bounding box center [377, 144] width 54 height 8
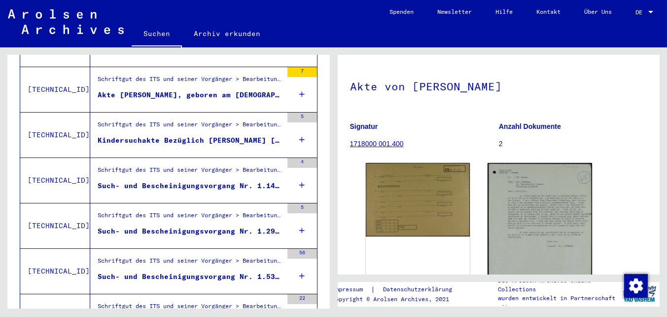
scroll to position [756, 0]
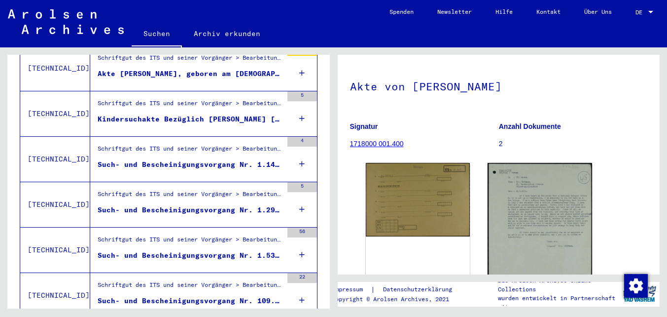
click at [205, 159] on div "Such- und Bescheinigungsvorgang Nr. 1.147.517 für [PERSON_NAME] geboren [DEMOGR…" at bounding box center [190, 164] width 185 height 10
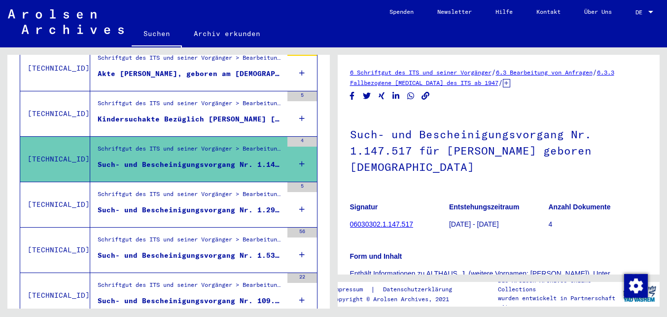
click at [202, 193] on figure "Schriftgut des ITS und seiner Vorgänger > Bearbeitung von Anfragen > Fallbezoge…" at bounding box center [190, 196] width 185 height 15
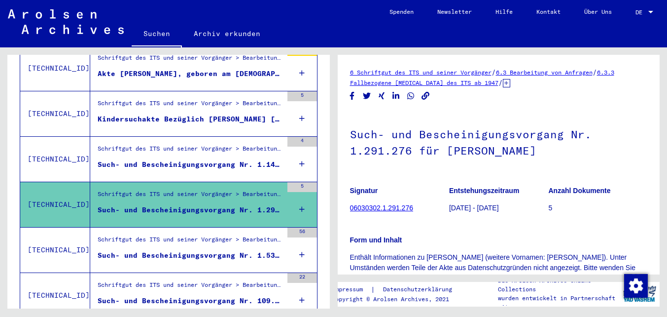
click at [209, 144] on div "Schriftgut des ITS und seiner Vorgänger > Bearbeitung von Anfragen > Fallbezoge…" at bounding box center [190, 151] width 185 height 14
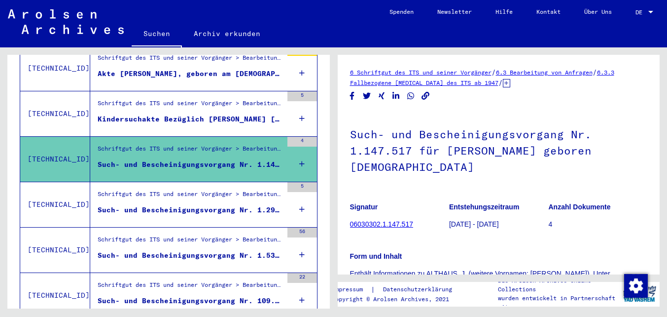
click at [173, 235] on div "Schriftgut des ITS und seiner Vorgänger > Bearbeitung von Anfragen > Fallbezoge…" at bounding box center [190, 242] width 185 height 14
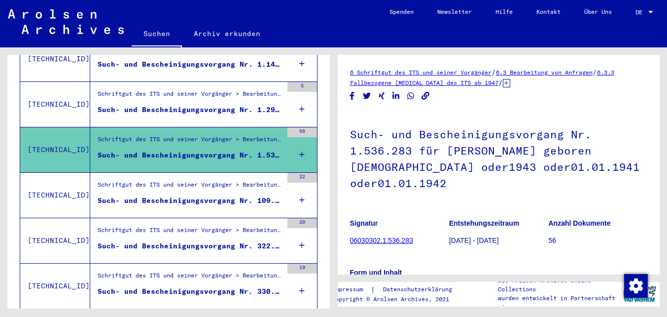
scroll to position [863, 0]
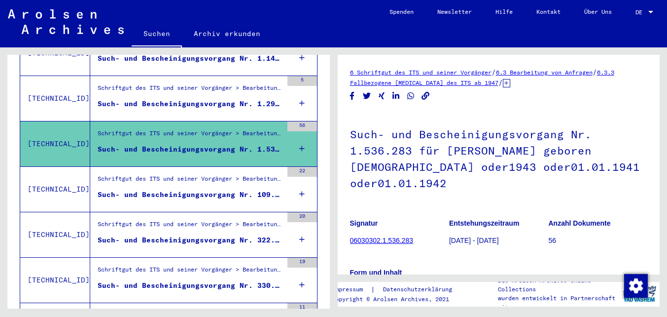
click at [173, 235] on div "Such- und Bescheinigungsvorgang Nr. 322.760 für [PERSON_NAME] geboren [DEMOGRAP…" at bounding box center [190, 240] width 185 height 10
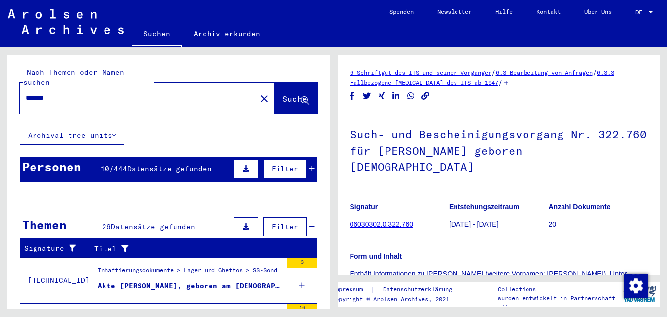
click at [137, 164] on span "Datensätze gefunden" at bounding box center [169, 168] width 84 height 9
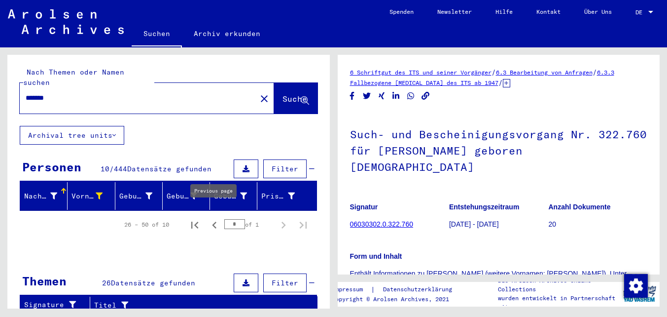
click at [217, 218] on icon "Previous page" at bounding box center [215, 225] width 14 height 14
type input "*"
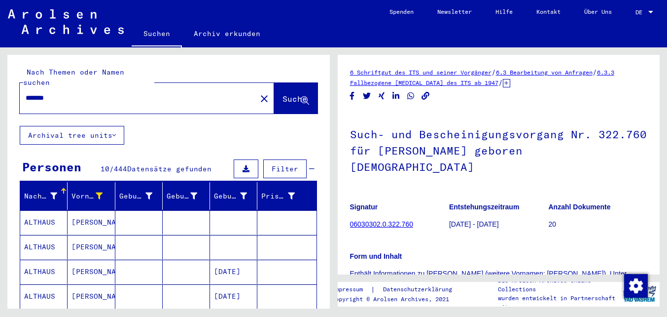
click at [52, 93] on input "*******" at bounding box center [138, 98] width 225 height 10
type input "*****"
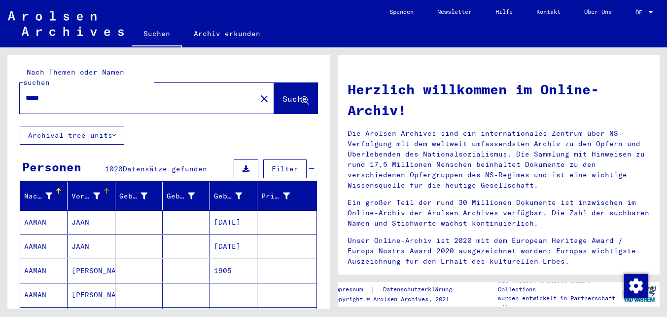
click at [96, 192] on icon at bounding box center [96, 195] width 7 height 7
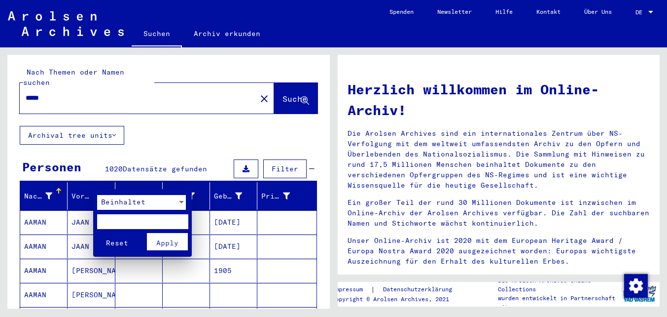
click at [107, 199] on span "Beinhaltet" at bounding box center [123, 201] width 44 height 9
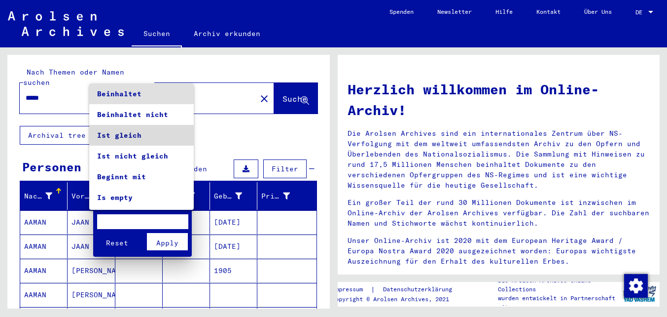
click at [123, 137] on span "Ist gleich" at bounding box center [141, 135] width 89 height 21
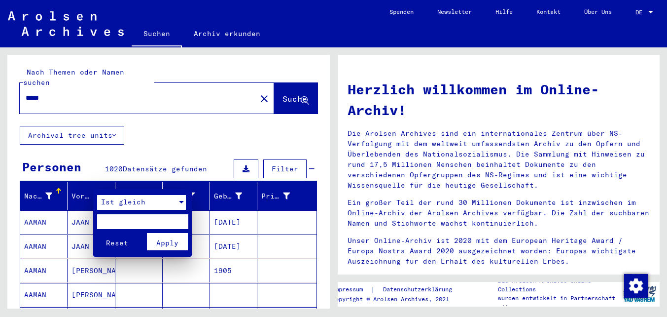
click at [125, 220] on input "text" at bounding box center [142, 221] width 91 height 15
type input "****"
click at [171, 242] on span "Apply" at bounding box center [167, 242] width 22 height 9
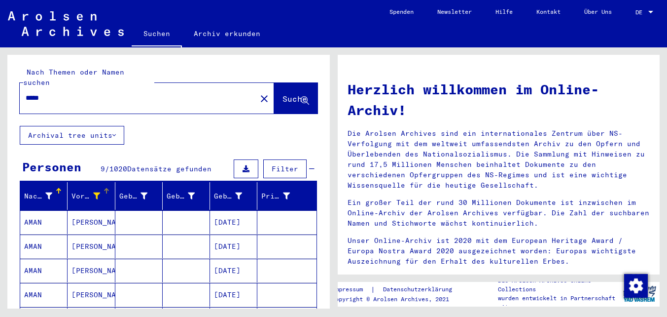
click at [190, 241] on mat-cell at bounding box center [186, 246] width 47 height 24
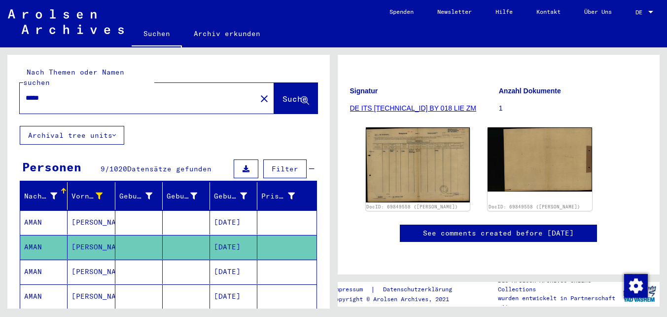
scroll to position [152, 0]
click at [216, 262] on mat-cell "[DATE]" at bounding box center [233, 271] width 47 height 24
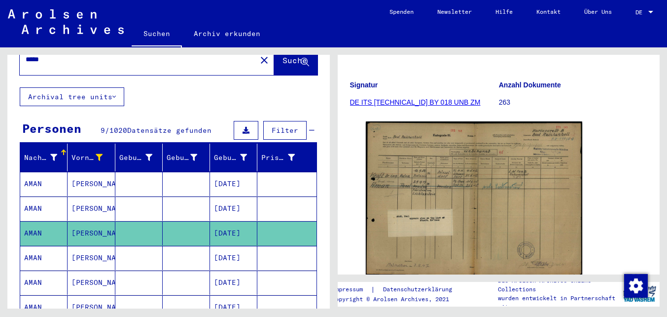
scroll to position [46, 0]
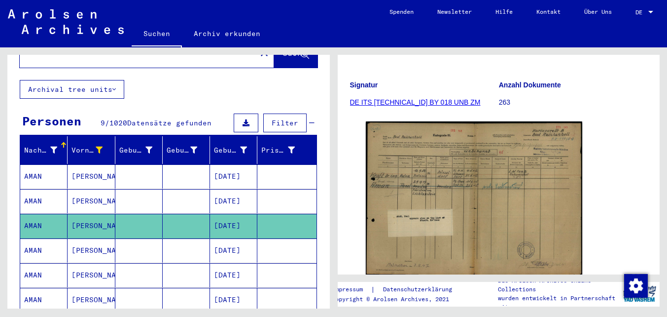
click at [177, 238] on mat-cell at bounding box center [186, 250] width 47 height 24
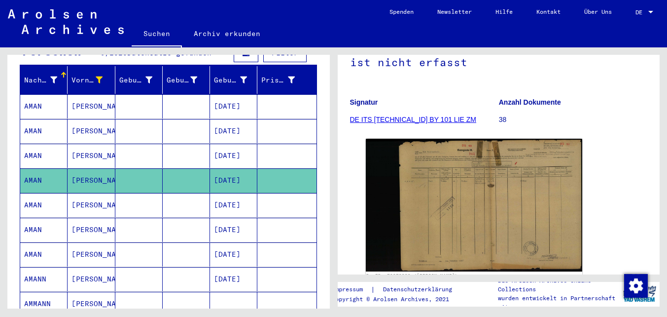
scroll to position [119, 0]
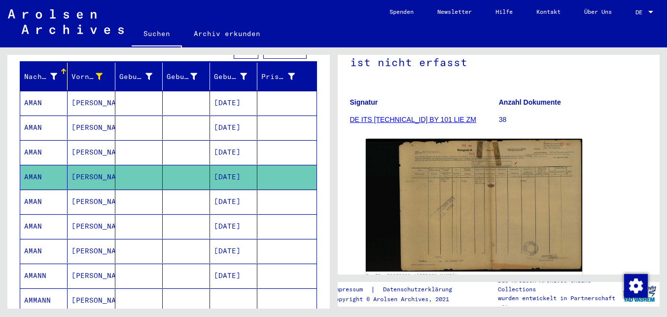
click at [188, 214] on mat-cell at bounding box center [186, 226] width 47 height 24
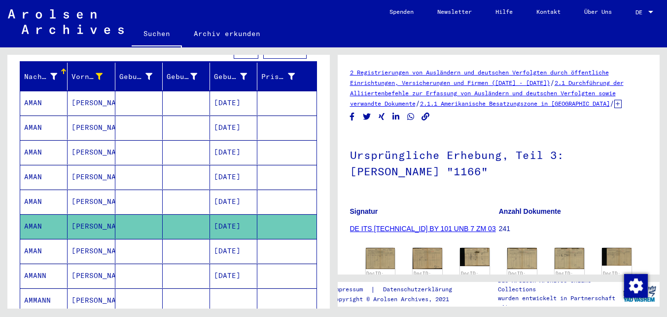
scroll to position [90, 0]
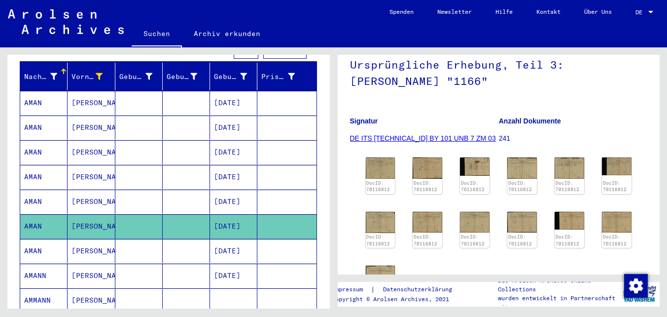
click at [184, 239] on mat-cell at bounding box center [186, 251] width 47 height 24
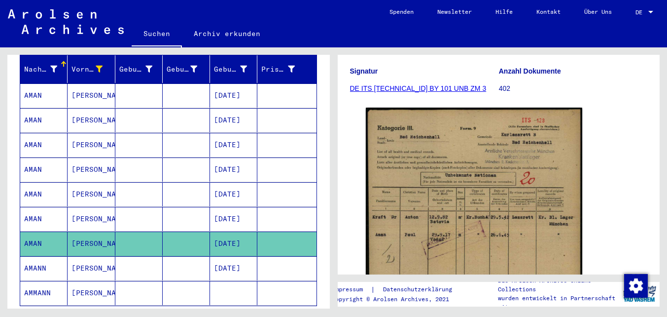
scroll to position [126, 0]
click at [189, 208] on mat-cell at bounding box center [186, 219] width 47 height 24
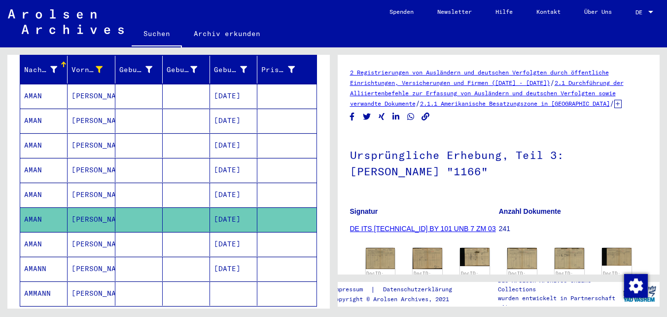
scroll to position [94, 0]
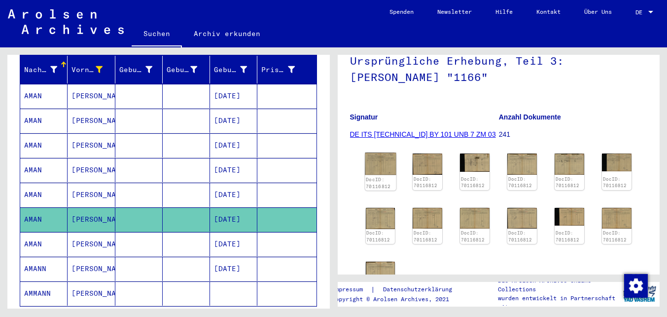
click at [384, 166] on img at bounding box center [380, 163] width 31 height 22
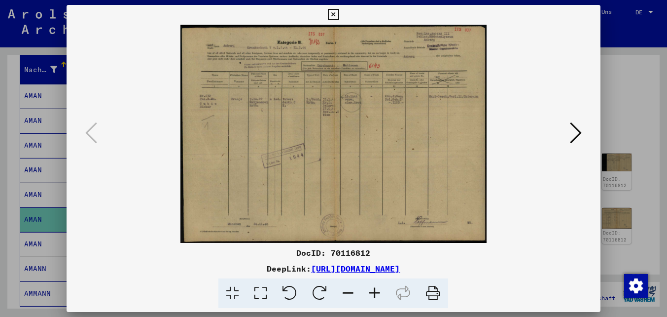
click at [582, 138] on button at bounding box center [576, 133] width 18 height 28
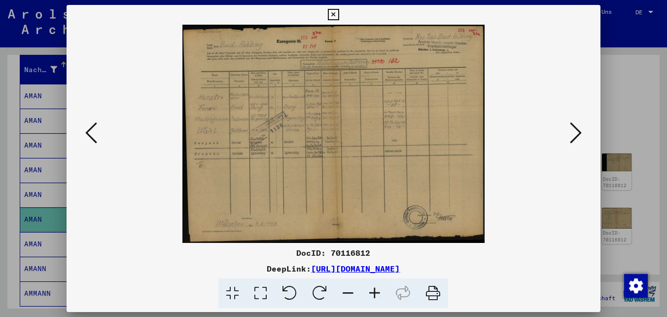
click at [573, 132] on icon at bounding box center [576, 133] width 12 height 24
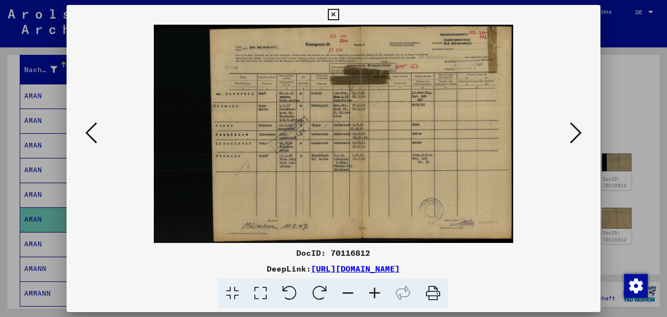
click at [574, 138] on icon at bounding box center [576, 133] width 12 height 24
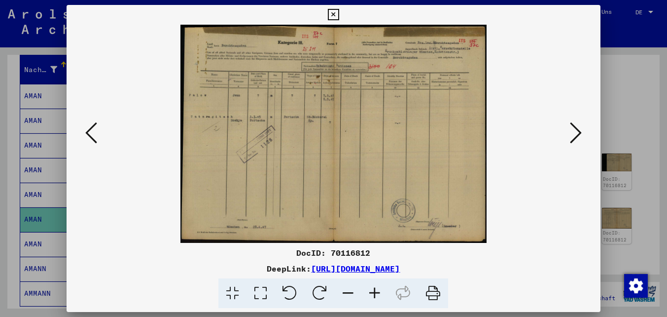
click at [574, 138] on icon at bounding box center [576, 133] width 12 height 24
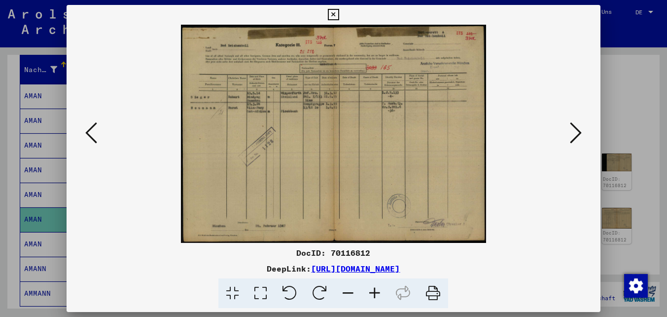
click at [574, 138] on icon at bounding box center [576, 133] width 12 height 24
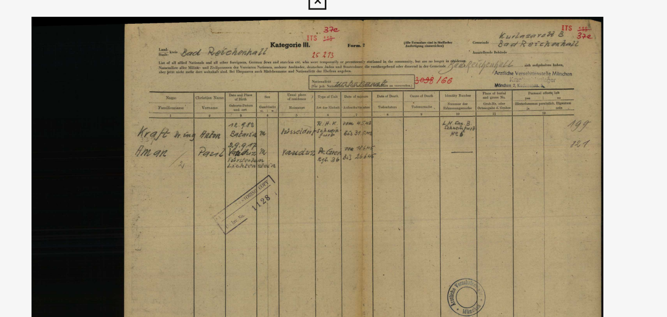
drag, startPoint x: 335, startPoint y: 124, endPoint x: 339, endPoint y: 17, distance: 107.6
click at [132, 14] on div "DocID: 70116812 DeepLink: [URL][DOMAIN_NAME]" at bounding box center [334, 156] width 534 height 303
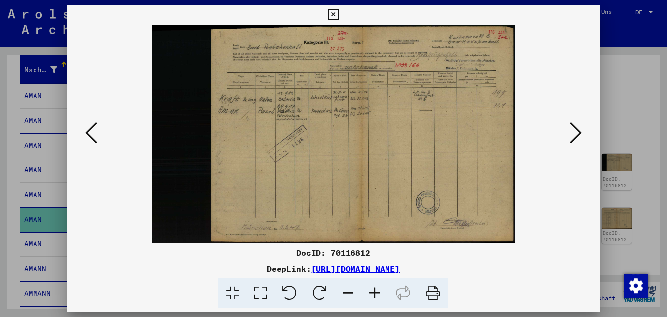
click at [578, 126] on icon at bounding box center [576, 133] width 12 height 24
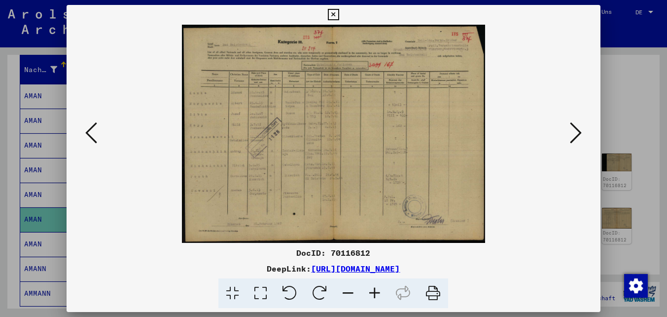
click at [98, 136] on button at bounding box center [91, 133] width 18 height 28
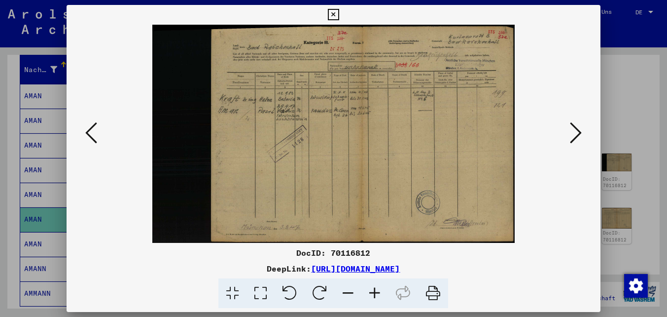
click at [581, 129] on button at bounding box center [576, 133] width 18 height 28
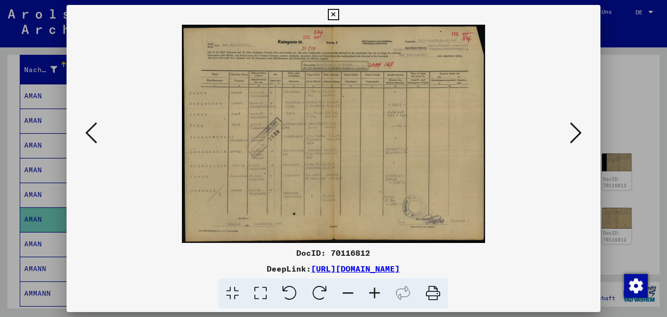
click at [581, 129] on button at bounding box center [576, 133] width 18 height 28
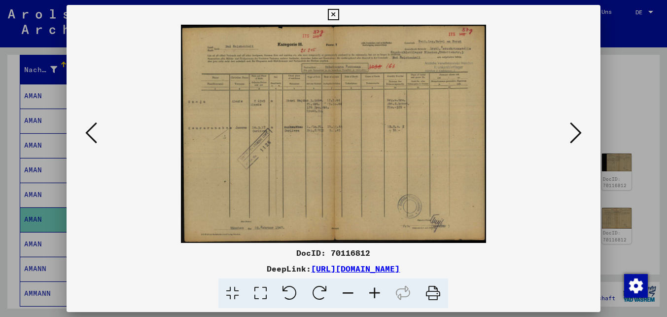
click at [581, 129] on button at bounding box center [576, 133] width 18 height 28
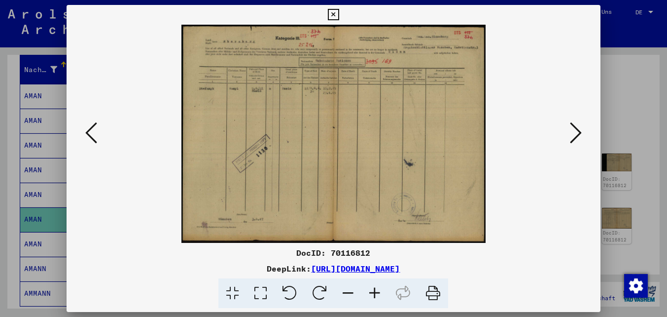
click at [581, 129] on button at bounding box center [576, 133] width 18 height 28
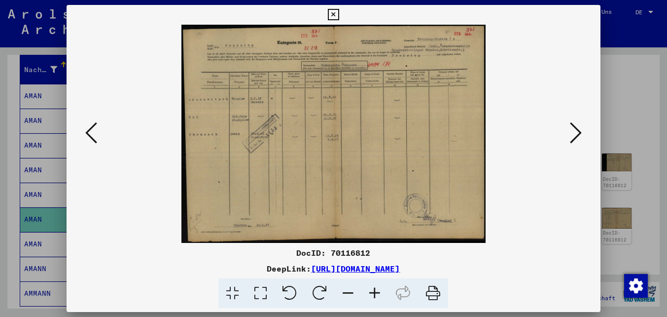
click at [331, 14] on icon at bounding box center [333, 15] width 11 height 12
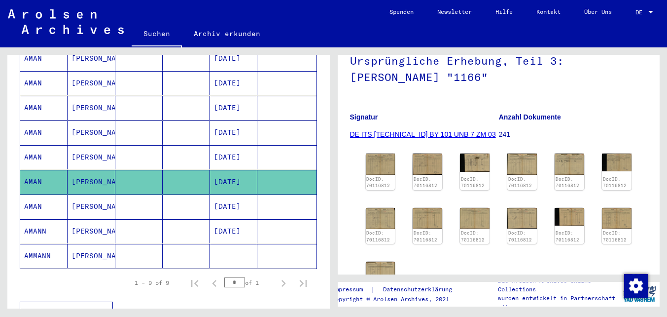
scroll to position [166, 0]
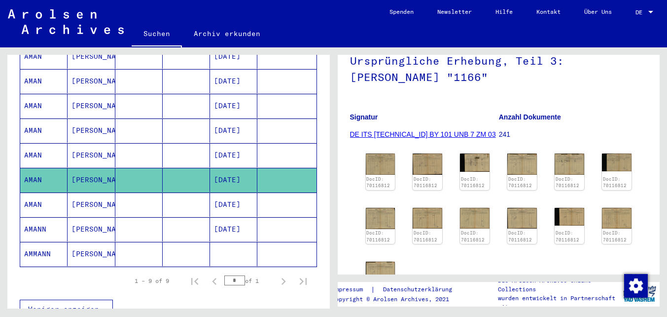
click at [176, 267] on div "1 – 9 of 9 * of 1" at bounding box center [168, 281] width 297 height 28
click at [178, 246] on mat-cell at bounding box center [186, 254] width 47 height 24
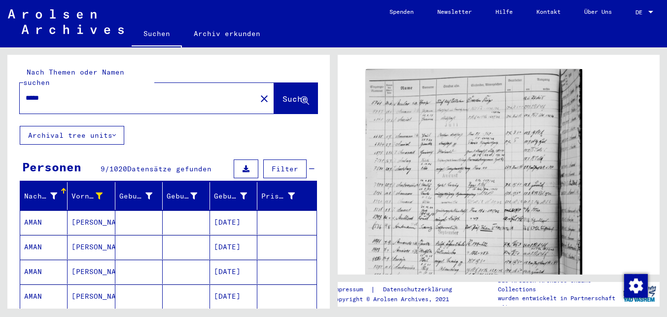
click at [33, 93] on input "*****" at bounding box center [138, 98] width 225 height 10
type input "******"
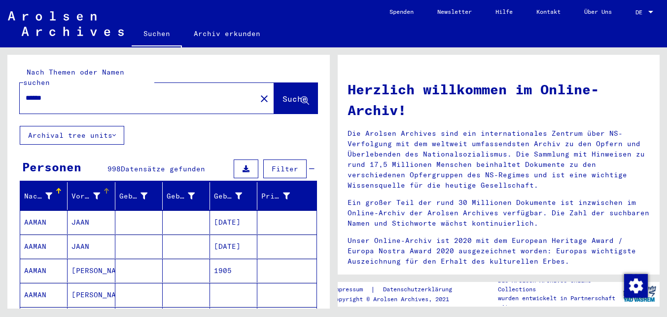
click at [96, 192] on icon at bounding box center [96, 195] width 7 height 7
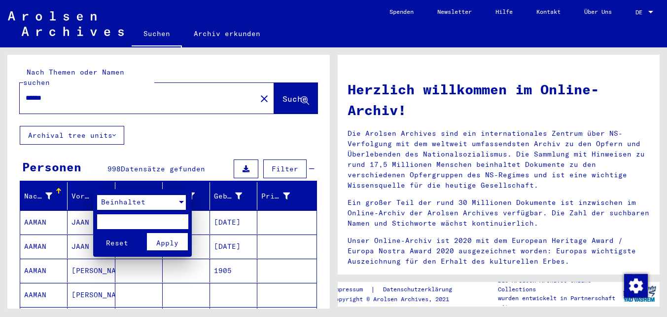
click at [132, 197] on div "Beinhaltet" at bounding box center [137, 202] width 80 height 15
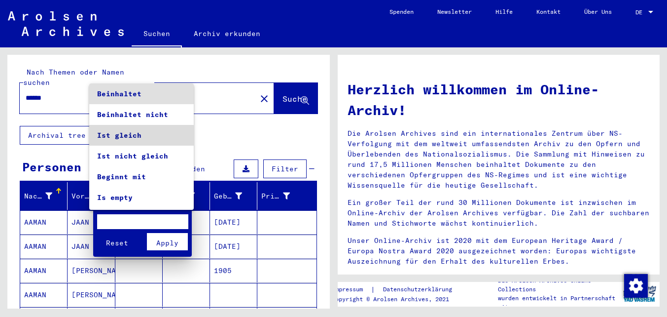
click at [127, 142] on span "Ist gleich" at bounding box center [141, 135] width 89 height 21
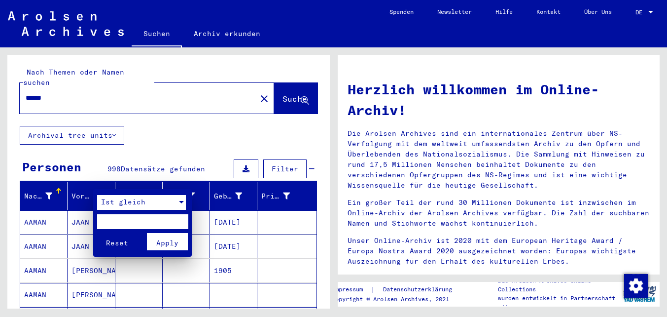
click at [129, 223] on input "text" at bounding box center [142, 221] width 91 height 15
type input "****"
click at [165, 241] on span "Apply" at bounding box center [167, 242] width 22 height 9
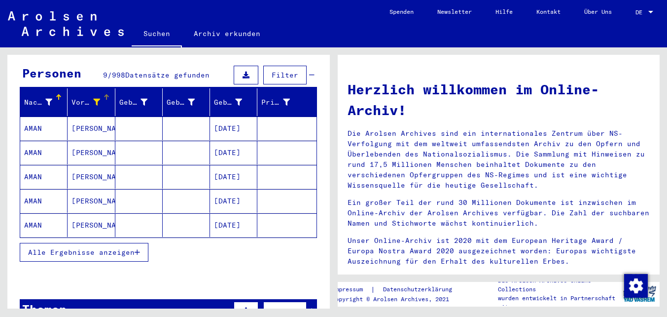
scroll to position [92, 0]
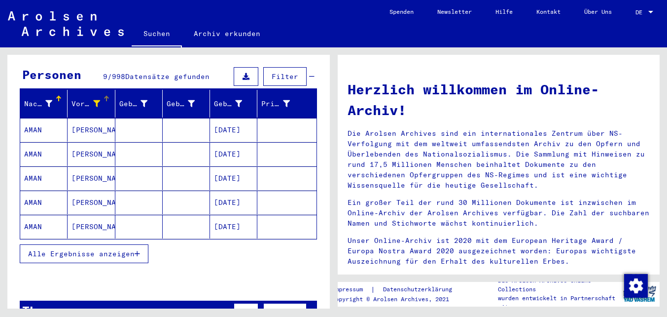
click at [110, 249] on span "Alle Ergebnisse anzeigen" at bounding box center [81, 253] width 107 height 9
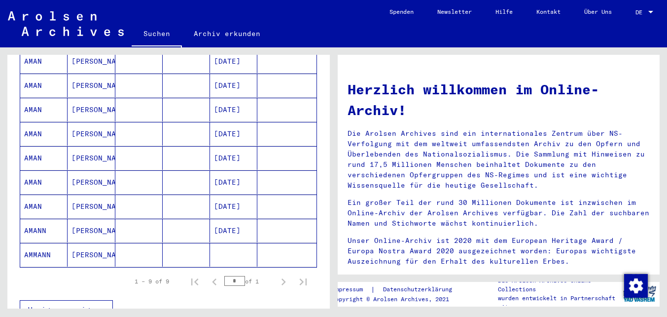
scroll to position [162, 0]
click at [150, 180] on mat-cell at bounding box center [138, 181] width 47 height 24
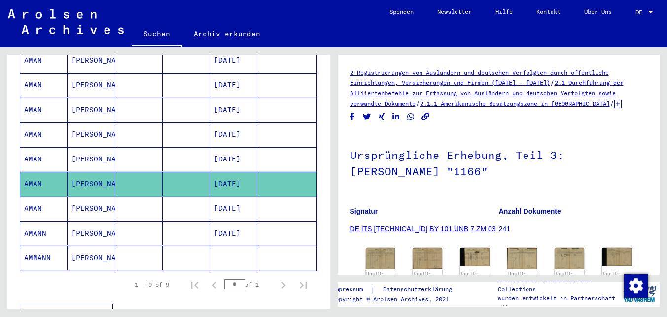
click at [144, 201] on mat-cell at bounding box center [138, 208] width 47 height 24
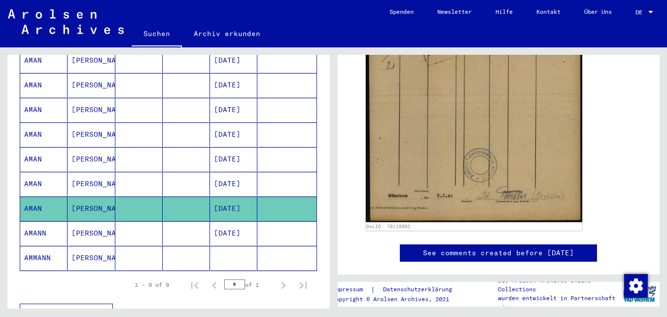
scroll to position [334, 0]
click at [153, 249] on mat-cell at bounding box center [138, 258] width 47 height 24
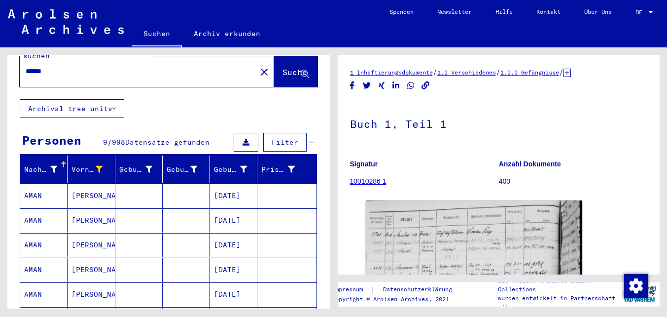
scroll to position [25, 0]
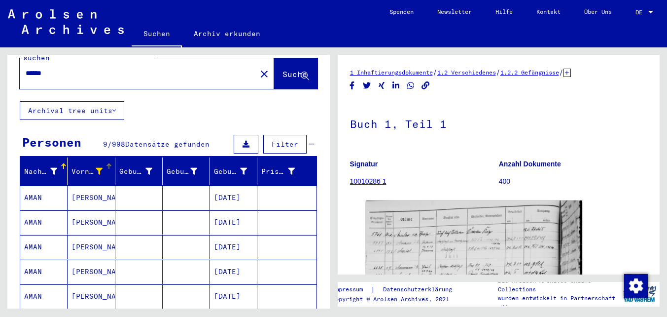
click at [99, 168] on icon at bounding box center [99, 171] width 7 height 7
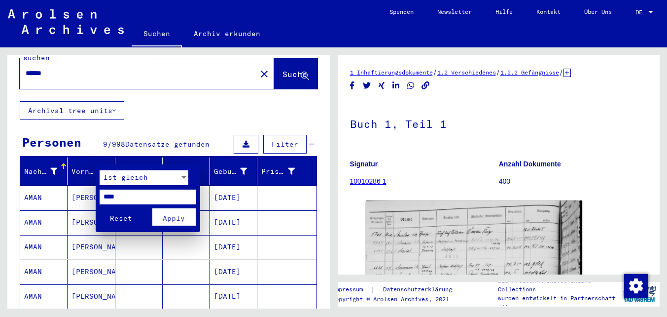
click at [112, 192] on input "****" at bounding box center [148, 196] width 97 height 15
type input "********"
click at [168, 220] on span "Apply" at bounding box center [174, 218] width 22 height 9
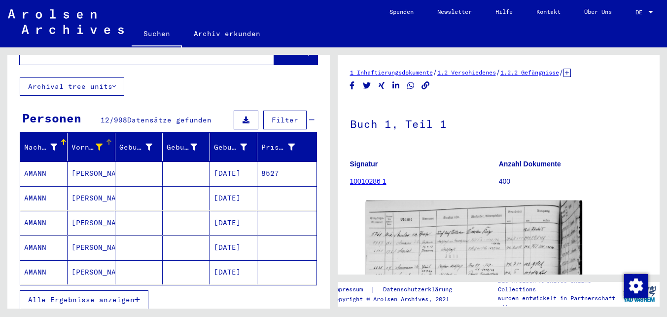
scroll to position [57, 0]
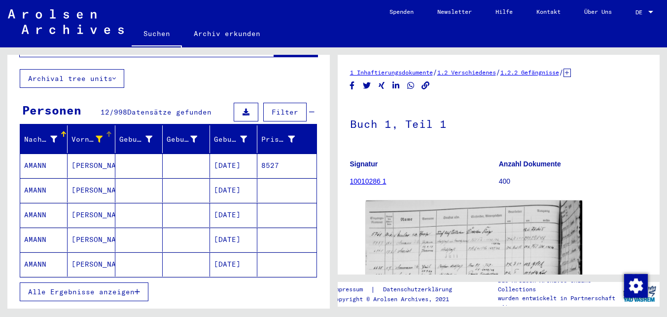
click at [127, 287] on span "Alle Ergebnisse anzeigen" at bounding box center [81, 291] width 107 height 9
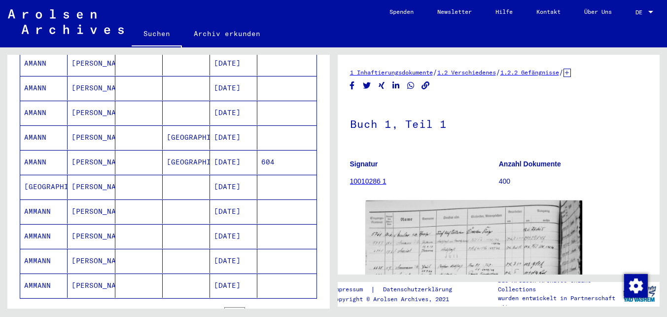
scroll to position [0, 0]
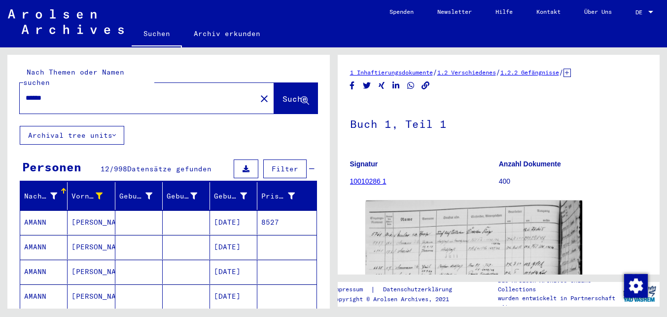
click at [65, 93] on input "******" at bounding box center [138, 98] width 225 height 10
type input "********"
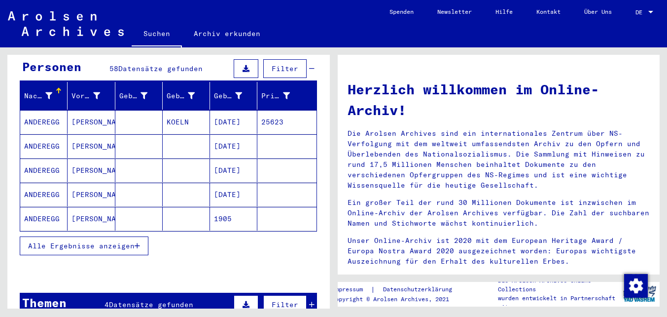
scroll to position [116, 0]
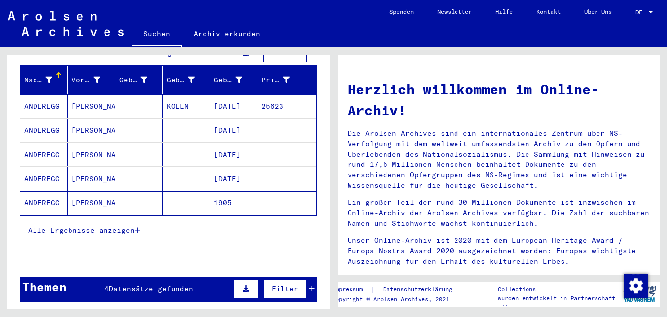
click at [103, 225] on span "Alle Ergebnisse anzeigen" at bounding box center [81, 229] width 107 height 9
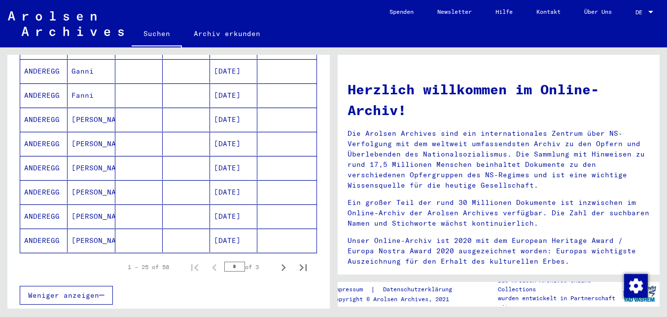
scroll to position [581, 0]
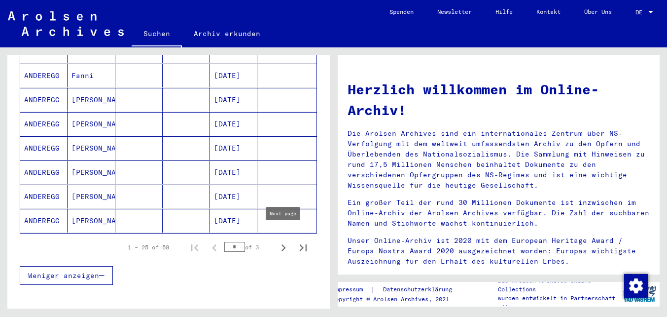
click at [285, 244] on icon "Next page" at bounding box center [284, 247] width 4 height 7
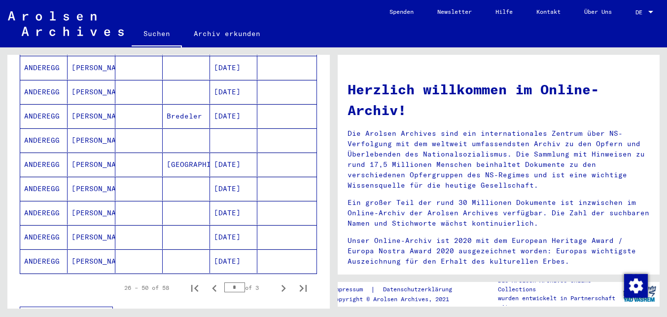
scroll to position [543, 0]
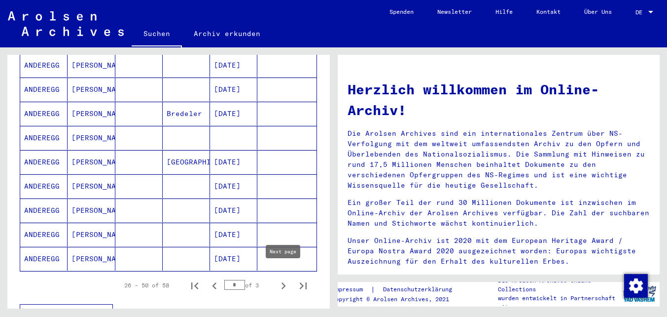
click at [284, 279] on icon "Next page" at bounding box center [284, 286] width 14 height 14
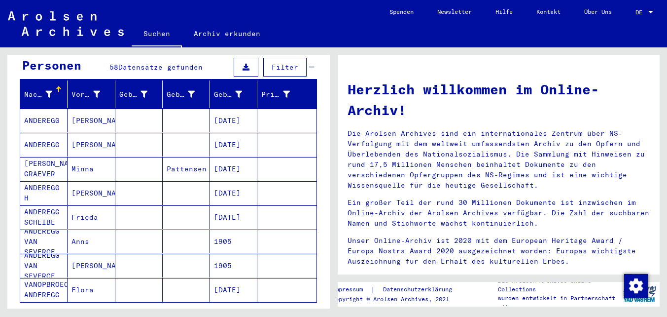
scroll to position [140, 0]
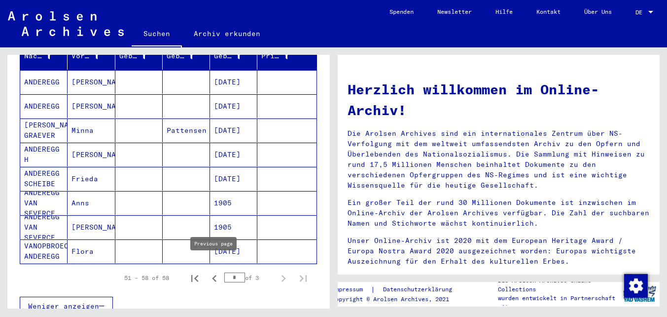
click at [212, 271] on icon "Previous page" at bounding box center [215, 278] width 14 height 14
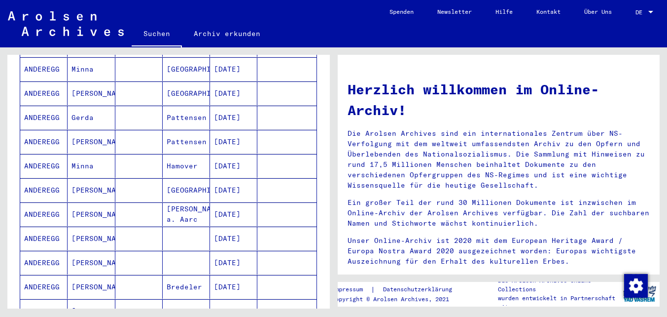
scroll to position [373, 0]
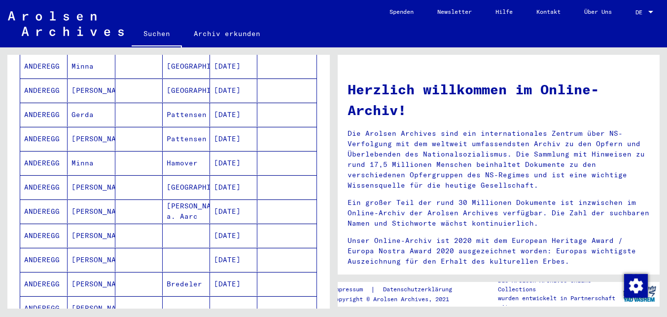
click at [144, 201] on mat-cell at bounding box center [138, 211] width 47 height 24
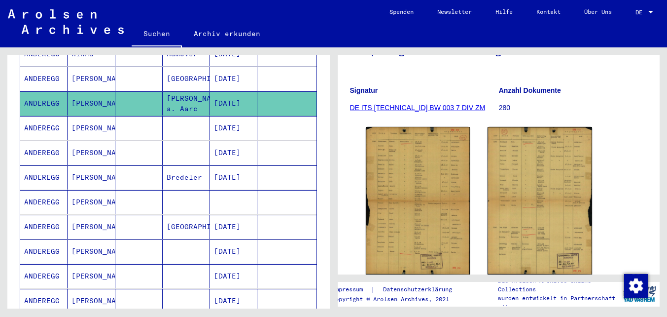
scroll to position [106, 0]
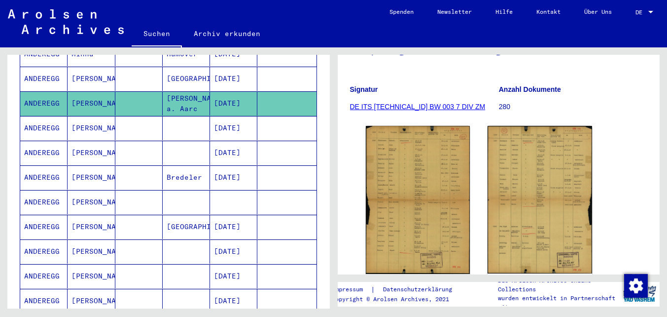
click at [156, 144] on mat-cell at bounding box center [138, 153] width 47 height 24
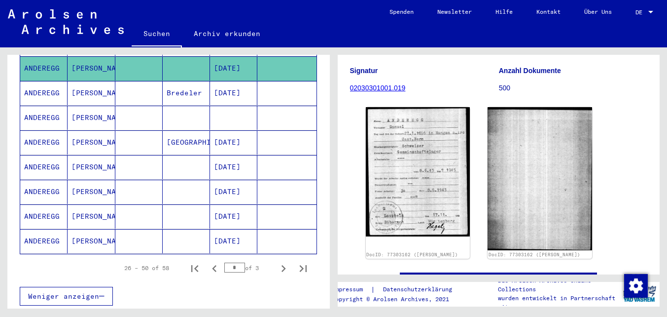
scroll to position [574, 0]
click at [156, 234] on mat-cell at bounding box center [138, 240] width 47 height 24
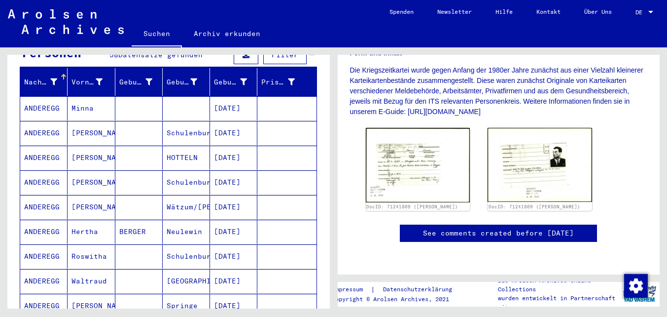
scroll to position [577, 0]
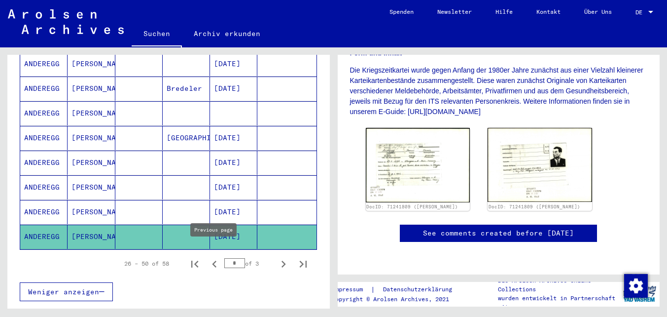
click at [210, 257] on icon "Previous page" at bounding box center [215, 264] width 14 height 14
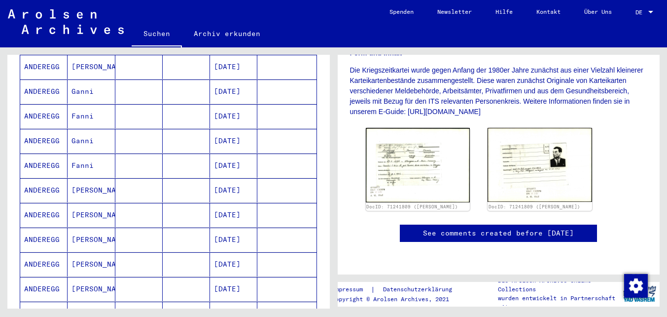
scroll to position [498, 0]
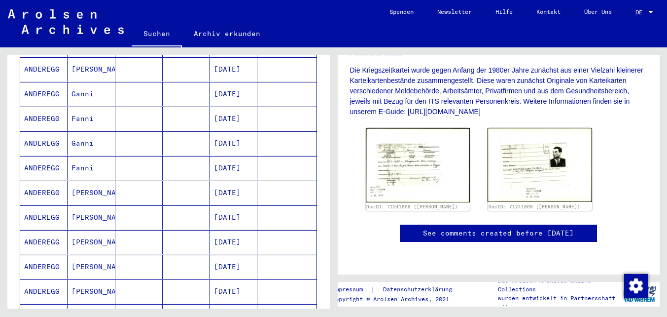
click at [180, 234] on mat-cell at bounding box center [186, 242] width 47 height 24
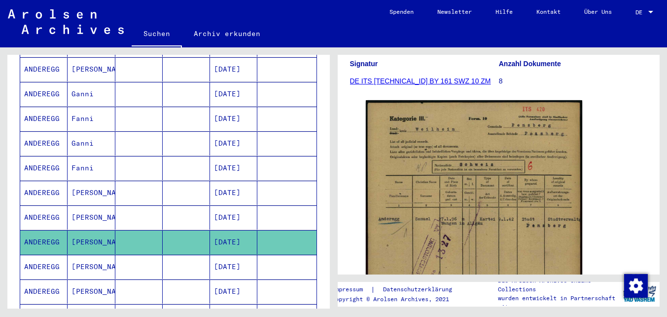
scroll to position [132, 0]
click at [163, 205] on mat-cell at bounding box center [186, 217] width 47 height 24
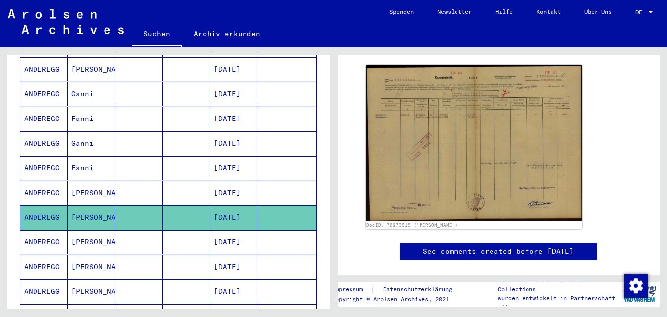
click at [190, 185] on mat-cell at bounding box center [186, 192] width 47 height 24
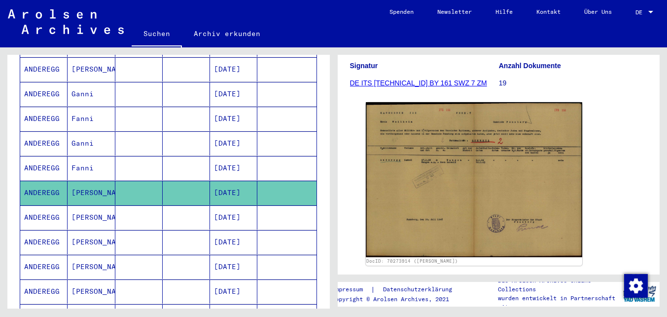
click at [150, 205] on mat-cell at bounding box center [138, 217] width 47 height 24
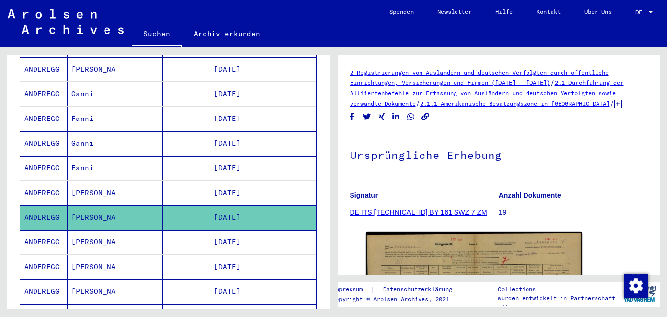
click at [146, 182] on mat-cell at bounding box center [138, 192] width 47 height 24
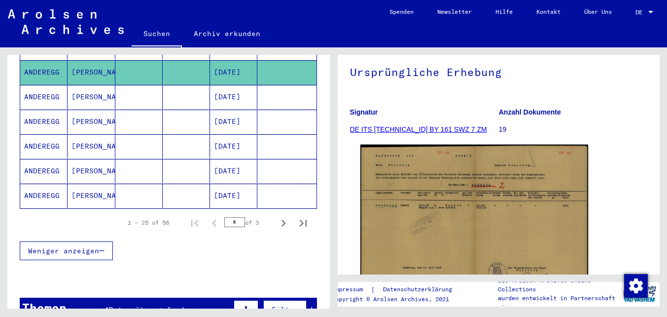
scroll to position [577, 0]
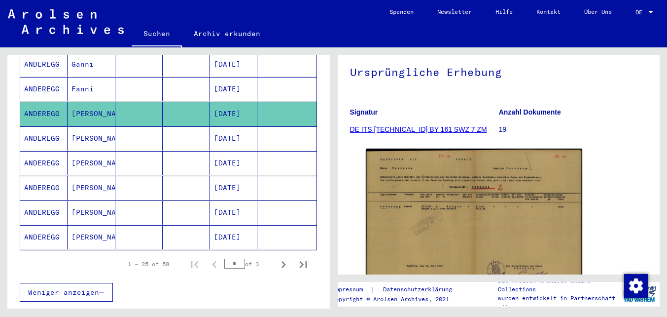
drag, startPoint x: 416, startPoint y: 185, endPoint x: 302, endPoint y: 5, distance: 212.3
click at [0, 0] on mat-sidenav-content "Suchen Archiv erkunden Detailfragen/-infos zu den Dokumenten? Stelle hier einen…" at bounding box center [333, 158] width 667 height 317
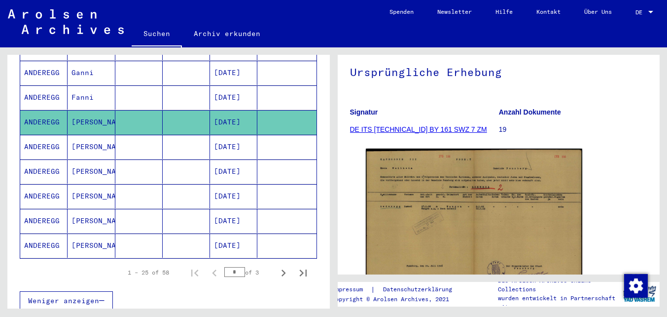
scroll to position [566, 0]
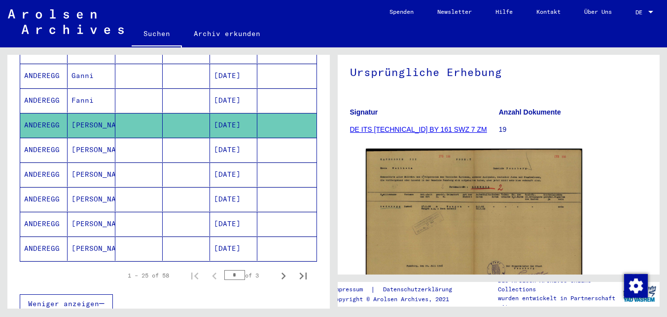
click at [167, 162] on mat-cell at bounding box center [186, 174] width 47 height 24
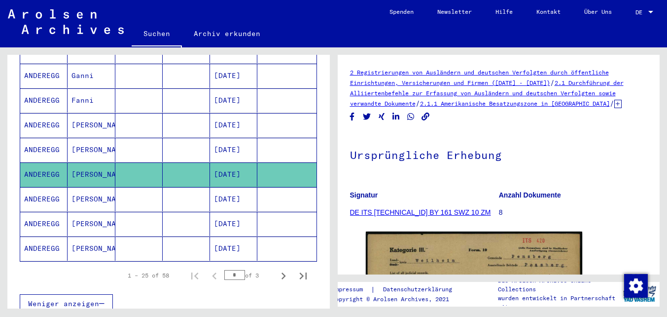
click at [184, 143] on mat-cell at bounding box center [186, 150] width 47 height 24
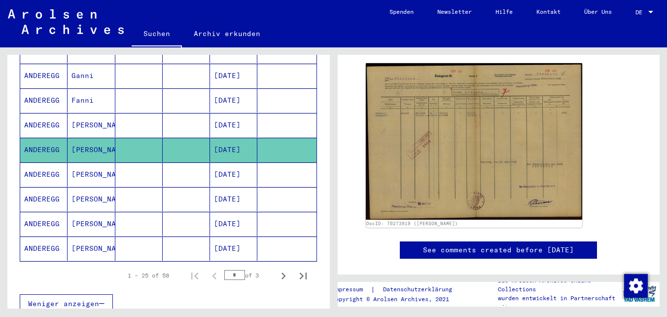
scroll to position [170, 0]
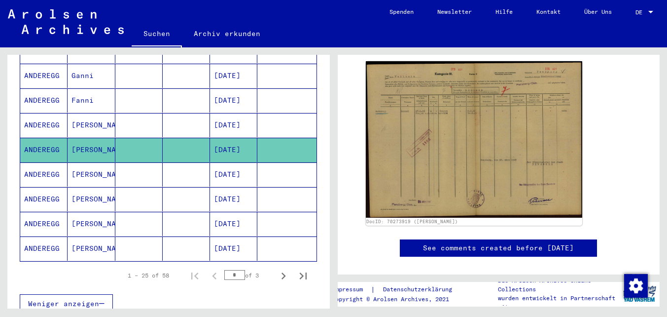
click at [148, 168] on mat-cell at bounding box center [138, 174] width 47 height 24
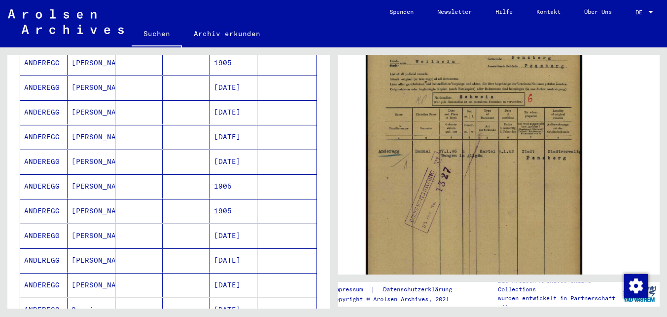
scroll to position [534, 0]
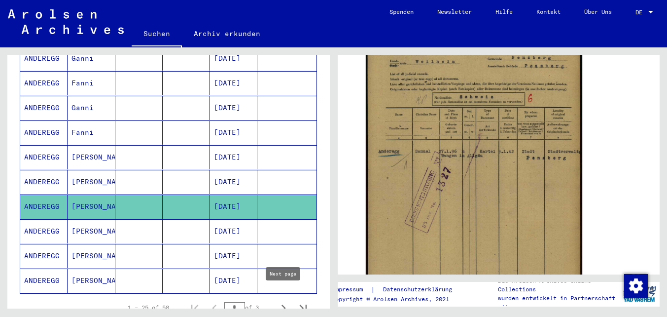
click at [283, 301] on icon "Next page" at bounding box center [284, 308] width 14 height 14
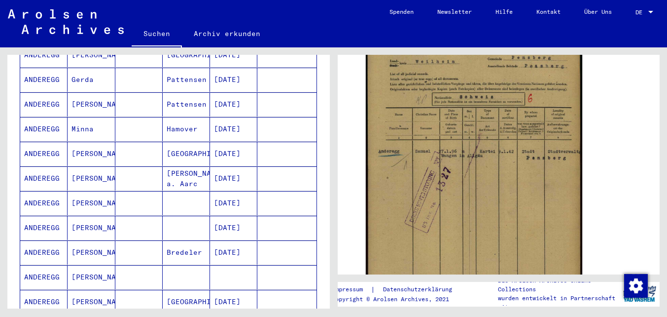
scroll to position [413, 0]
click at [143, 216] on mat-cell at bounding box center [138, 228] width 47 height 24
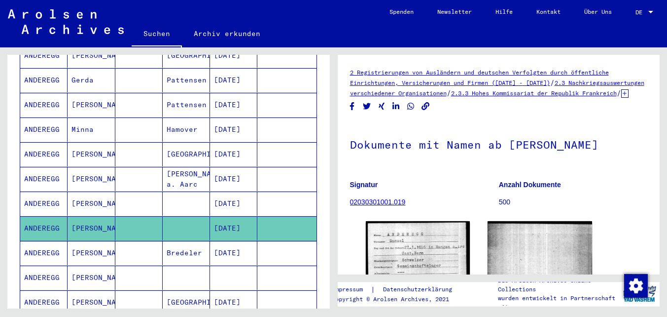
click at [621, 98] on icon at bounding box center [624, 93] width 7 height 8
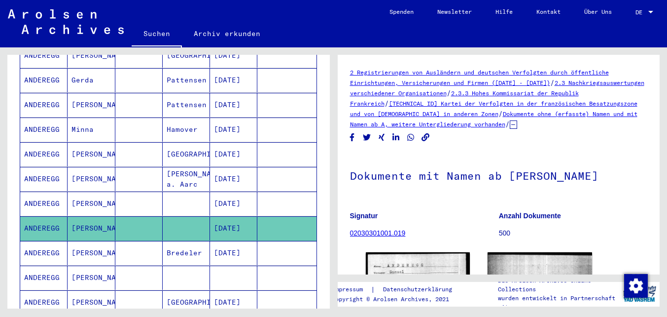
click at [150, 174] on mat-cell at bounding box center [138, 179] width 47 height 24
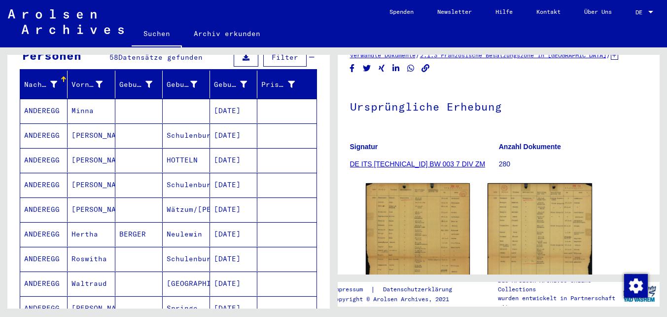
scroll to position [106, 0]
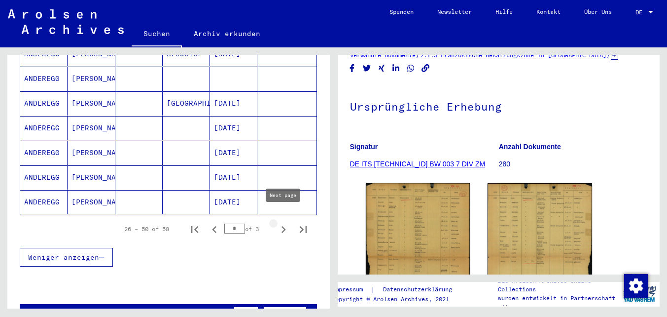
click at [279, 222] on icon "Next page" at bounding box center [284, 229] width 14 height 14
type input "*"
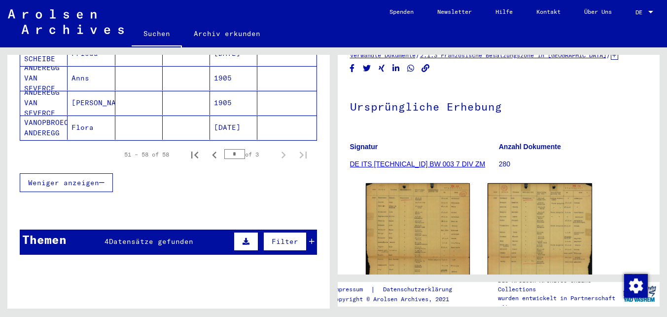
scroll to position [264, 0]
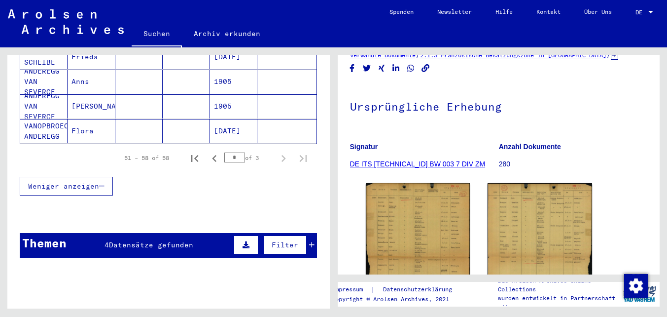
click at [150, 233] on div "Themen 4 Datensätze gefunden Filter" at bounding box center [168, 245] width 297 height 25
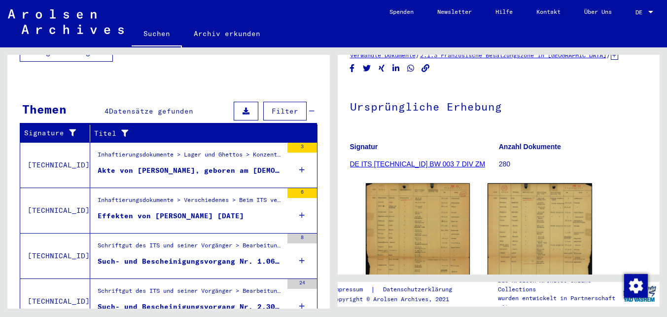
scroll to position [405, 0]
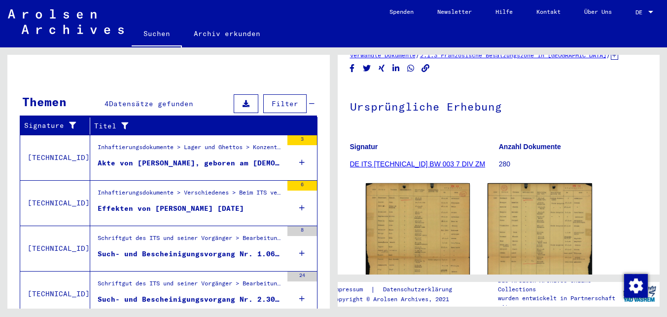
click at [186, 237] on mat-grid-list "Schriftgut des ITS und seiner Vorgänger > Bearbeitung von Anfragen > Fallbezoge…" at bounding box center [190, 248] width 185 height 30
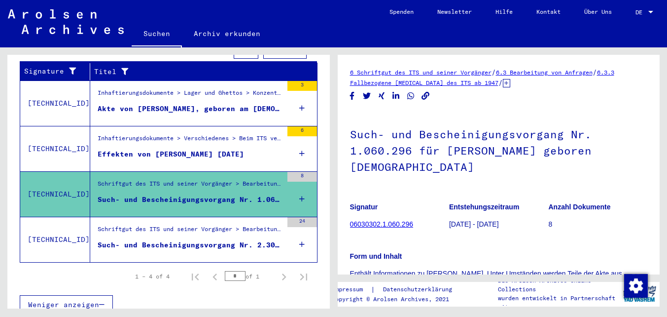
click at [266, 240] on div "Such- und Bescheinigungsvorgang Nr. 2.301.342 für [PERSON_NAME] geboren [DEMOGR…" at bounding box center [190, 245] width 185 height 10
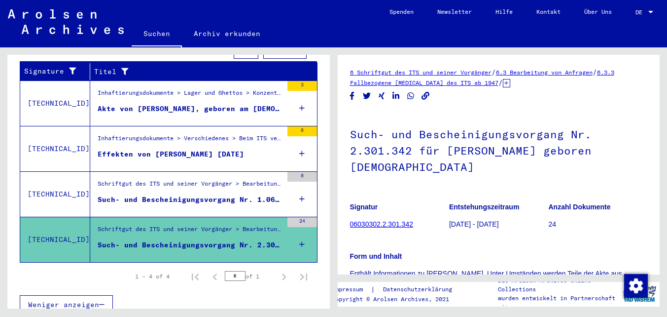
click at [170, 194] on div "Such- und Bescheinigungsvorgang Nr. 1.060.296 für [PERSON_NAME] geboren [DEMOGR…" at bounding box center [190, 199] width 185 height 10
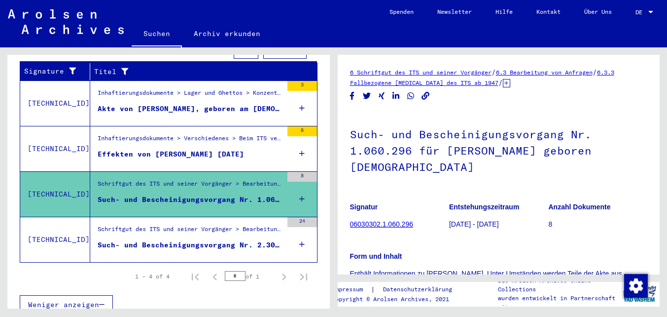
click at [396, 221] on link "06030302.1.060.296" at bounding box center [381, 224] width 63 height 8
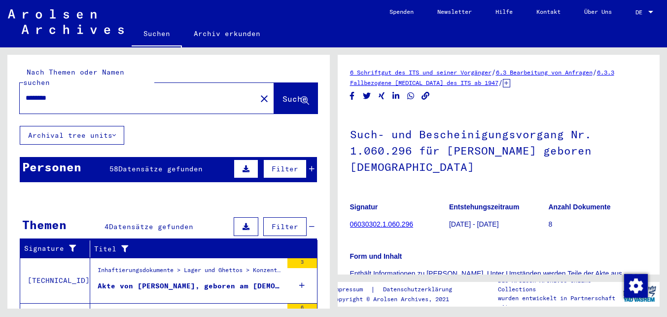
click at [109, 93] on input "********" at bounding box center [138, 98] width 225 height 10
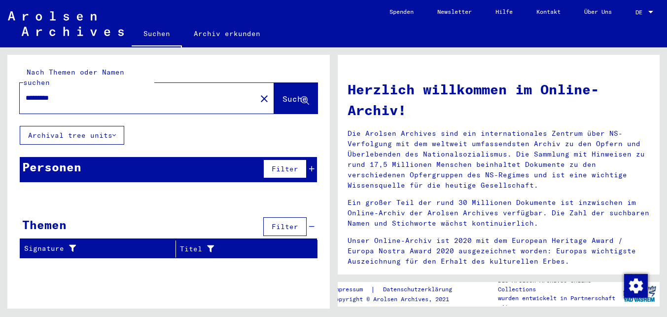
type input "*********"
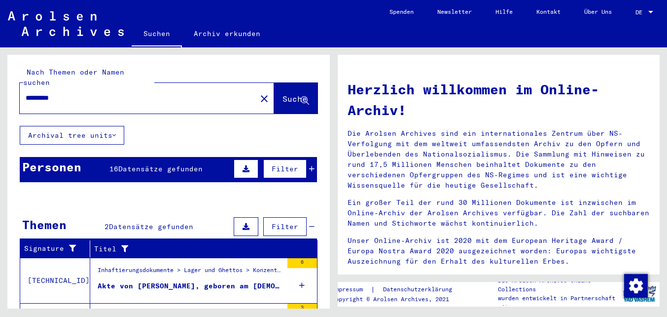
click at [147, 164] on span "Datensätze gefunden" at bounding box center [160, 168] width 84 height 9
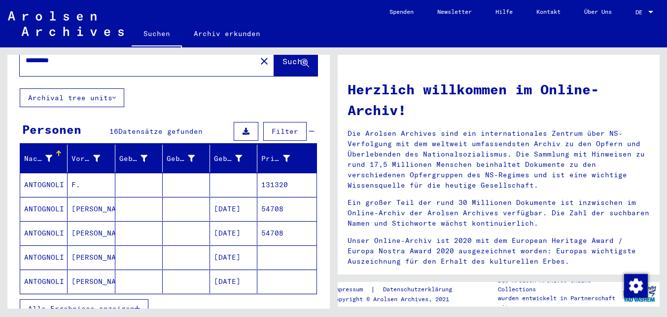
scroll to position [53, 0]
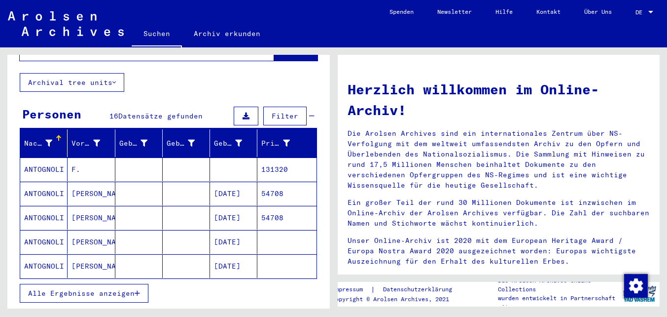
click at [107, 288] on span "Alle Ergebnisse anzeigen" at bounding box center [81, 292] width 107 height 9
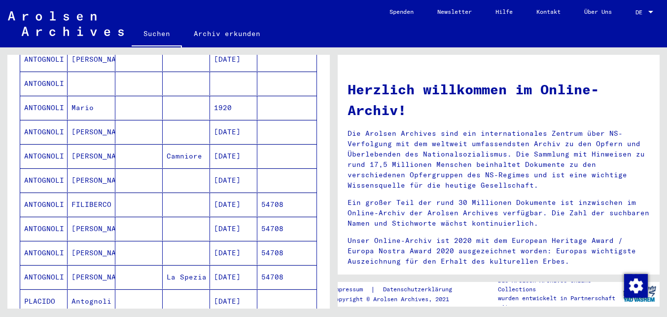
scroll to position [286, 0]
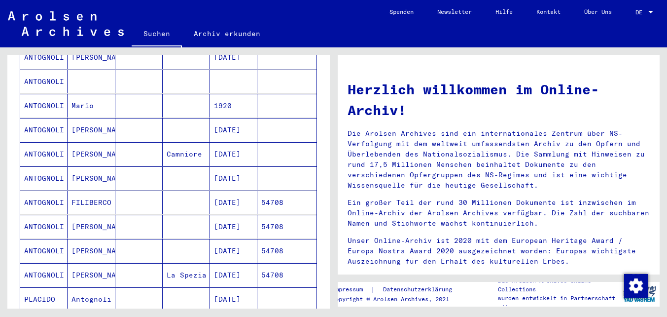
click at [148, 215] on mat-cell at bounding box center [138, 227] width 47 height 24
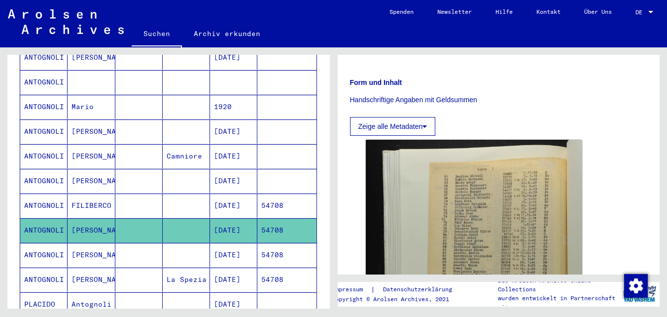
scroll to position [305, 0]
